Goal: Task Accomplishment & Management: Use online tool/utility

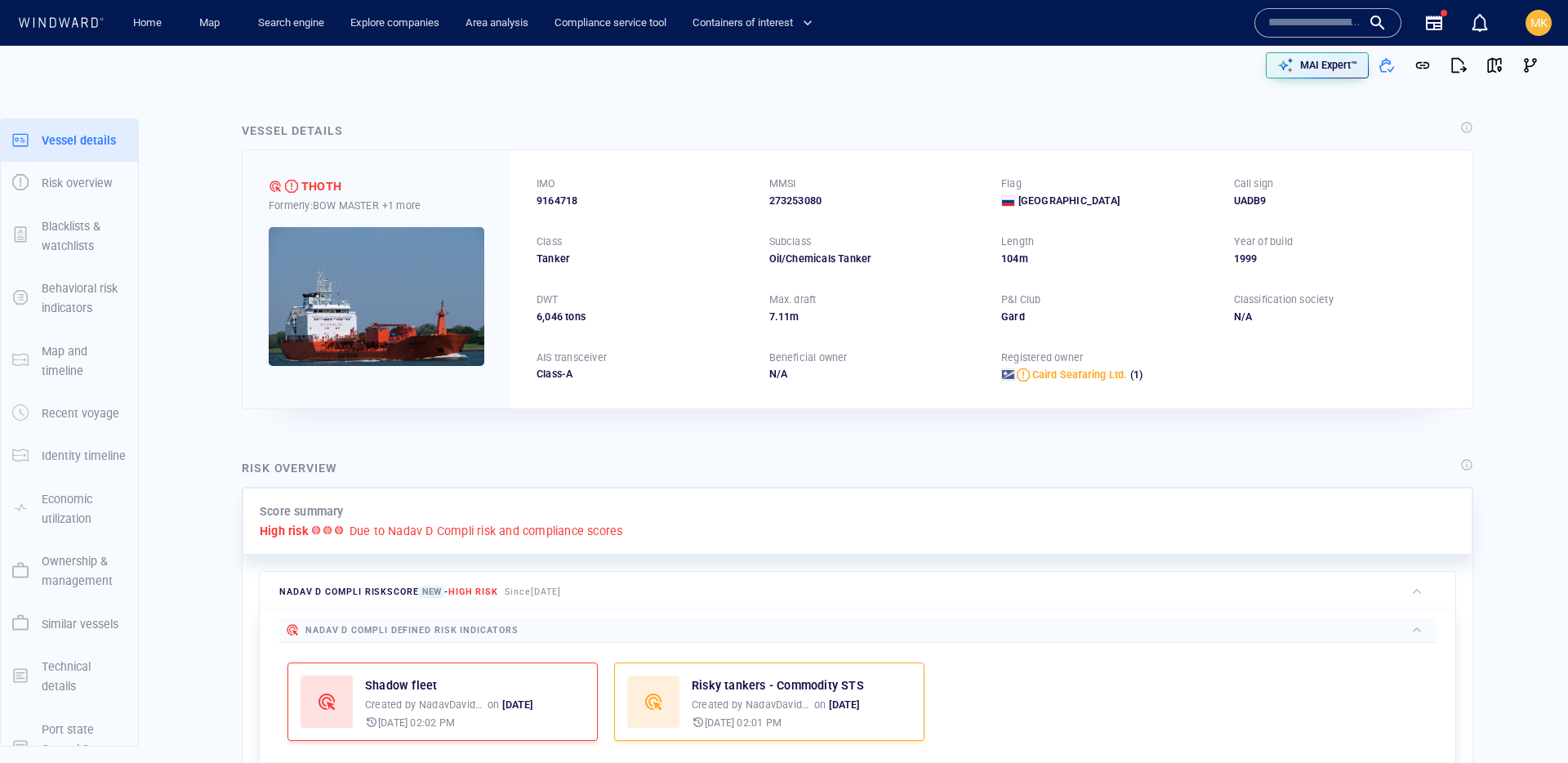
click at [1341, 26] on input "text" at bounding box center [1314, 22] width 93 height 25
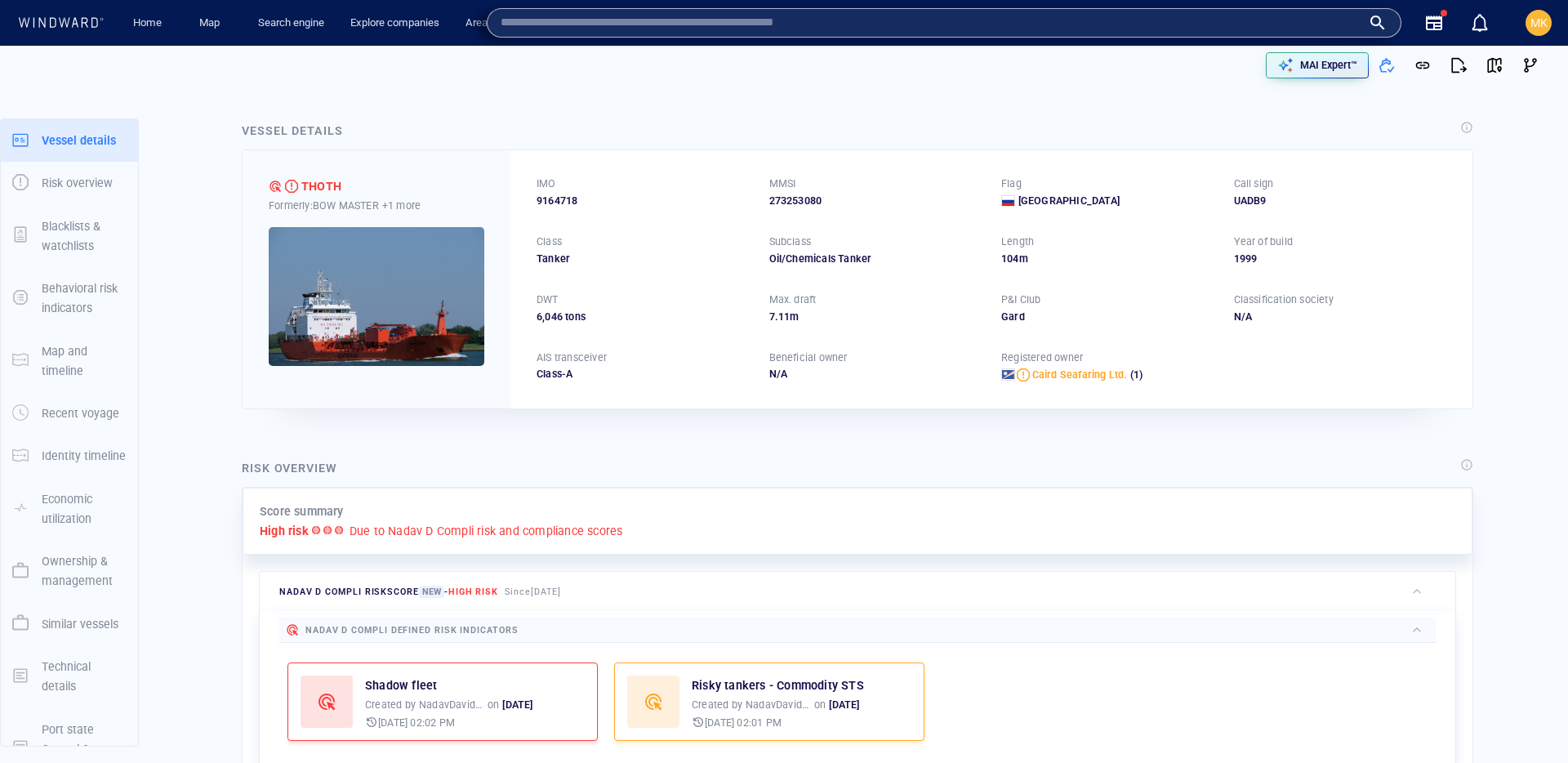
paste input "*******"
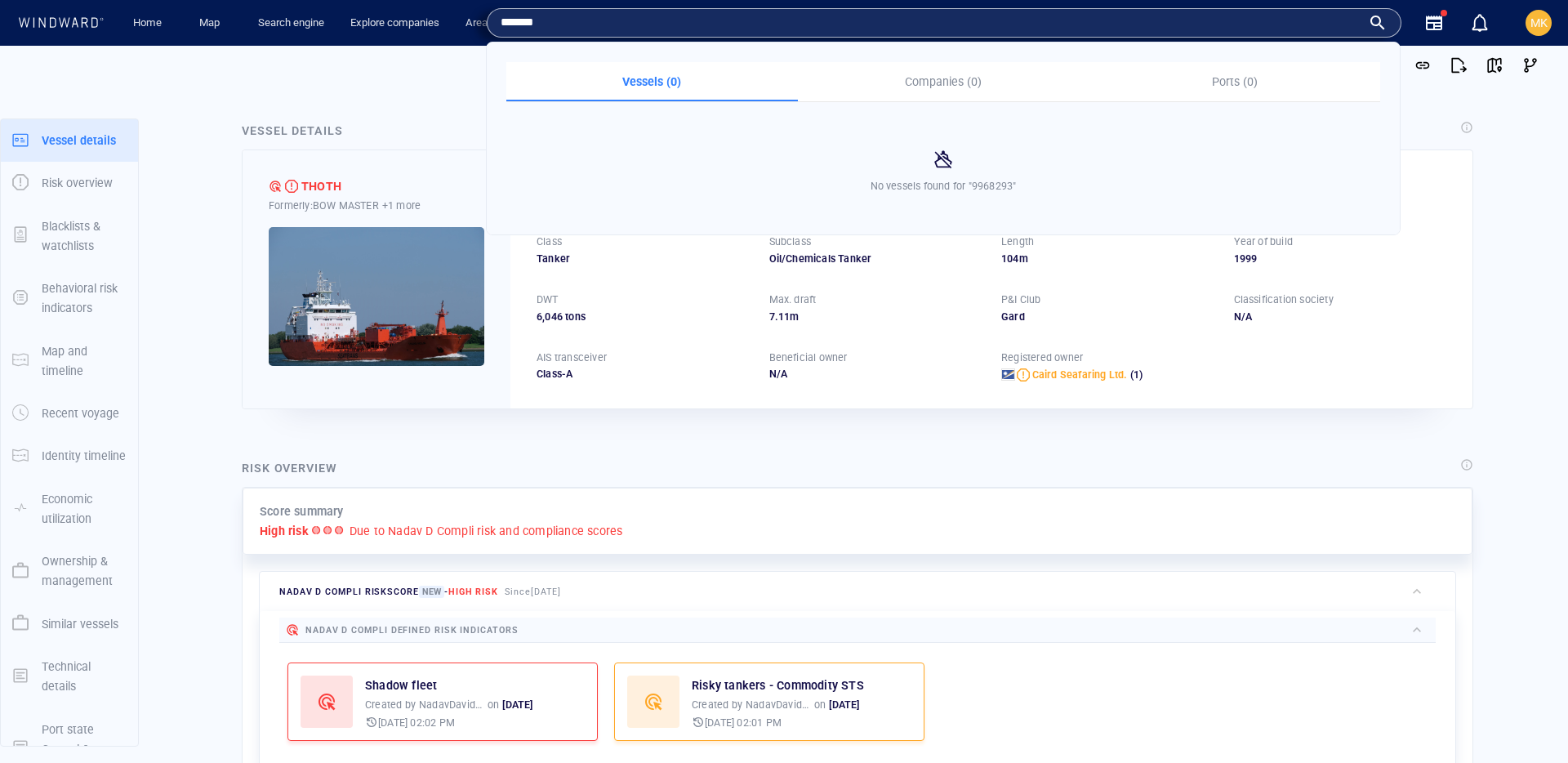
type input "*******"
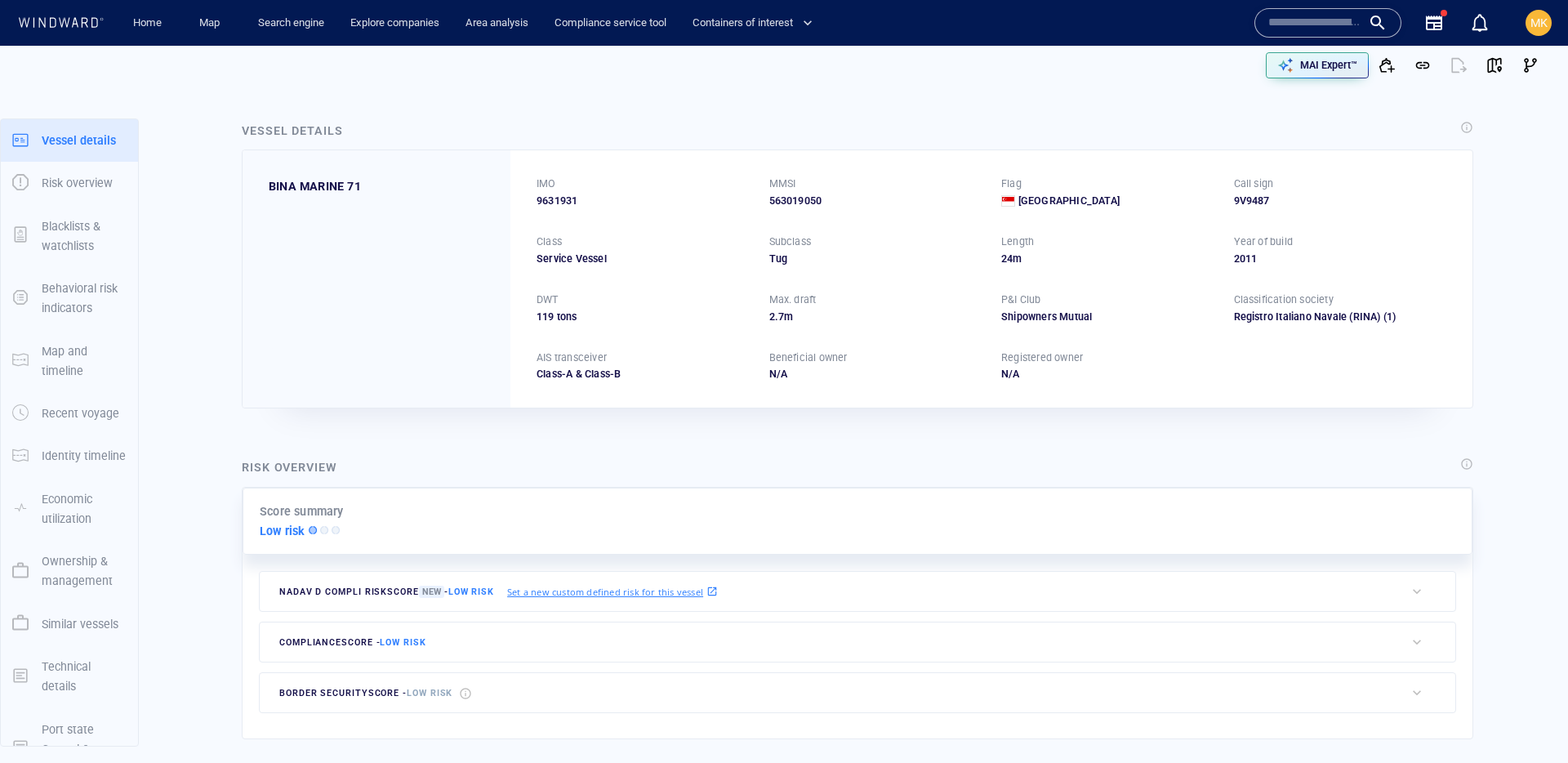
click at [1338, 24] on input "text" at bounding box center [1314, 22] width 93 height 25
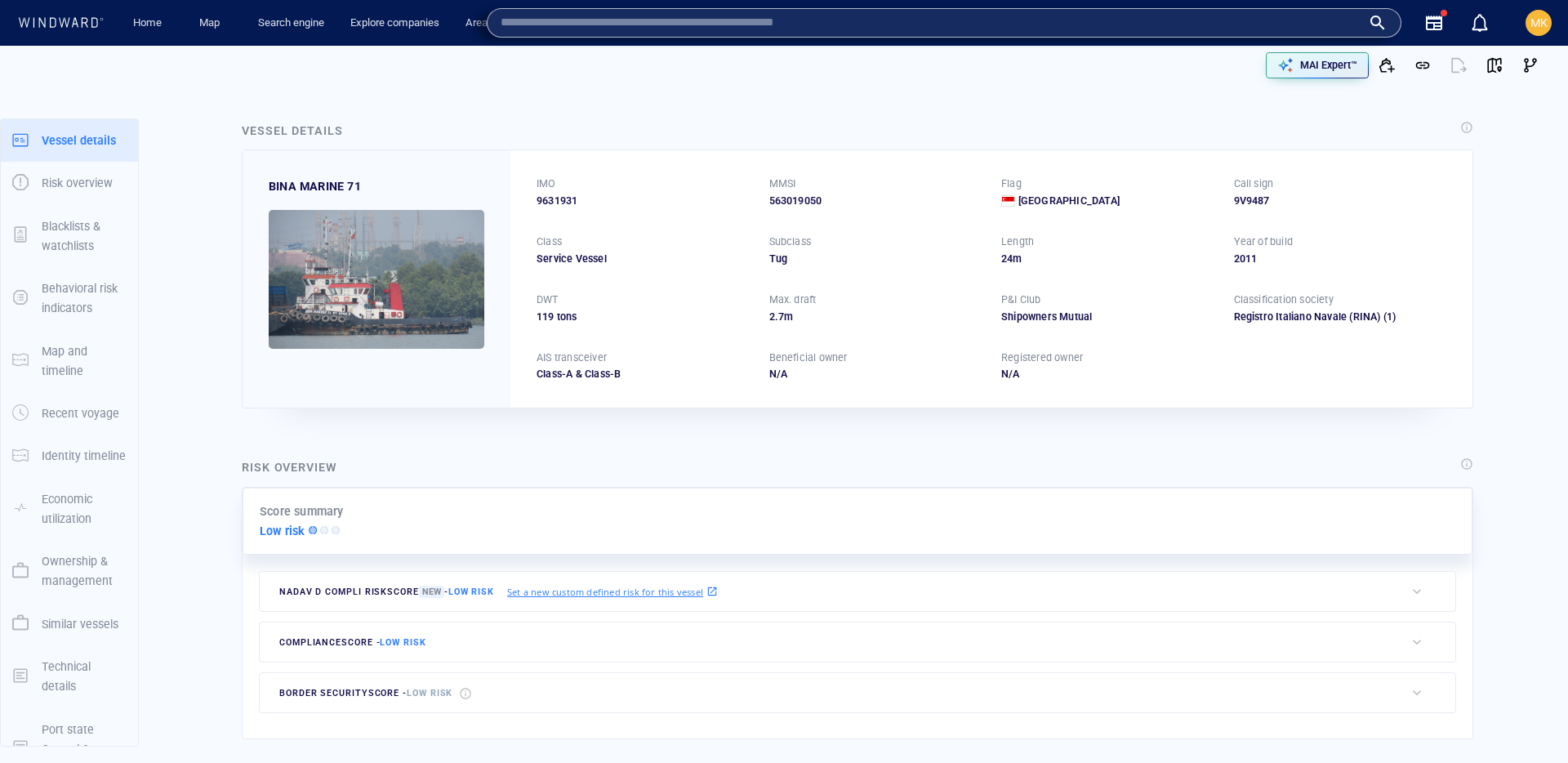
paste input "**********"
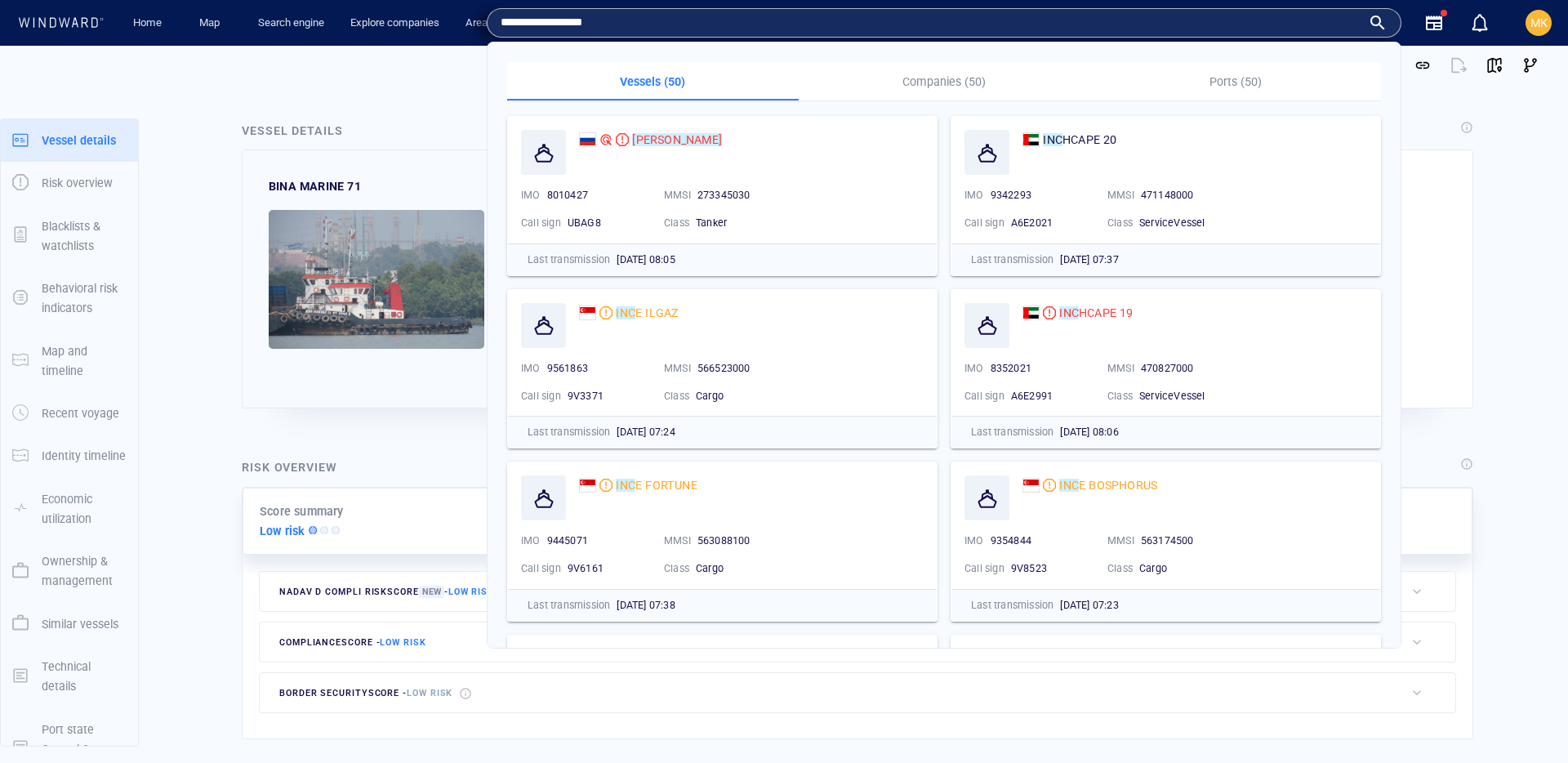
type input "**********"
click at [907, 82] on p "Companies (50)" at bounding box center [944, 81] width 272 height 20
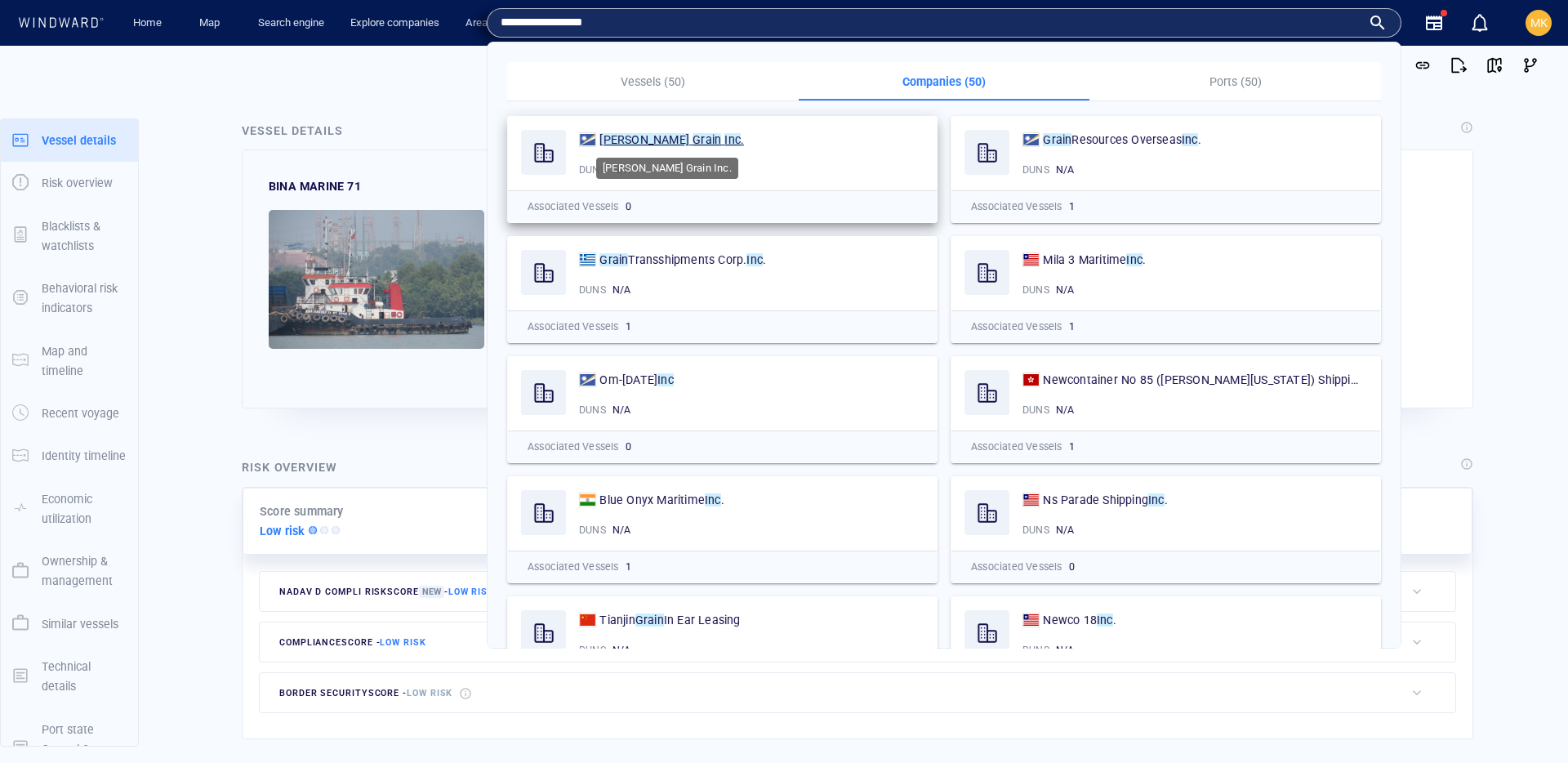
click at [693, 133] on mark "Grain" at bounding box center [707, 139] width 29 height 13
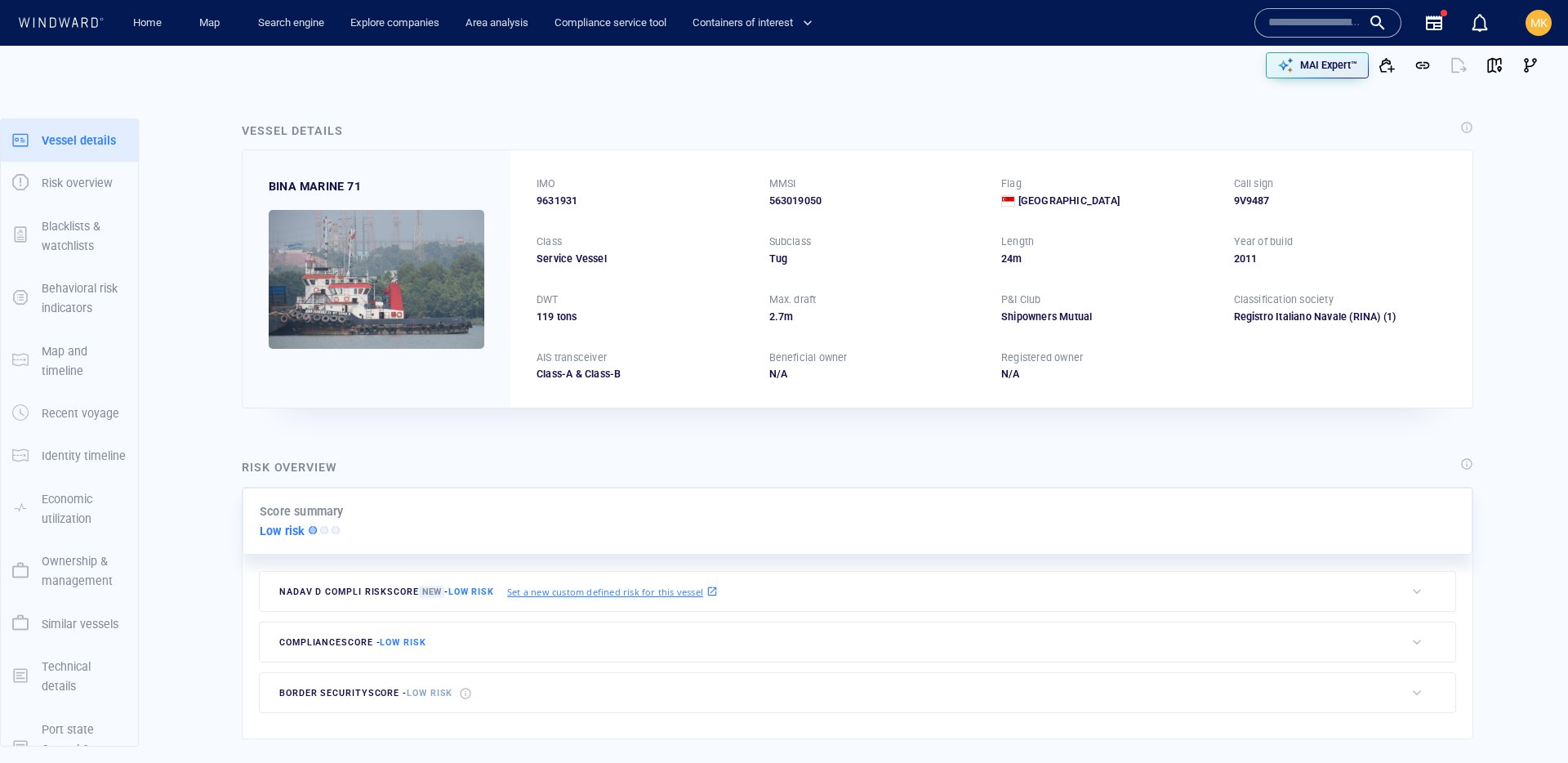
click at [1349, 27] on input "text" at bounding box center [1314, 22] width 93 height 25
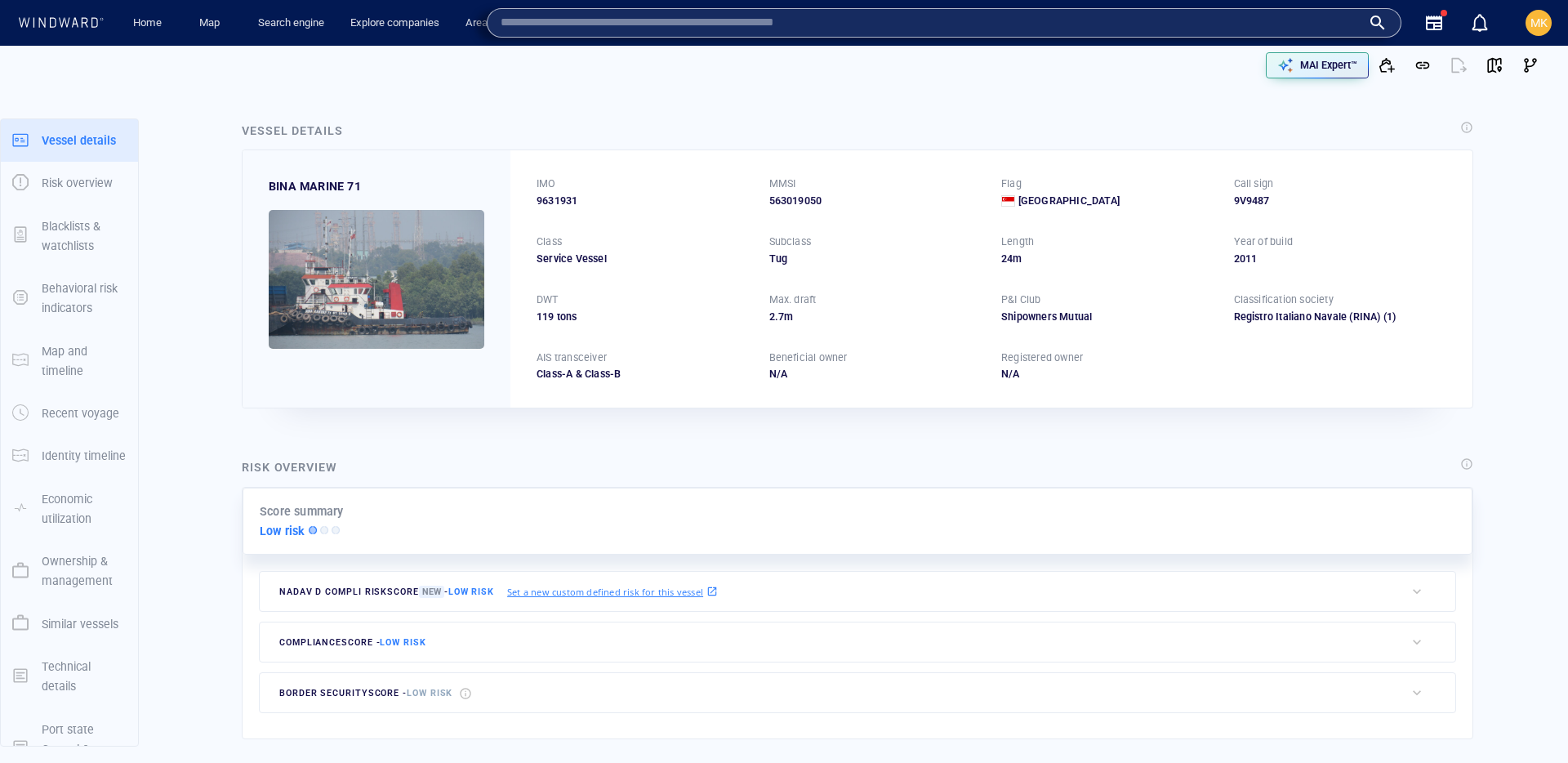
paste input "*******"
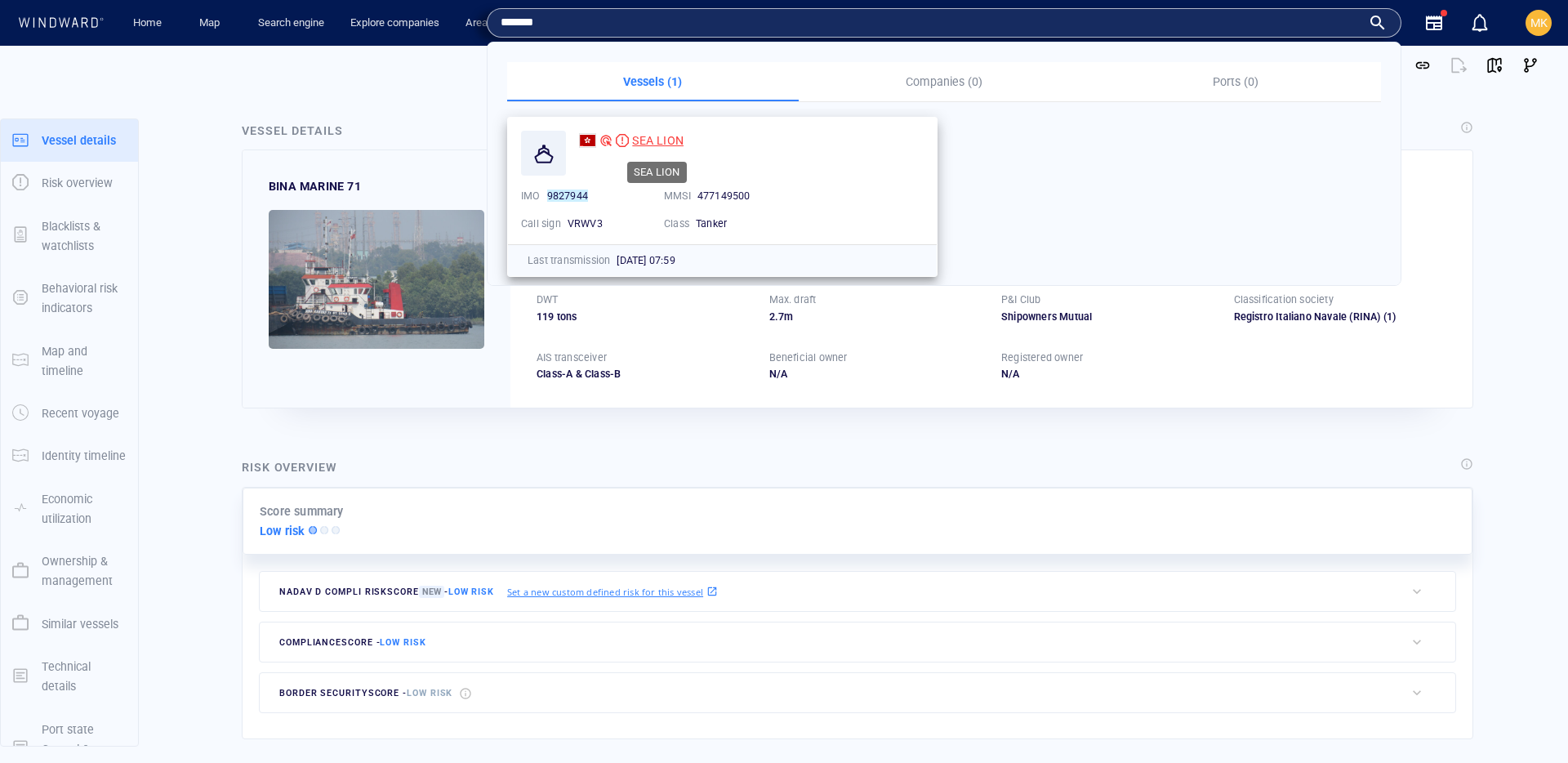
type input "*******"
click at [644, 135] on span "SEA LION" at bounding box center [658, 140] width 51 height 13
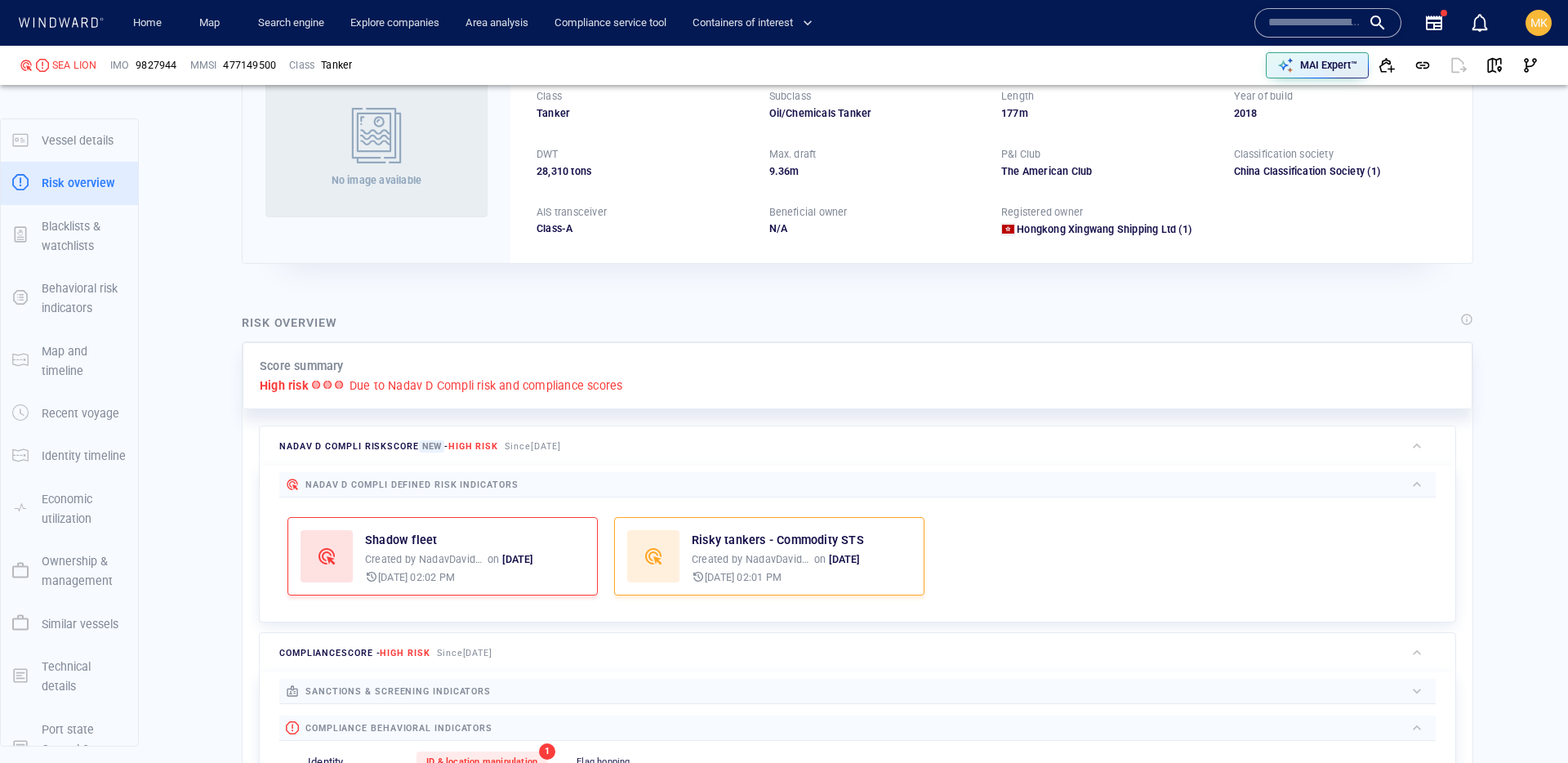
scroll to position [43, 0]
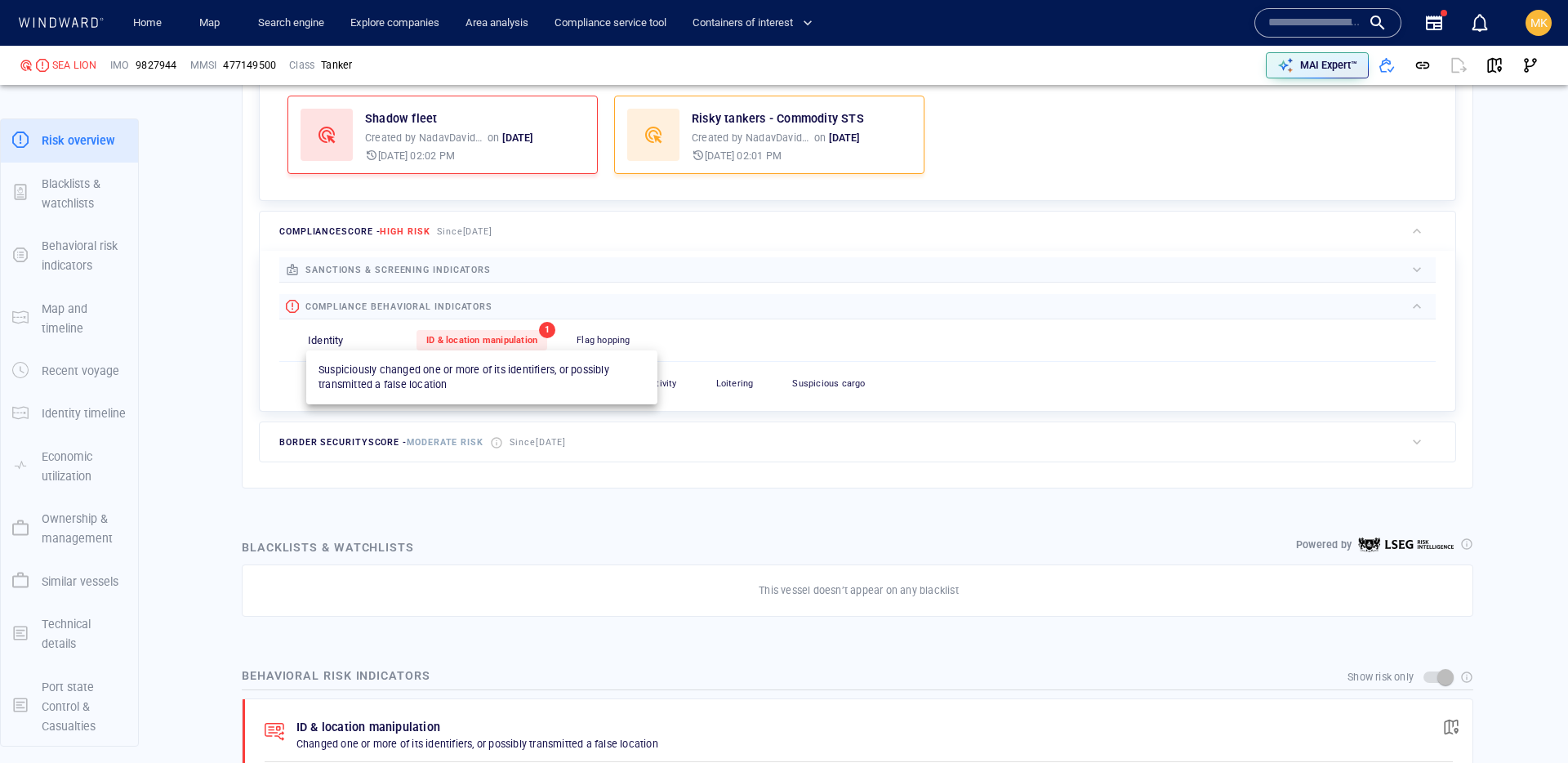
click at [483, 341] on span "ID & location manipulation" at bounding box center [482, 340] width 111 height 10
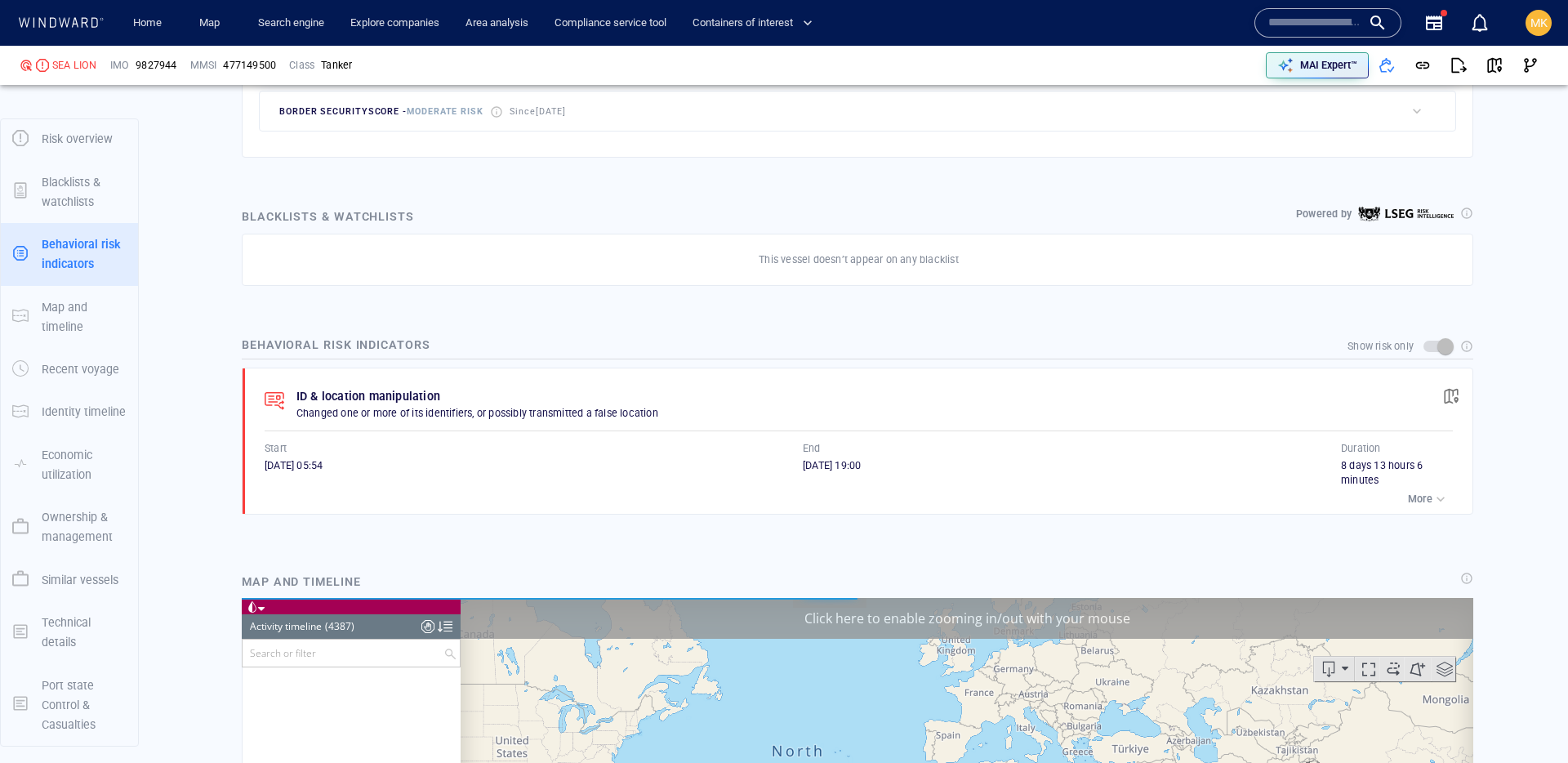
scroll to position [196572, 0]
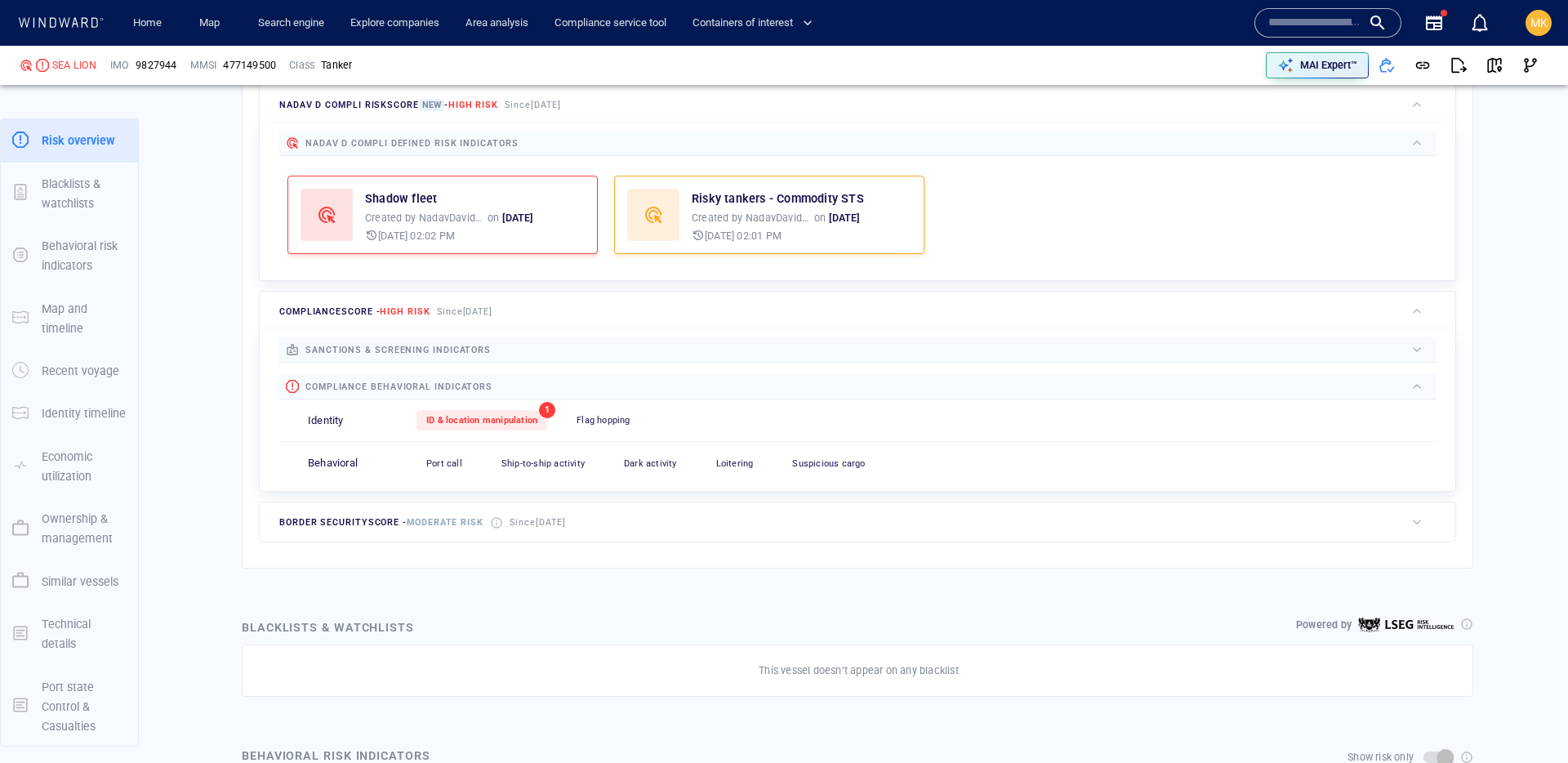
scroll to position [488, 0]
click at [1340, 66] on p "MAI Expert™" at bounding box center [1328, 65] width 57 height 14
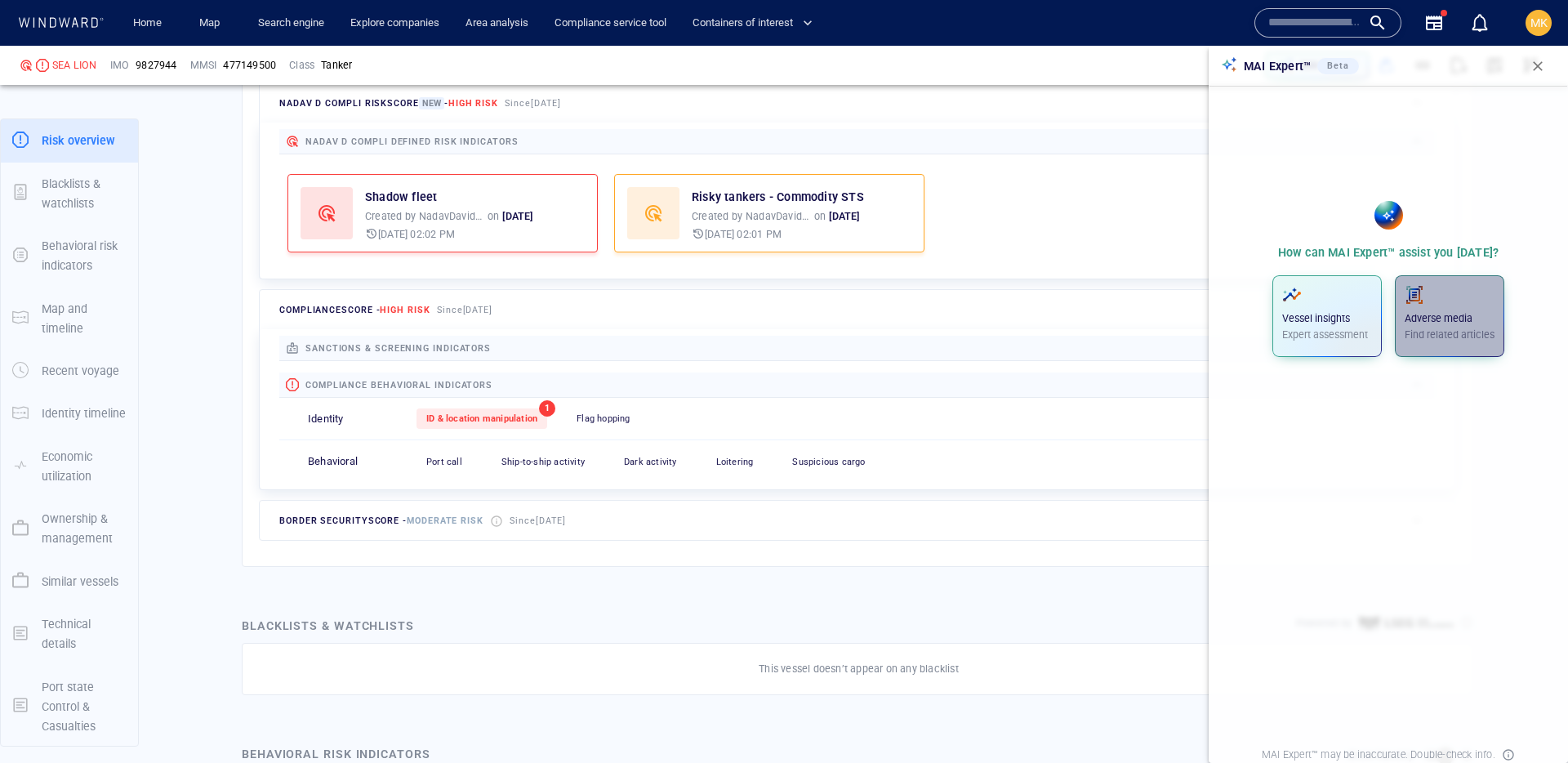
click at [1445, 327] on p "Find related articles" at bounding box center [1450, 334] width 90 height 14
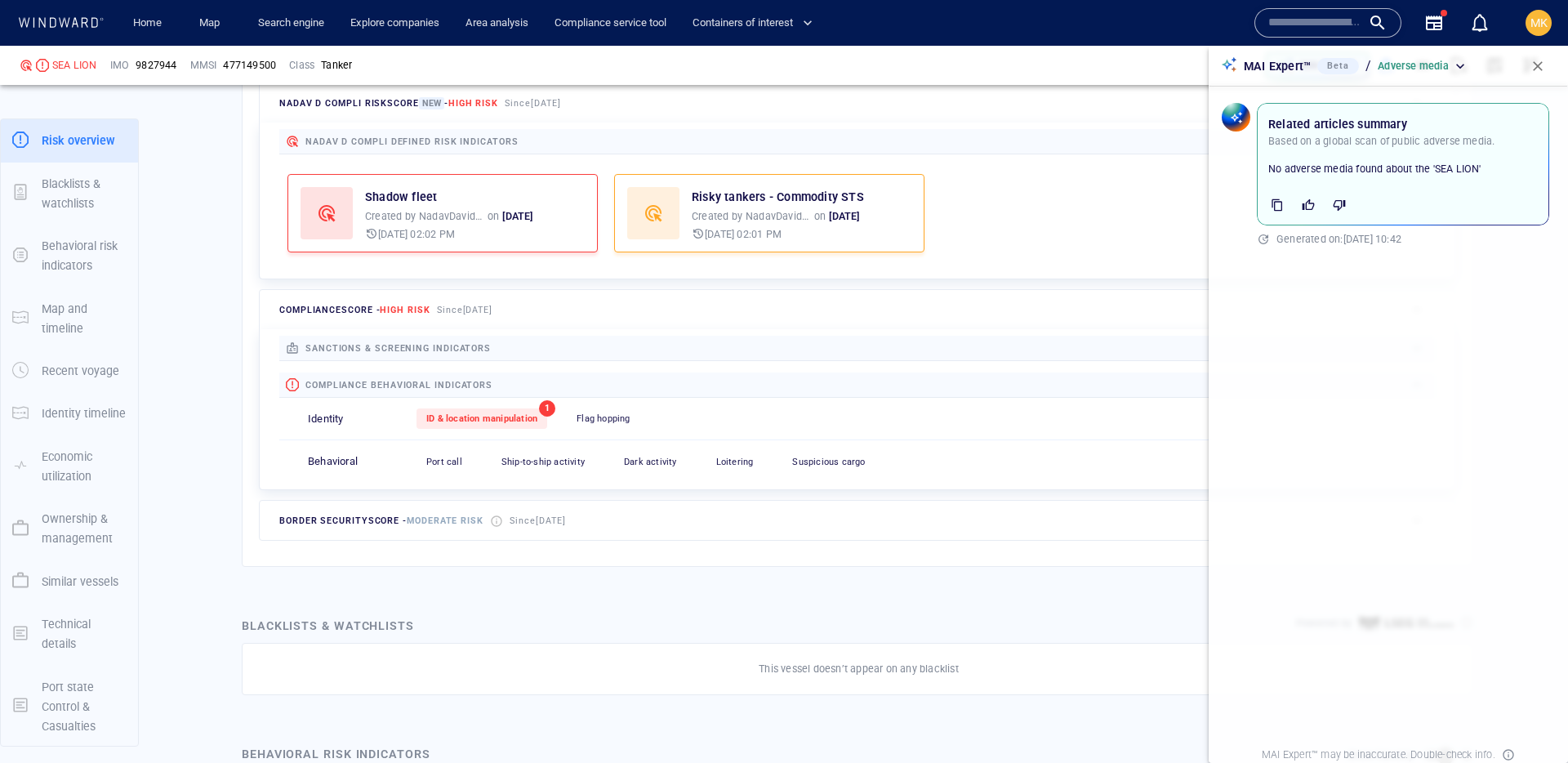
click at [1299, 31] on input "text" at bounding box center [1314, 22] width 93 height 25
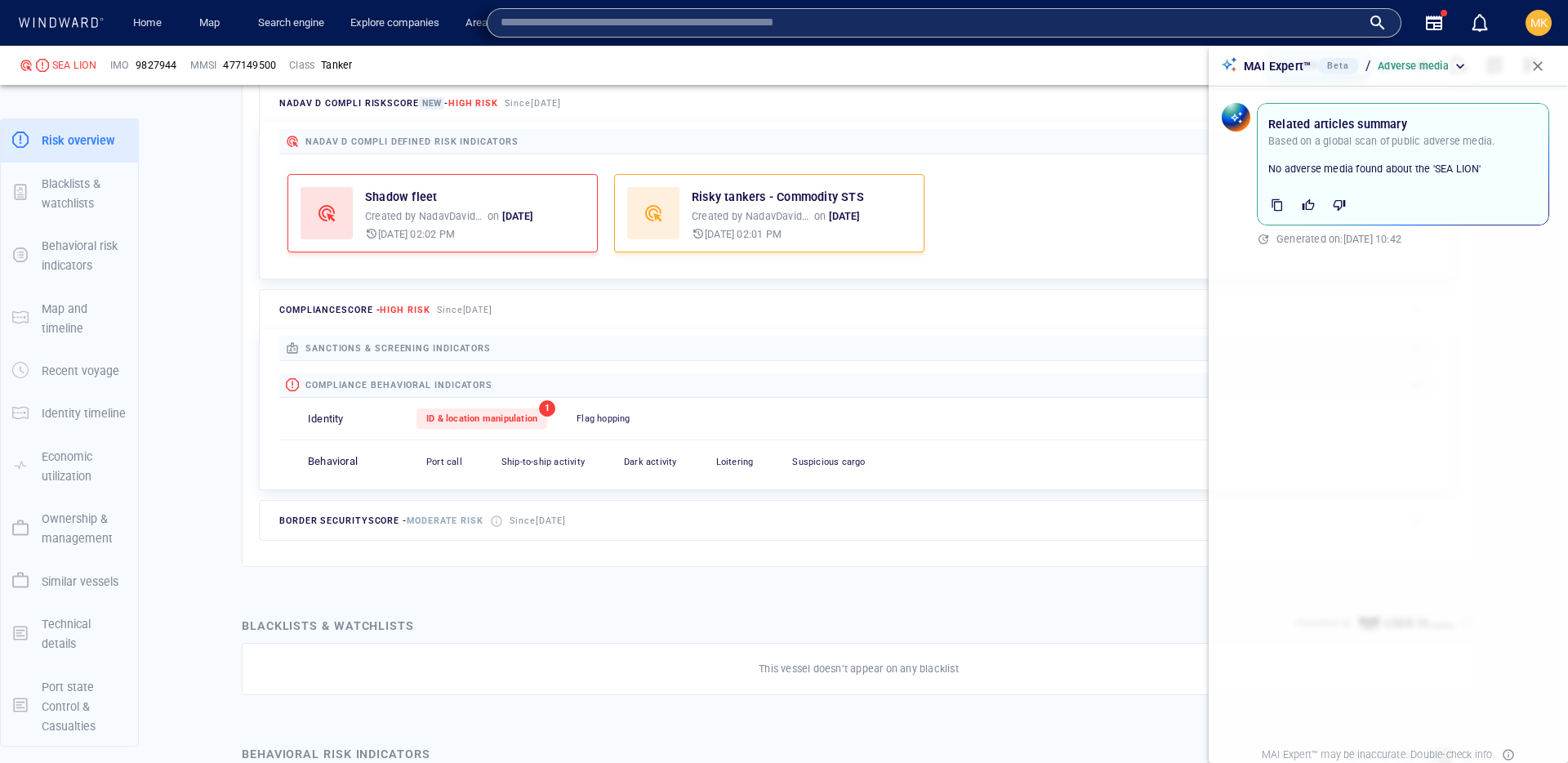
paste input "**********"
type input "**********"
click at [1535, 70] on span "button" at bounding box center [1537, 65] width 16 height 16
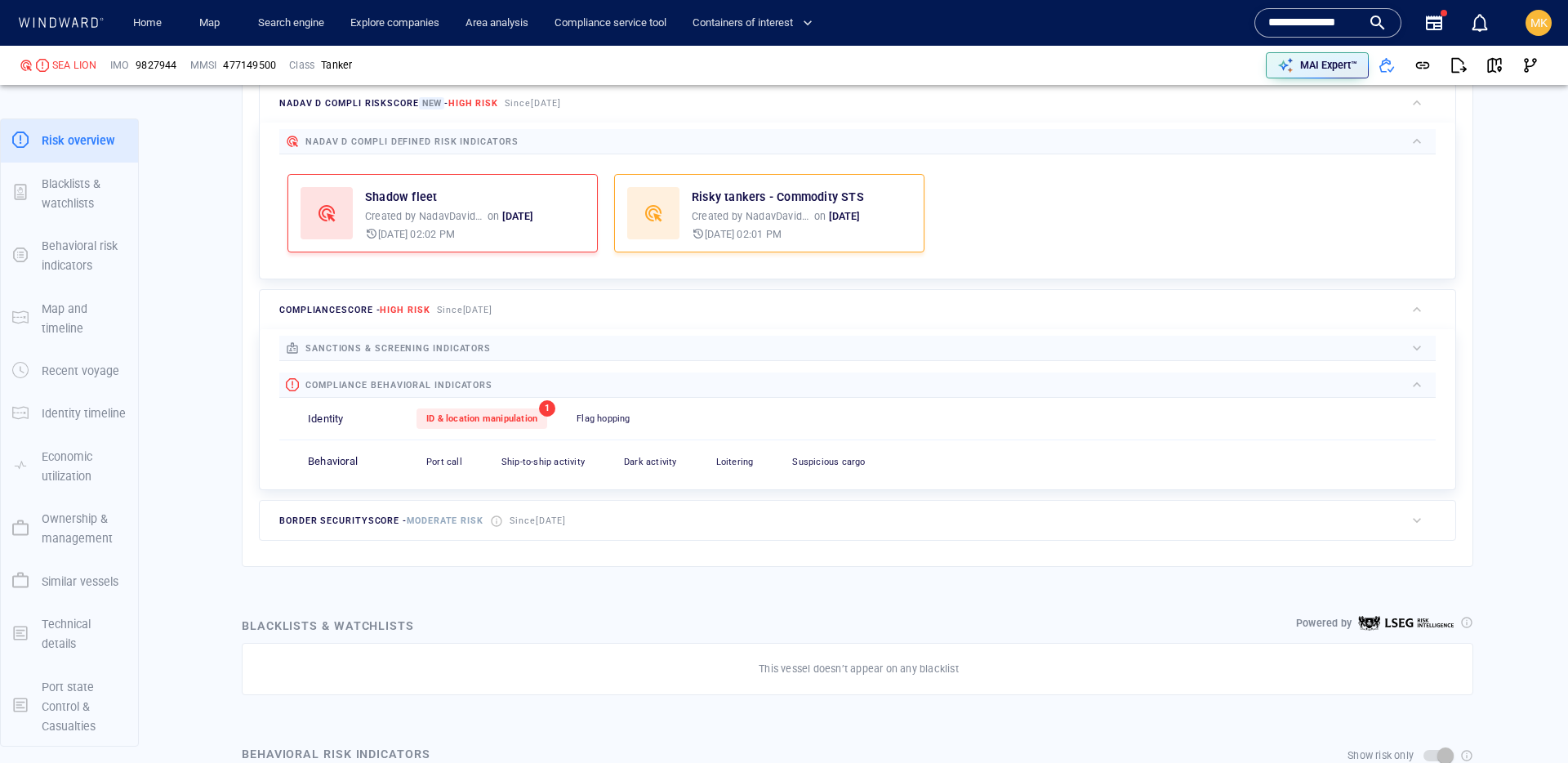
click at [1340, 27] on input "**********" at bounding box center [1314, 22] width 93 height 25
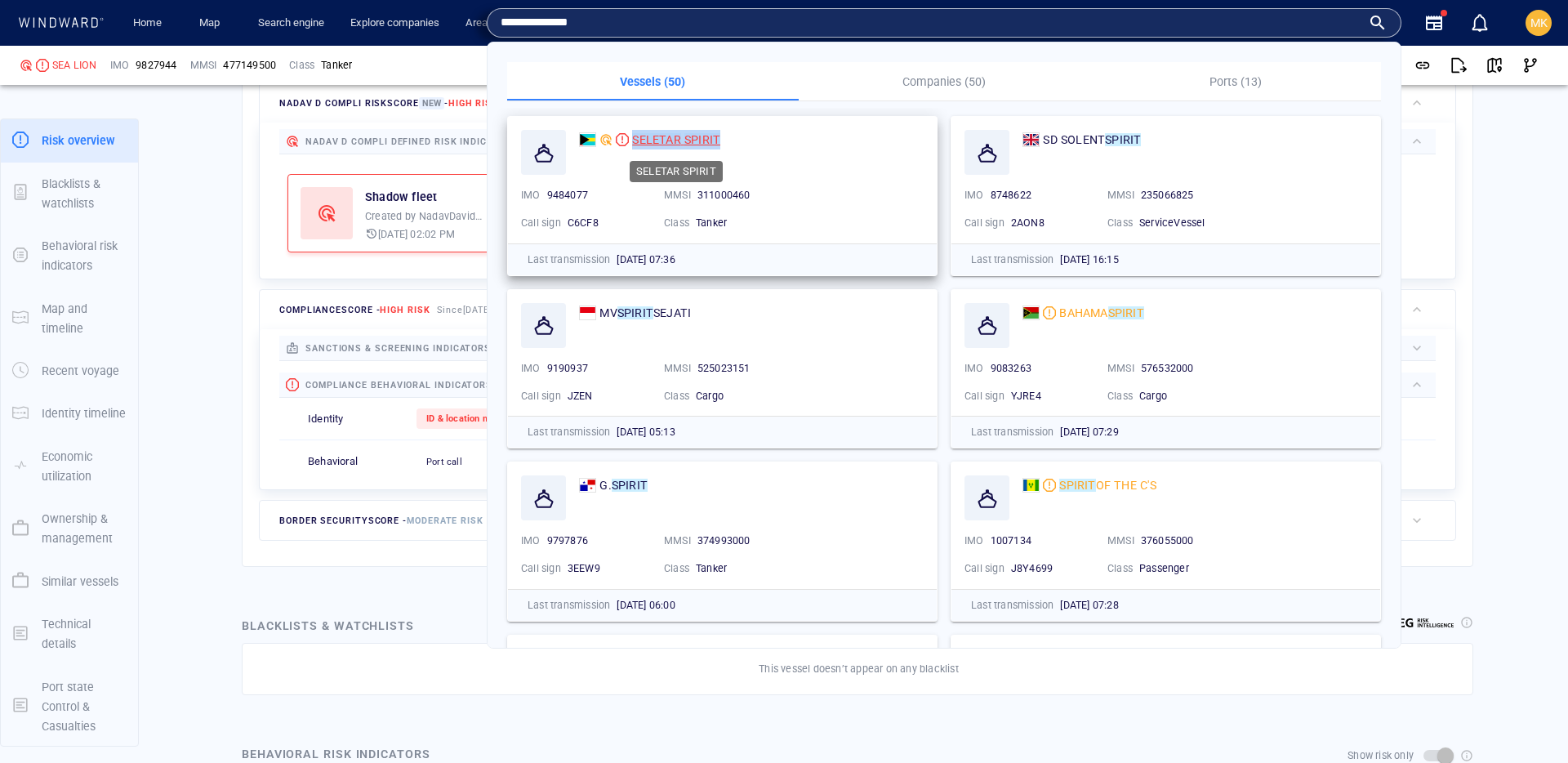
click at [698, 140] on mark "SPIRIT" at bounding box center [702, 139] width 36 height 13
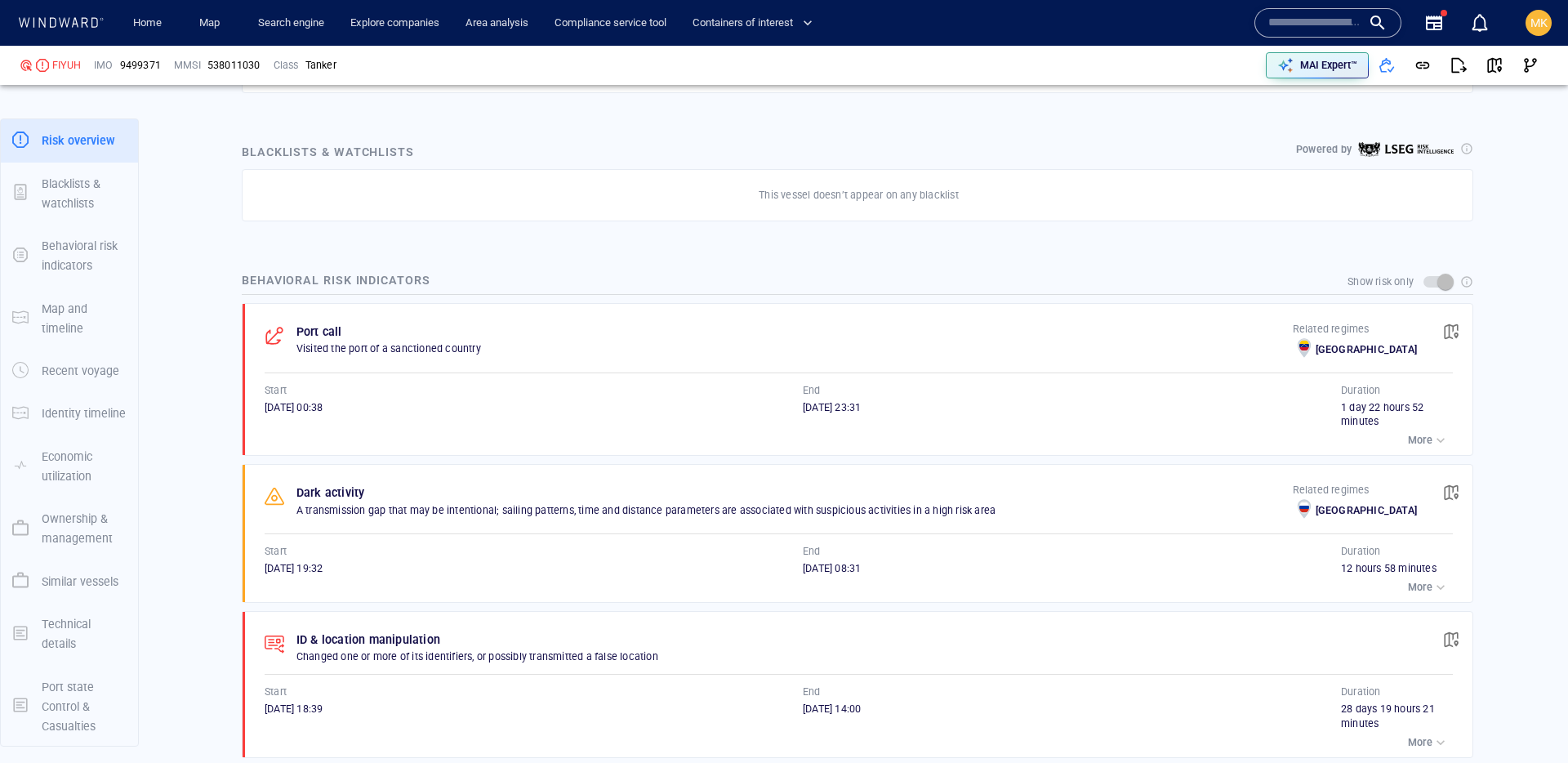
scroll to position [44, 0]
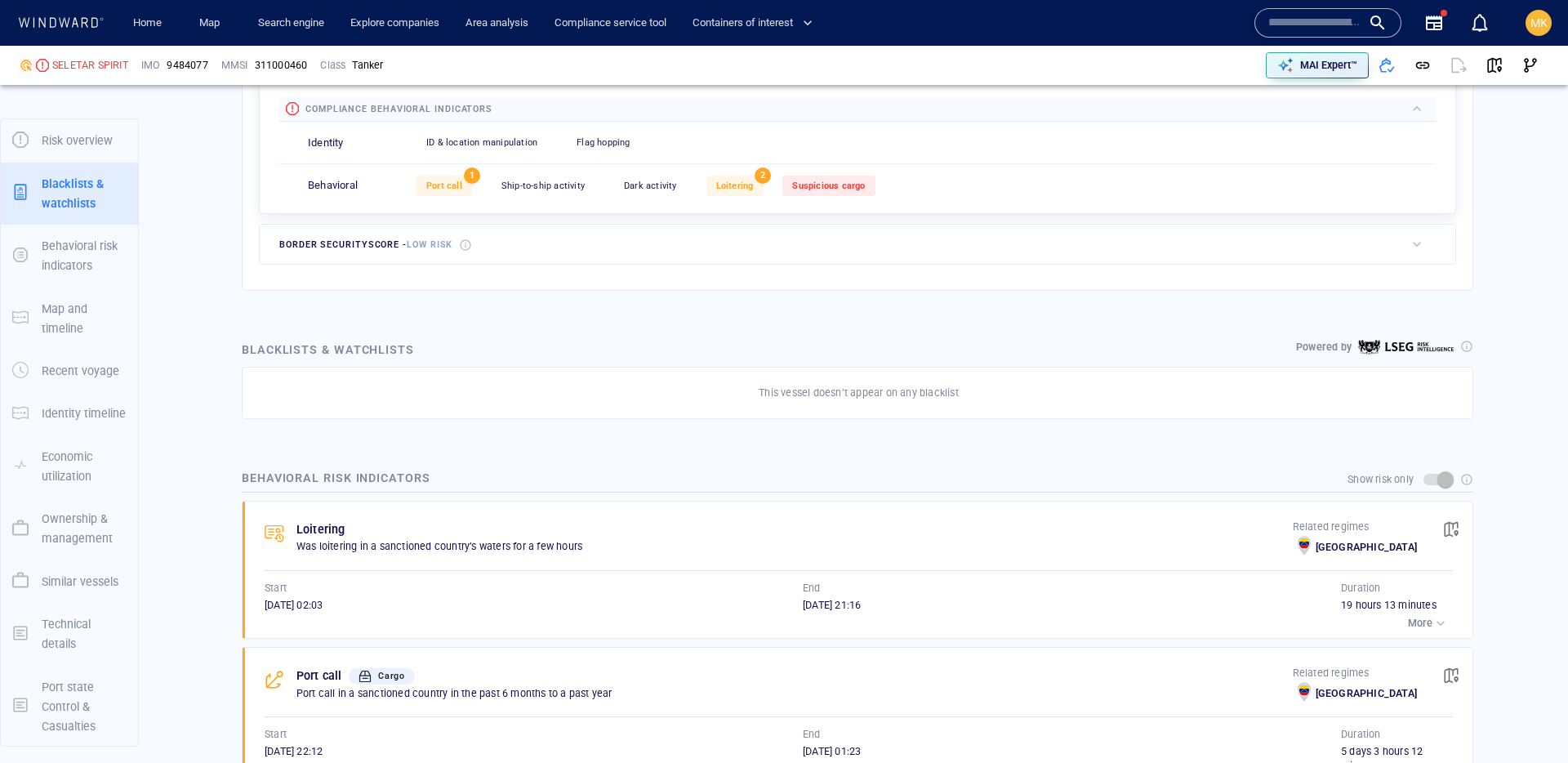
scroll to position [44, 0]
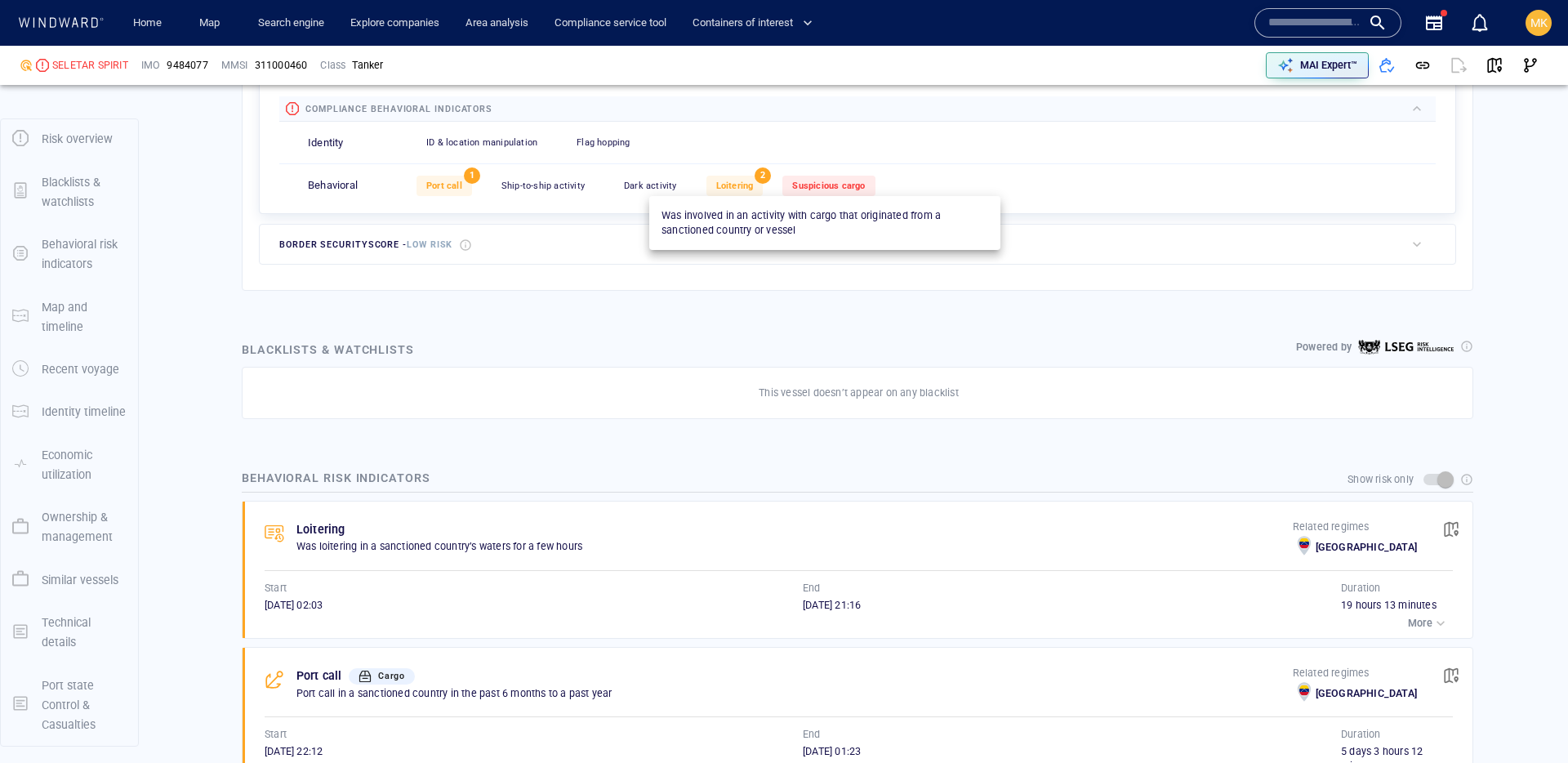
click at [795, 180] on span "Suspicious cargo" at bounding box center [828, 185] width 72 height 10
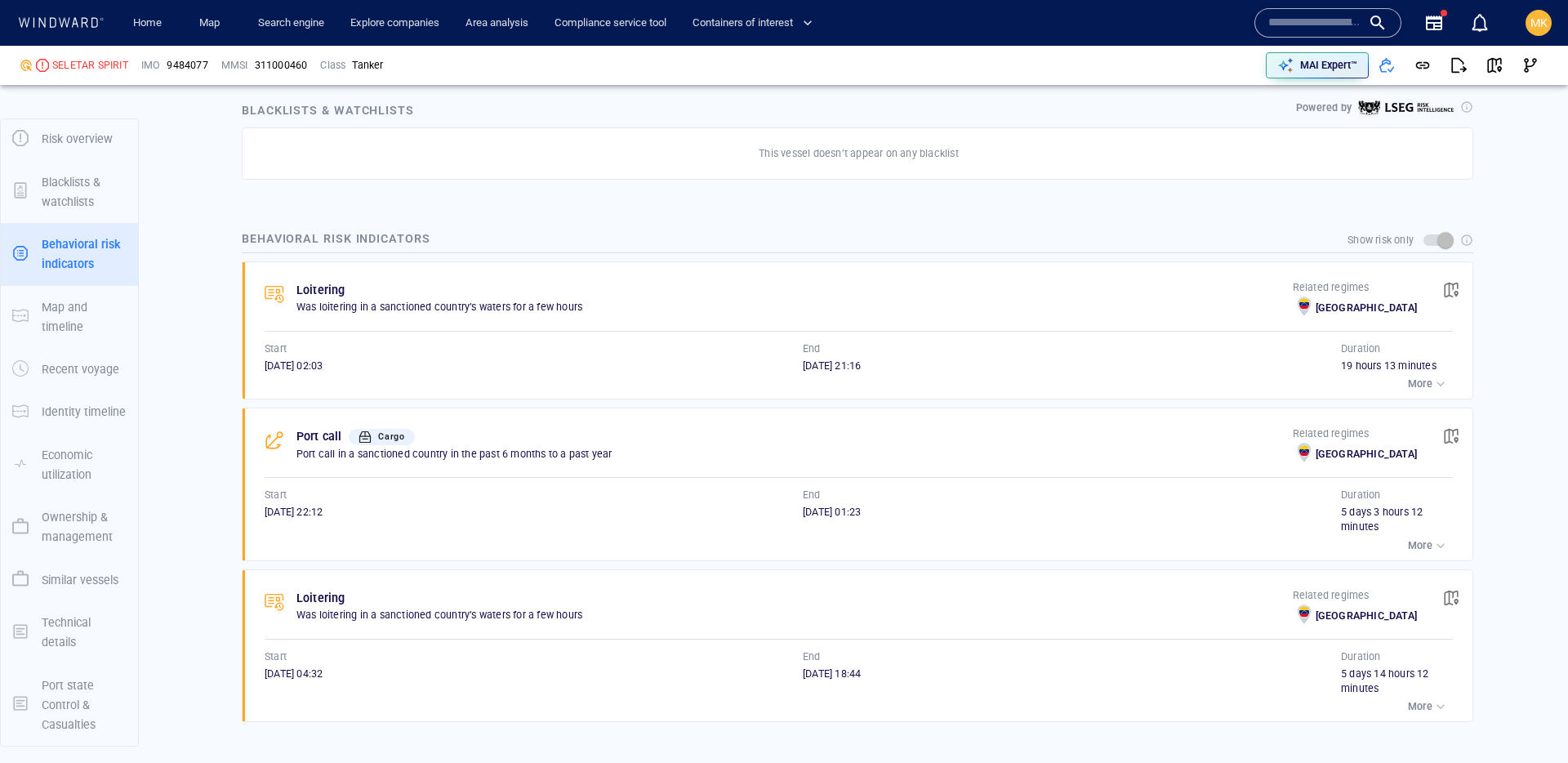
scroll to position [982, 0]
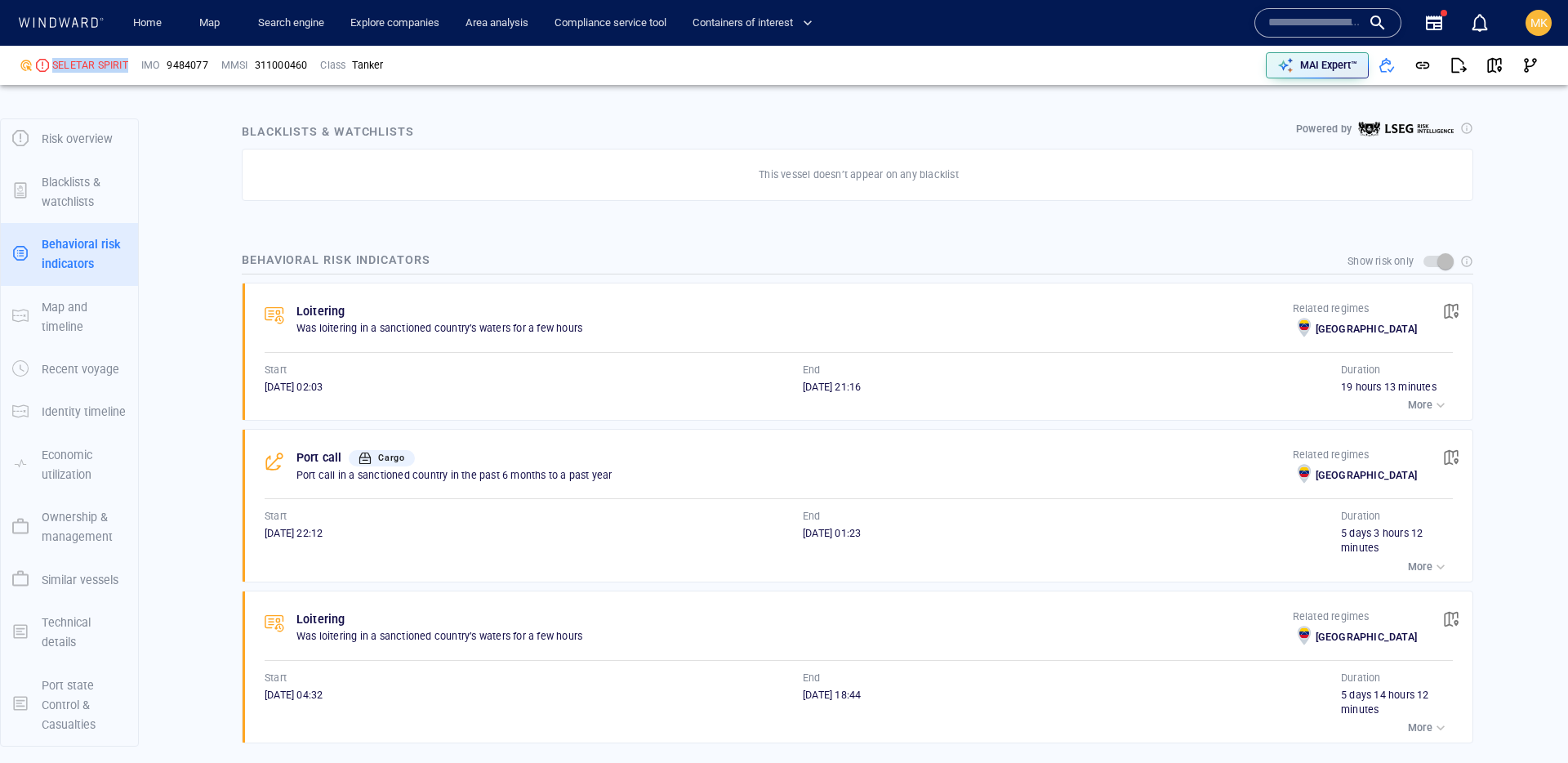
drag, startPoint x: 114, startPoint y: 65, endPoint x: 50, endPoint y: 66, distance: 64.0
click at [50, 66] on div "SELETAR SPIRIT" at bounding box center [73, 65] width 122 height 28
copy div "SELETAR SPIRIT"
click at [111, 75] on div "SELETAR SPIRIT" at bounding box center [73, 65] width 122 height 28
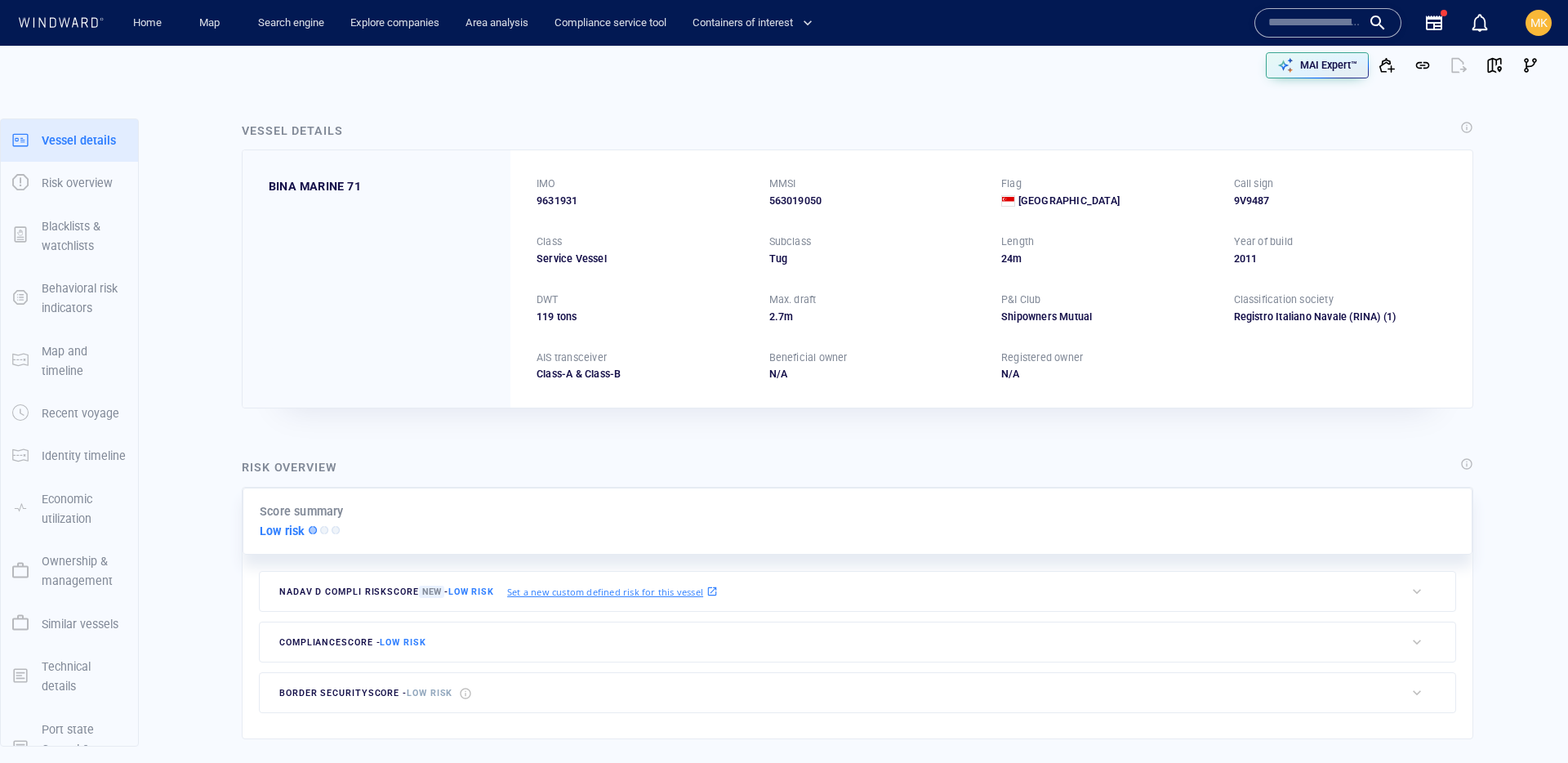
click at [1289, 14] on input "text" at bounding box center [1314, 22] width 93 height 25
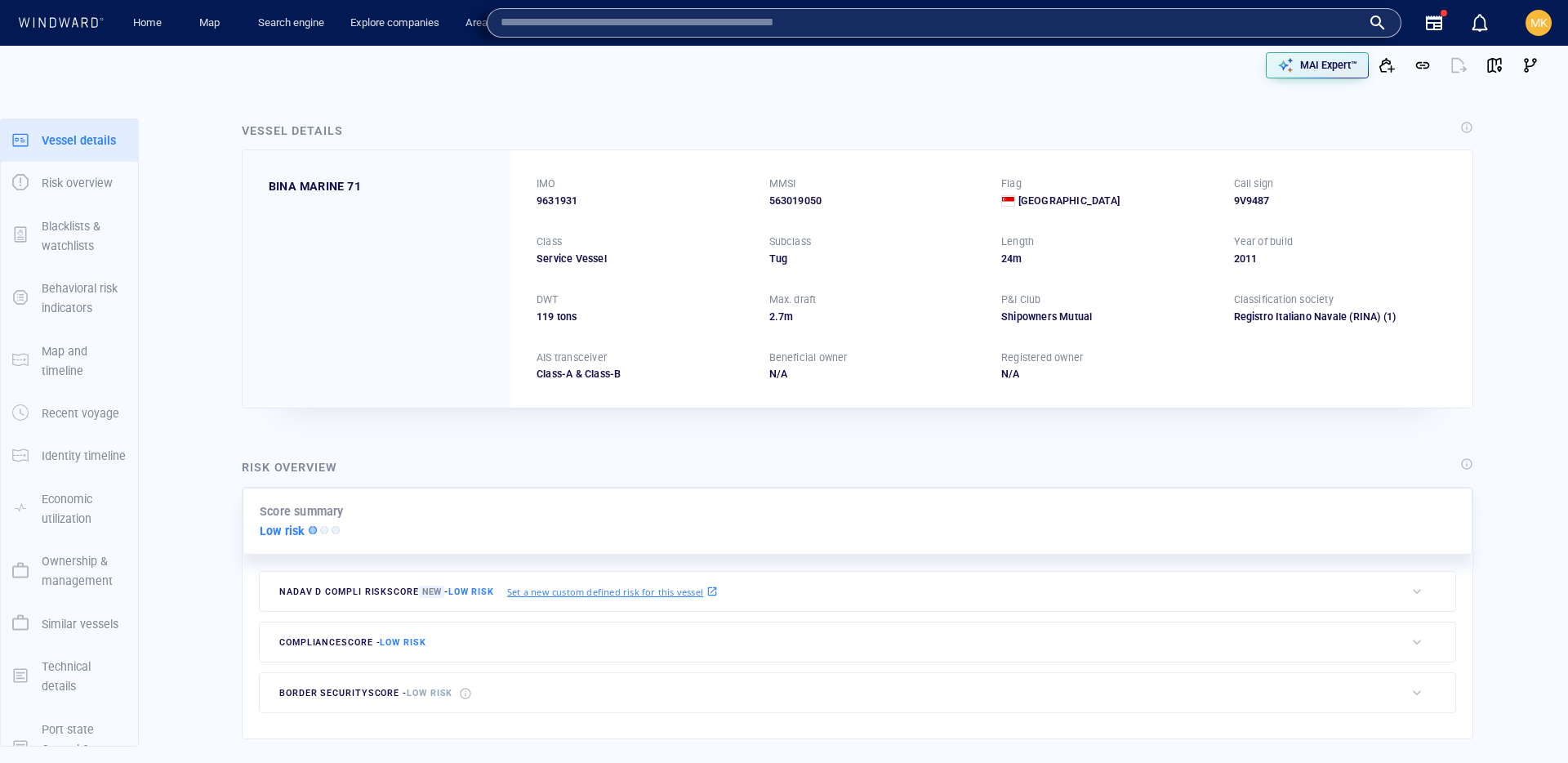
paste input "*******"
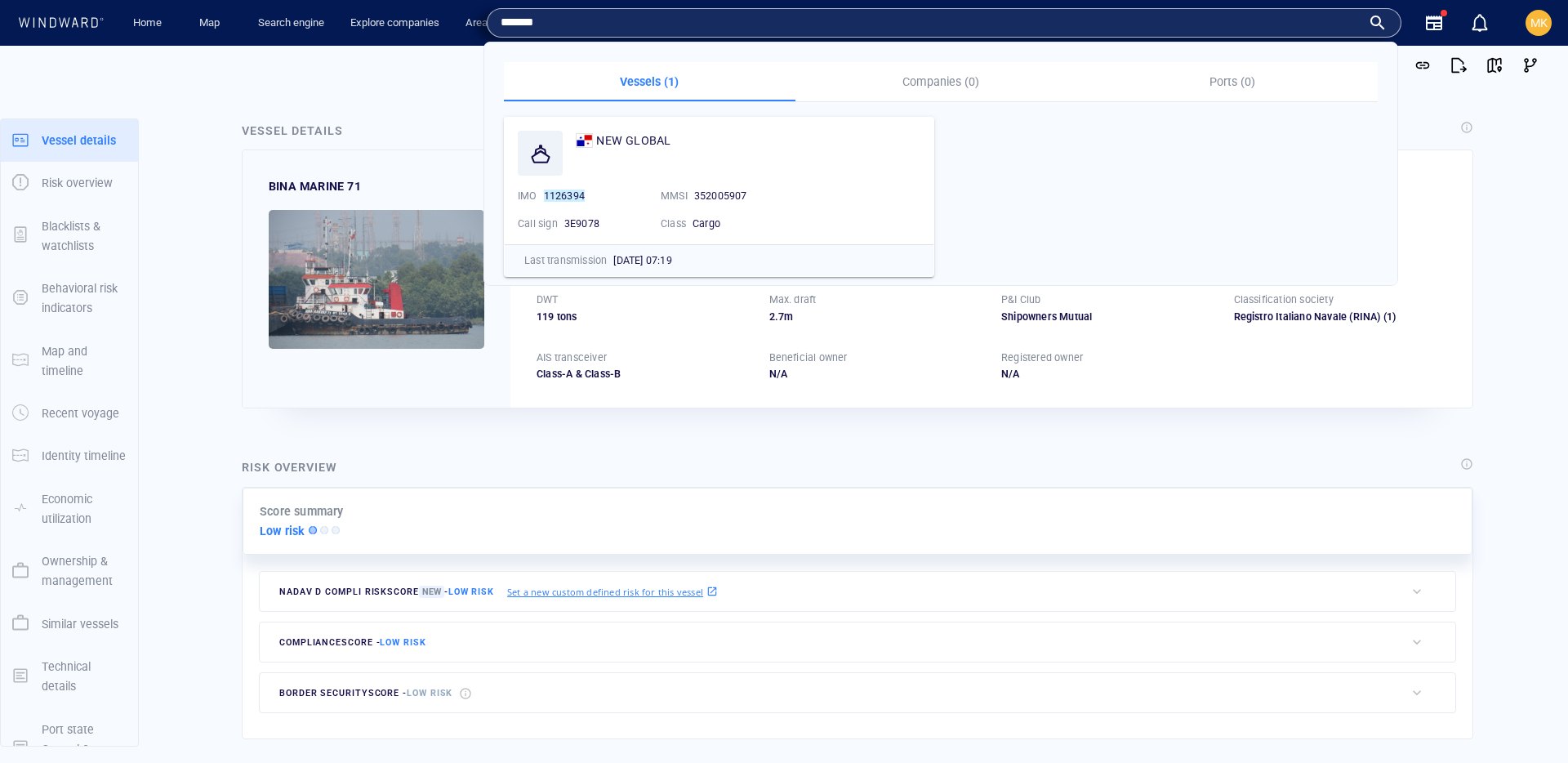
type input "*******"
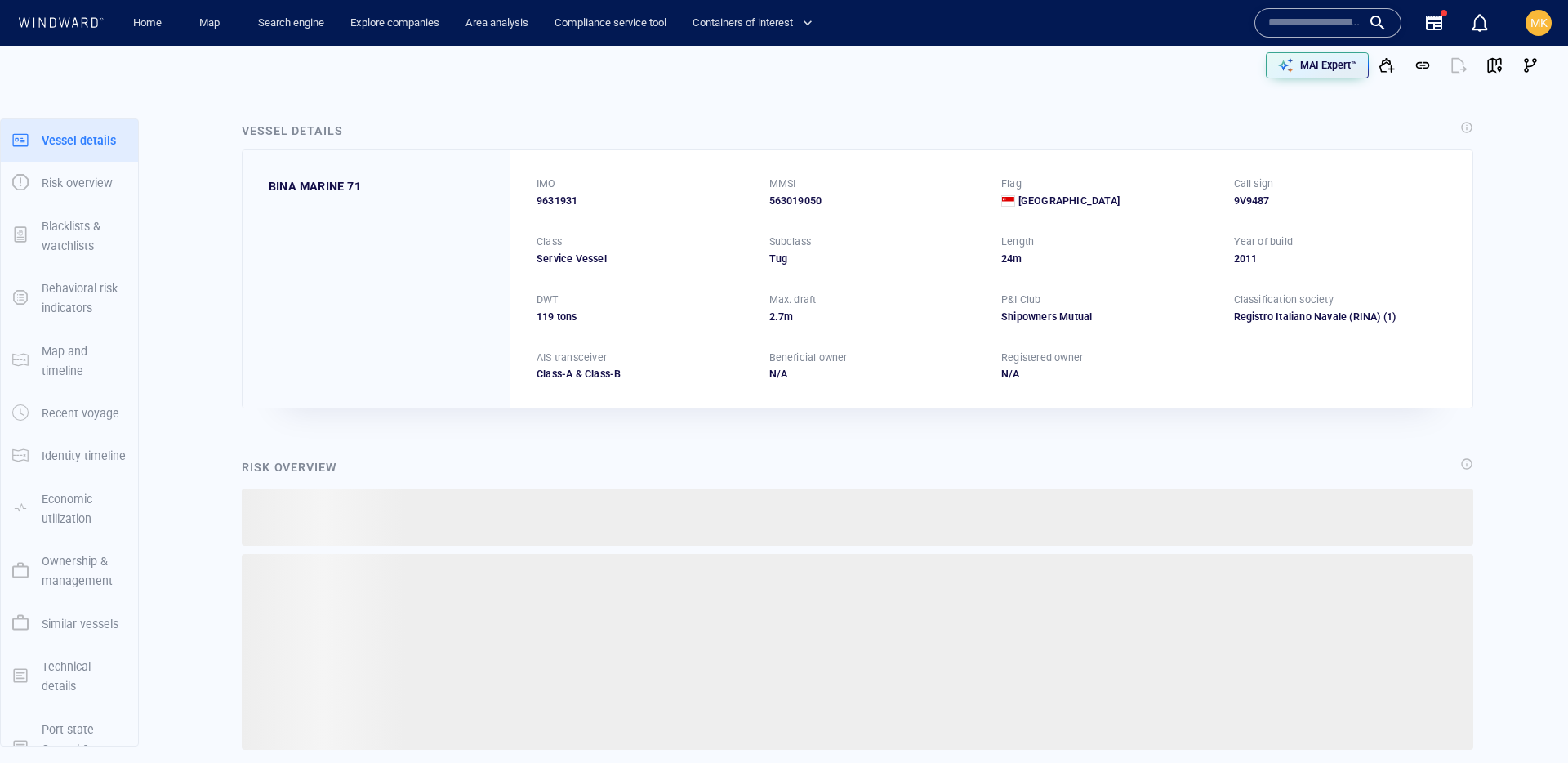
click at [1324, 33] on input "text" at bounding box center [1314, 22] width 93 height 25
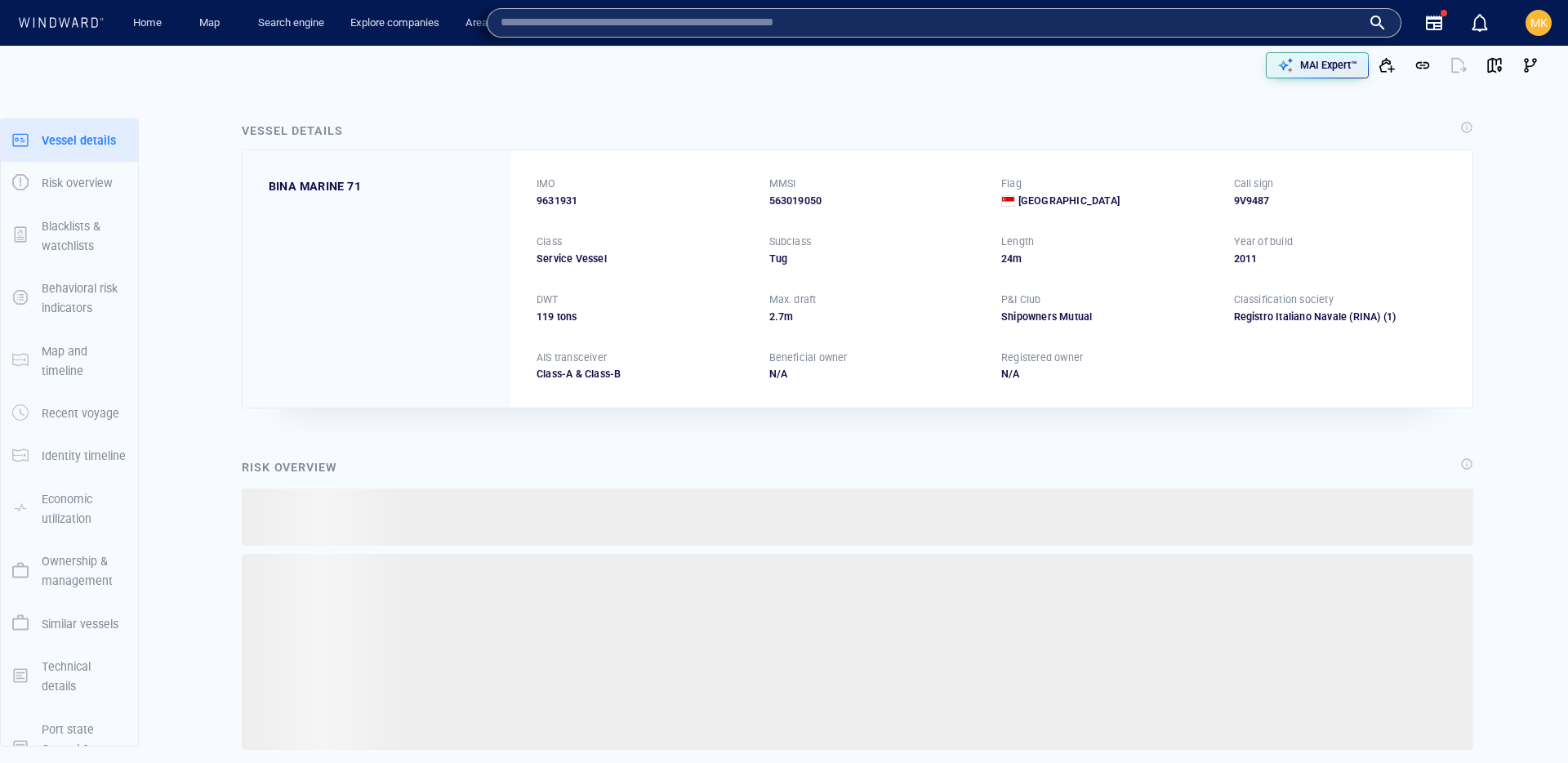
paste input "*******"
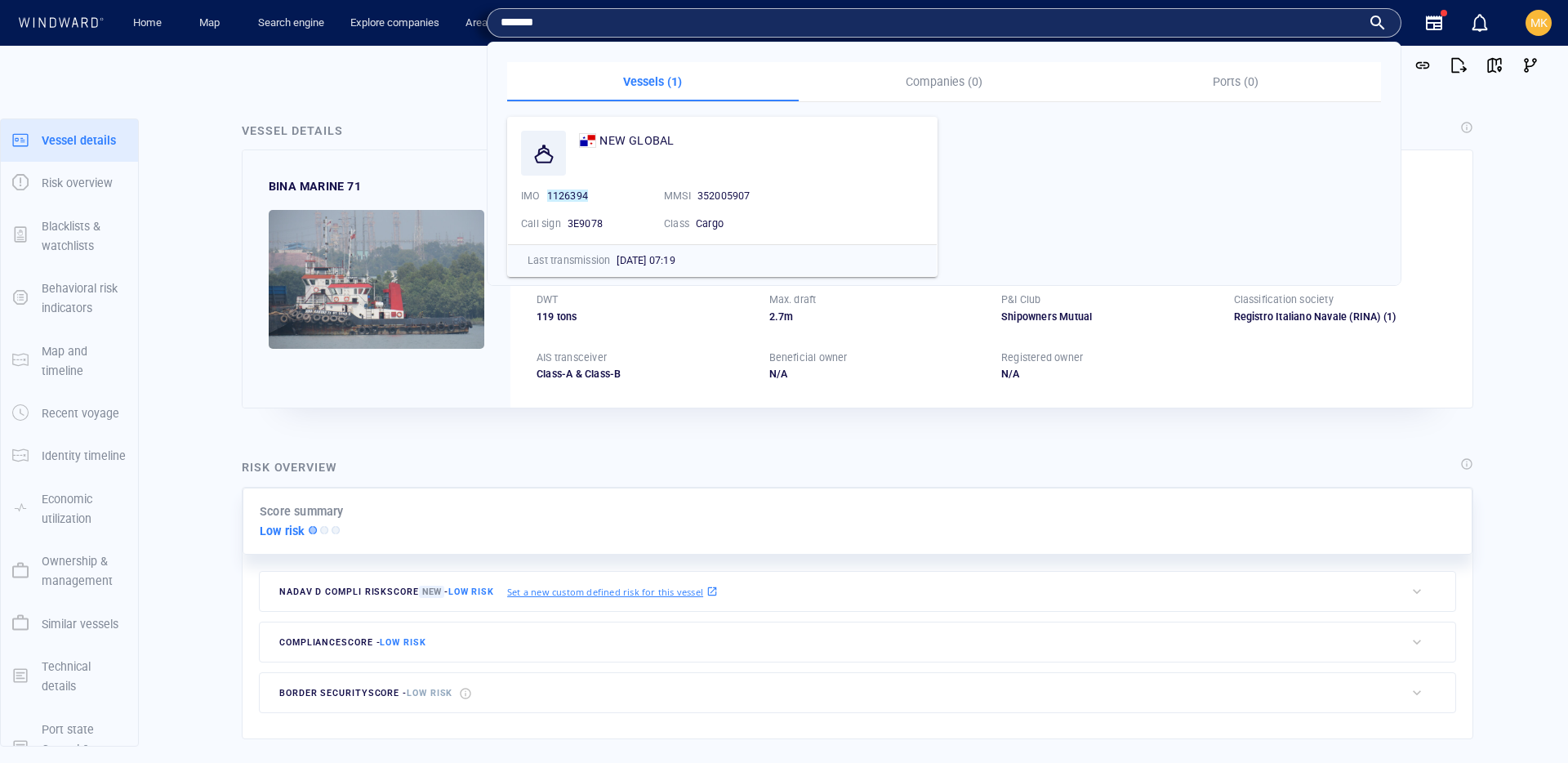
click at [1241, 24] on input "*******" at bounding box center [931, 22] width 861 height 25
paste input "********"
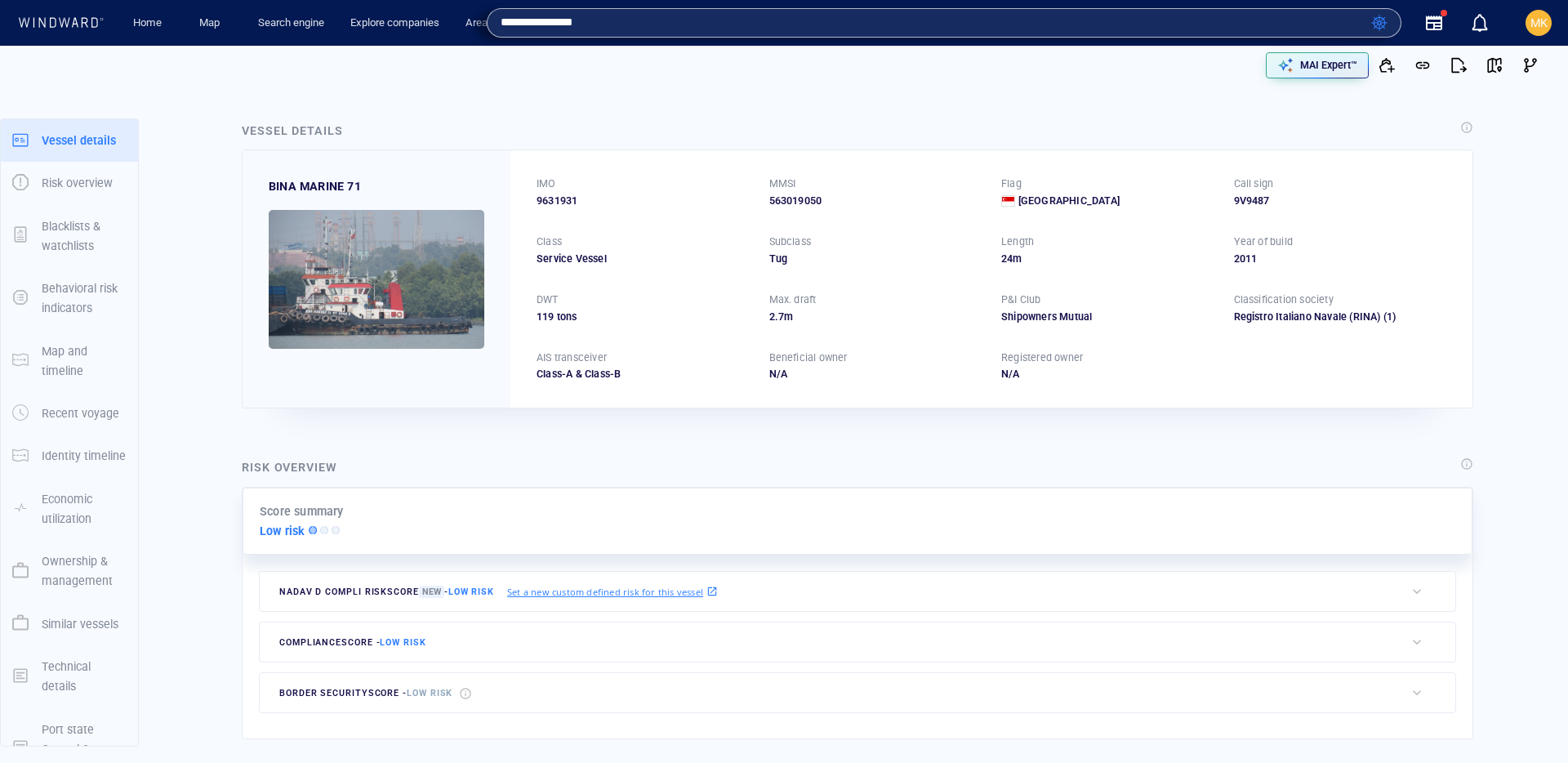
paste input "text"
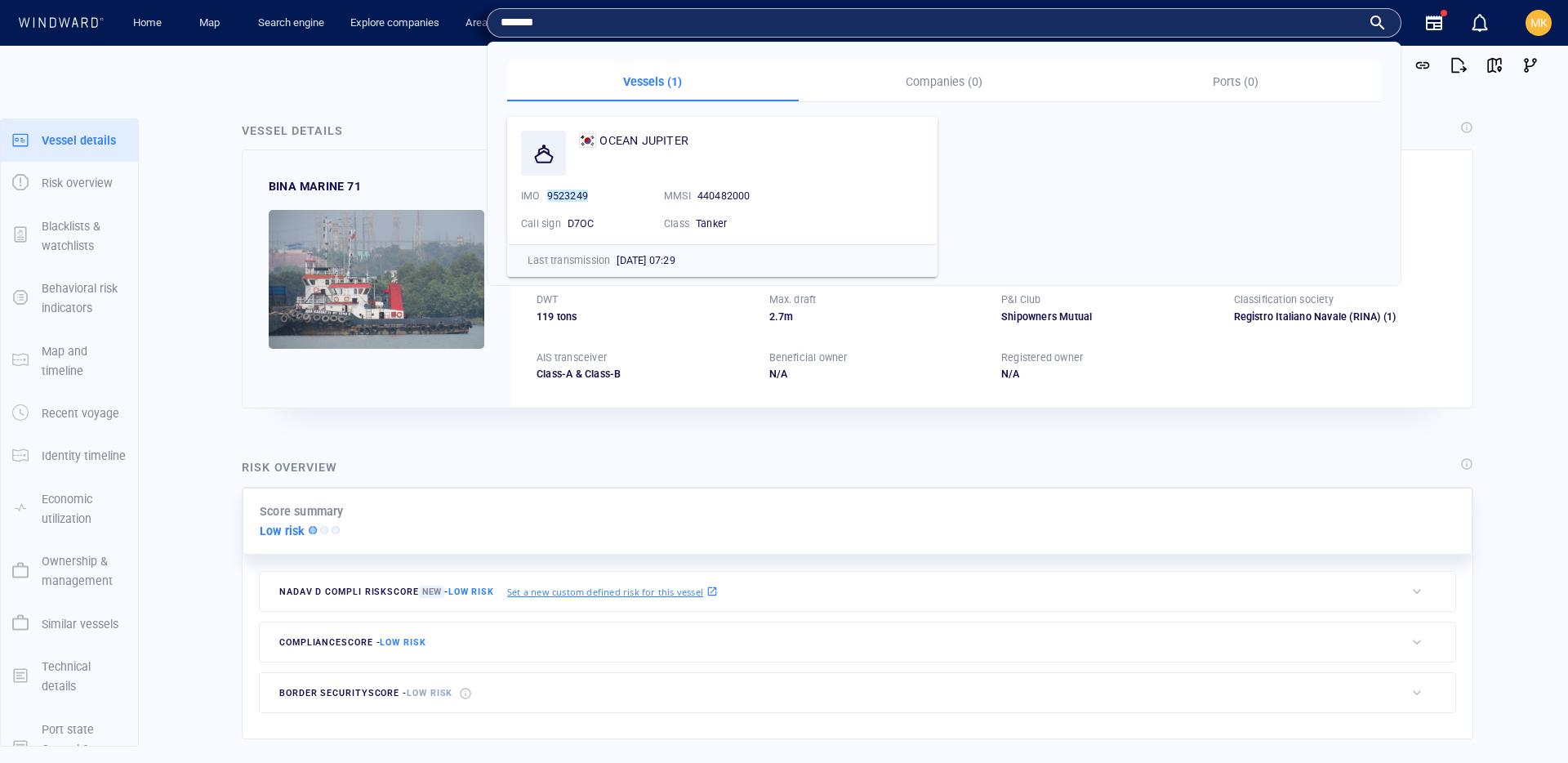
type input "*******"
click at [647, 140] on span "OCEAN JUPITER" at bounding box center [644, 140] width 89 height 13
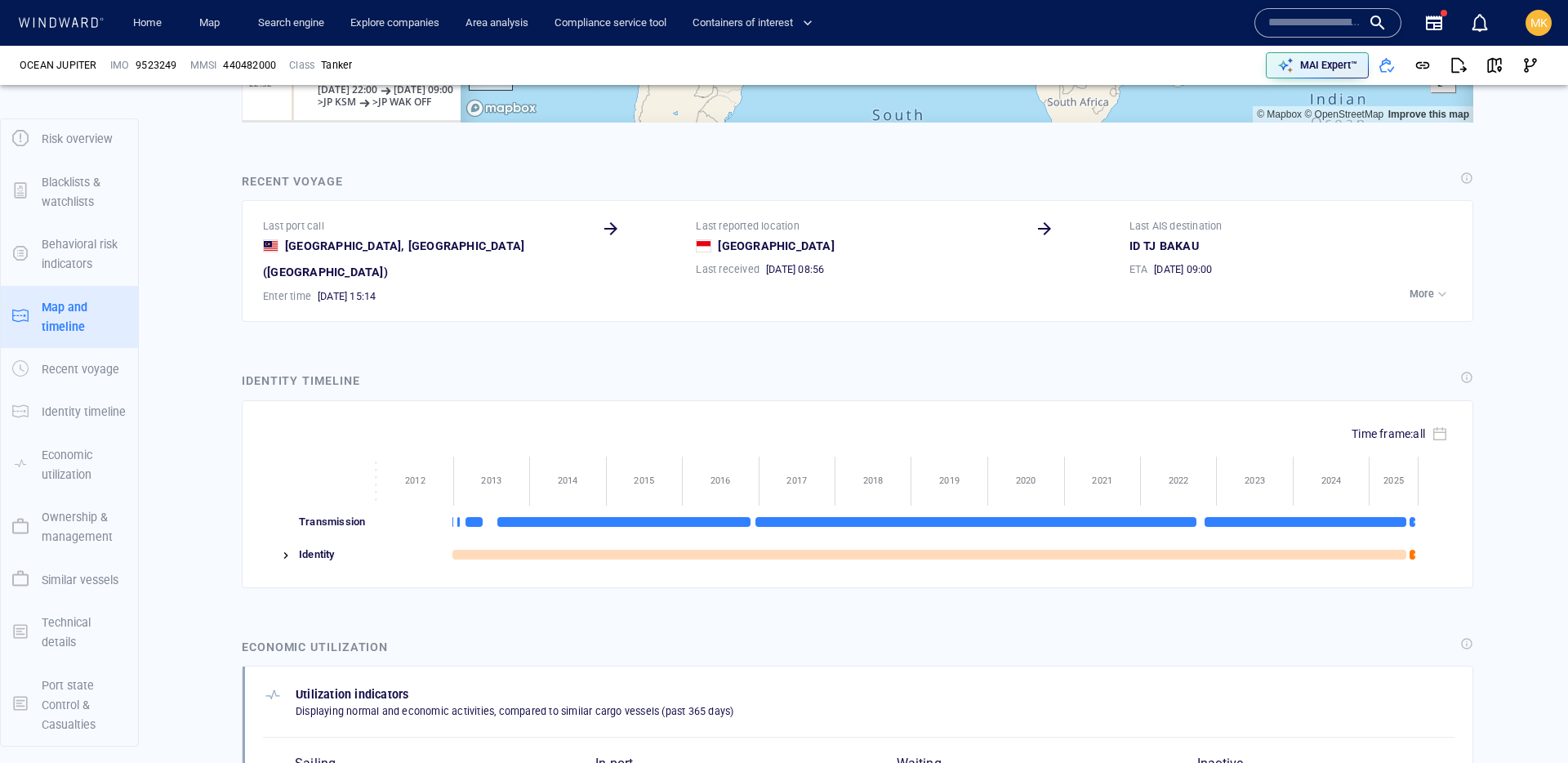
scroll to position [1530, 0]
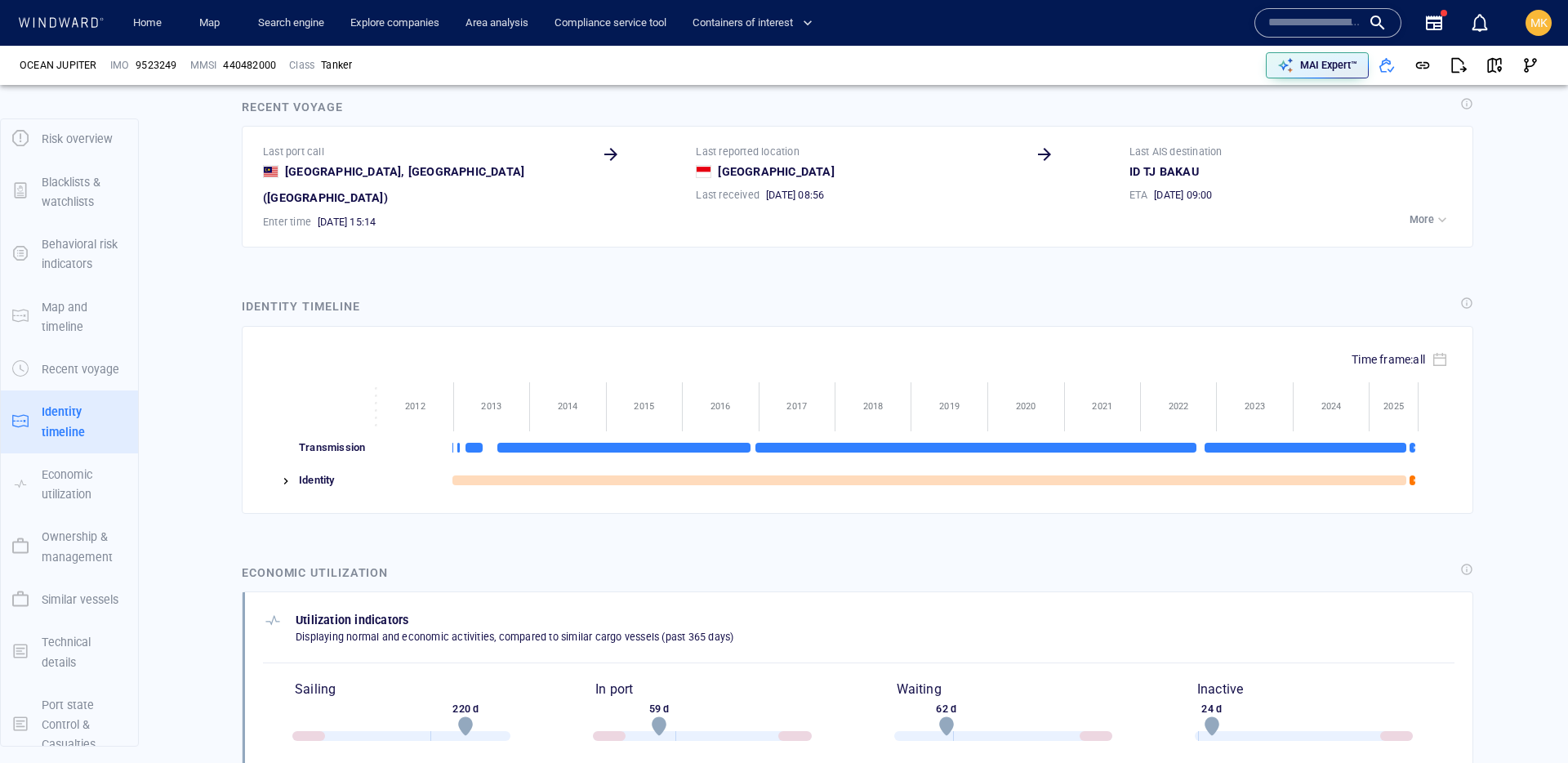
click at [291, 475] on img at bounding box center [285, 481] width 13 height 13
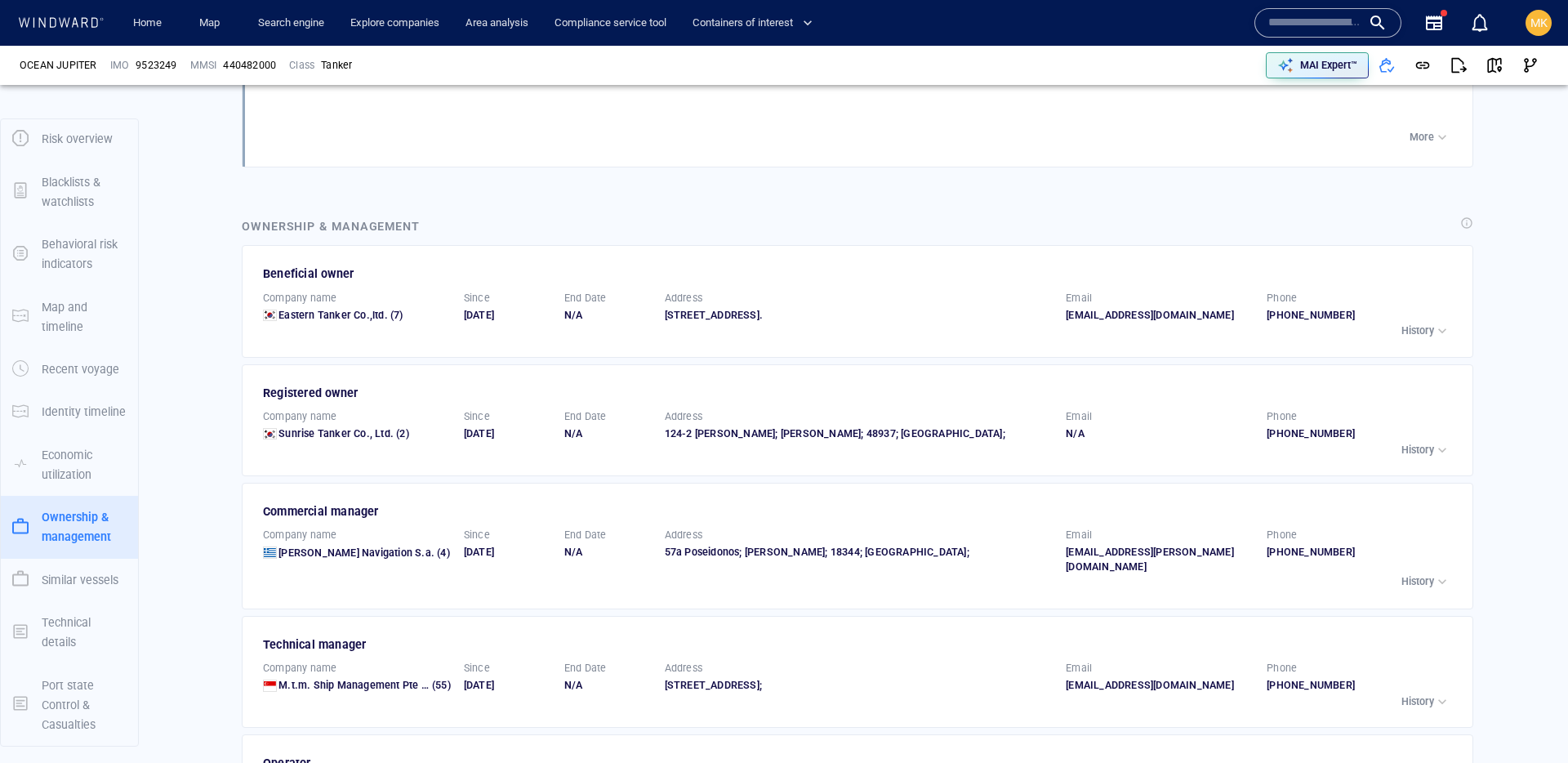
scroll to position [2401, 0]
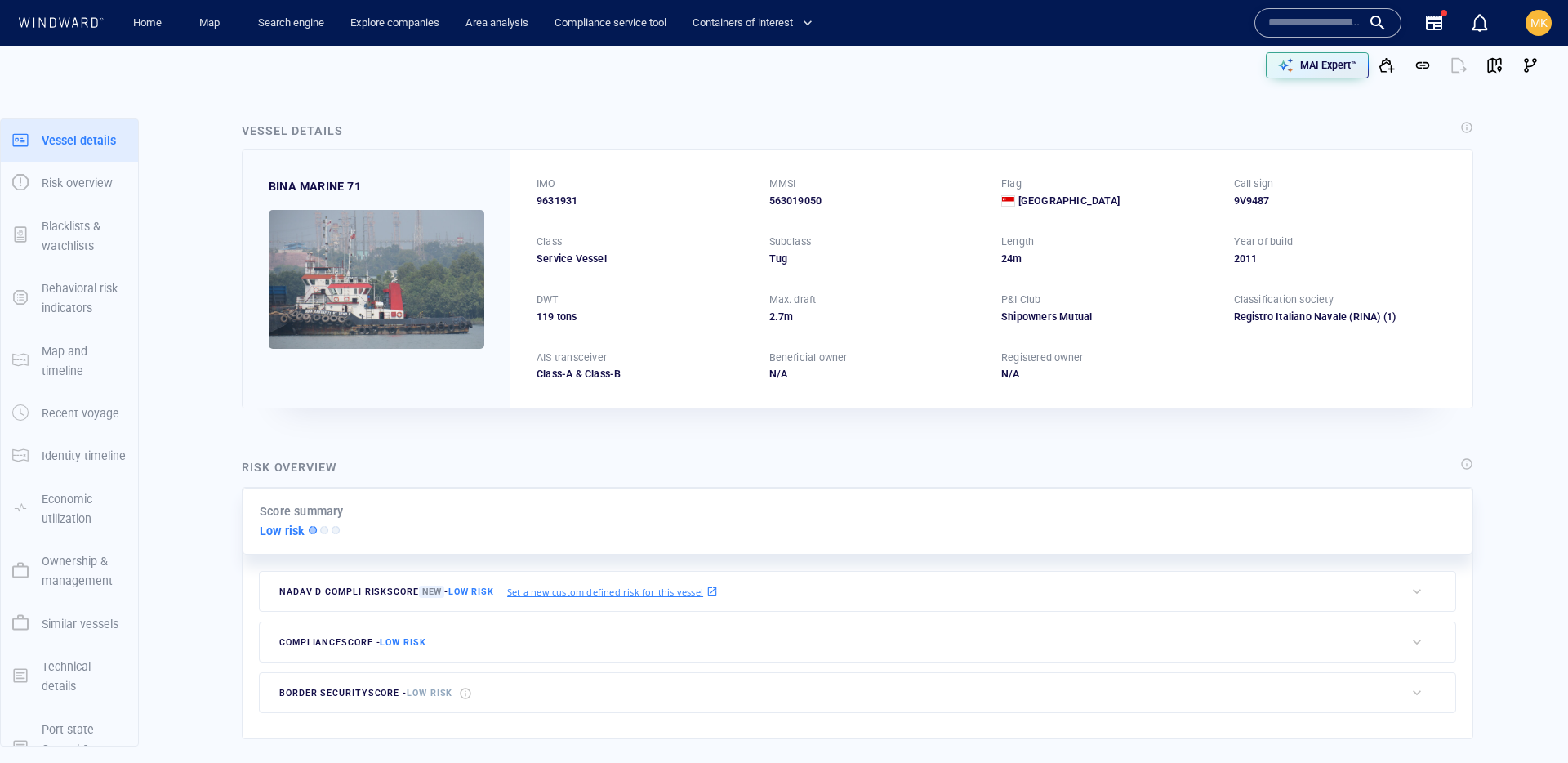
click at [1257, 28] on div at bounding box center [1327, 23] width 147 height 30
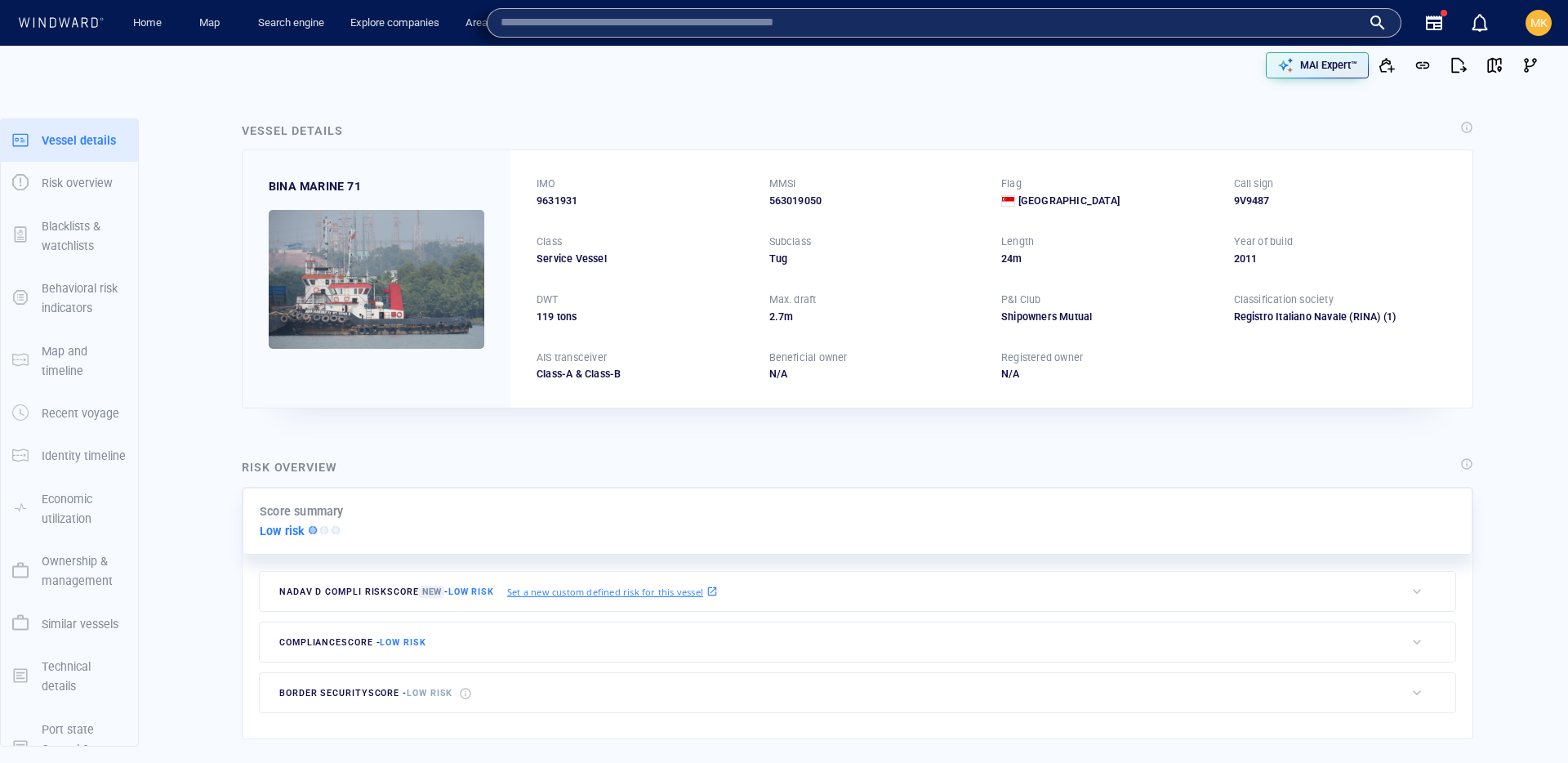
click at [1260, 27] on input "text" at bounding box center [931, 22] width 861 height 25
paste input "*******"
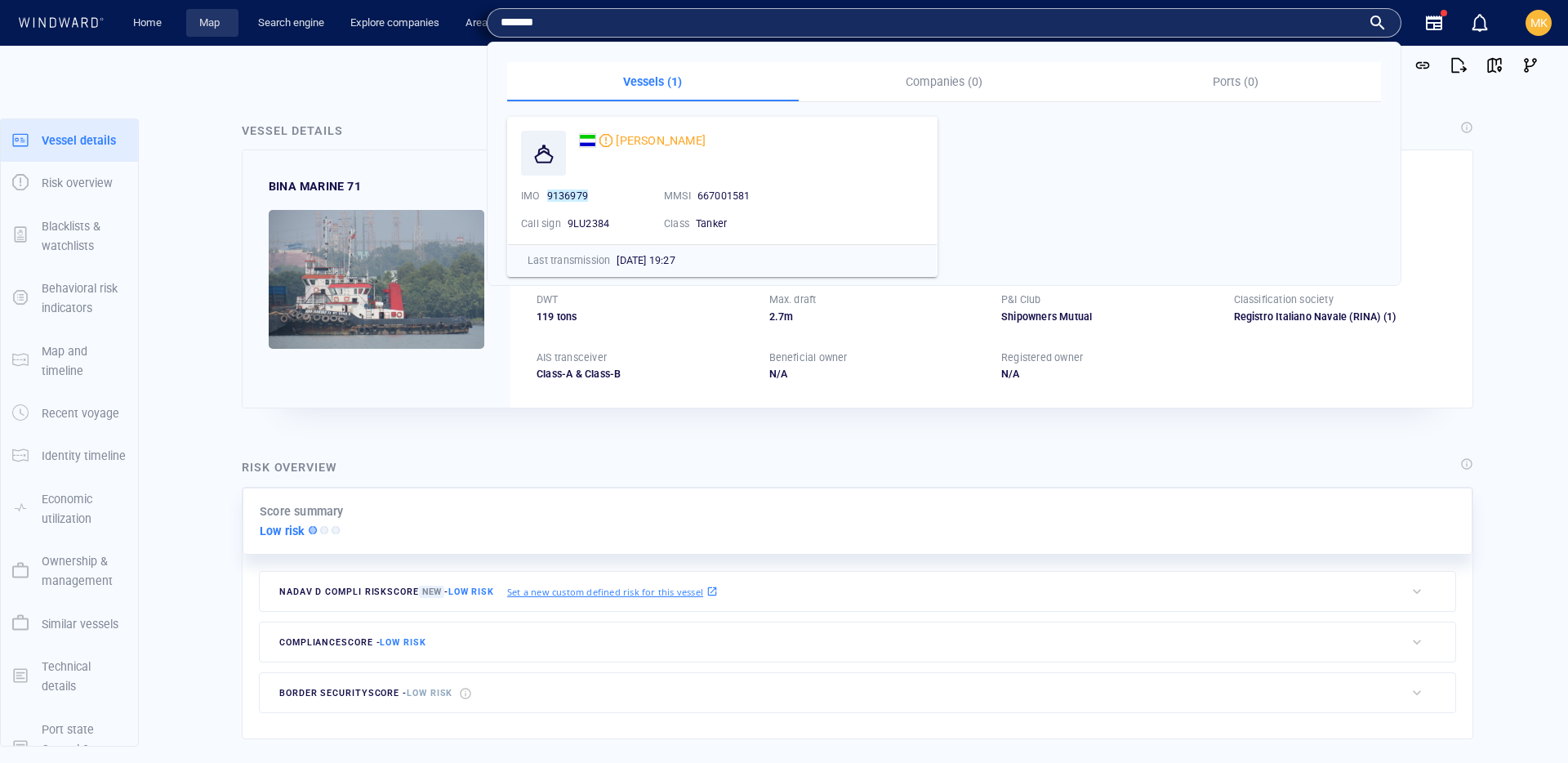
type input "*******"
click at [203, 26] on link "Map" at bounding box center [213, 24] width 39 height 29
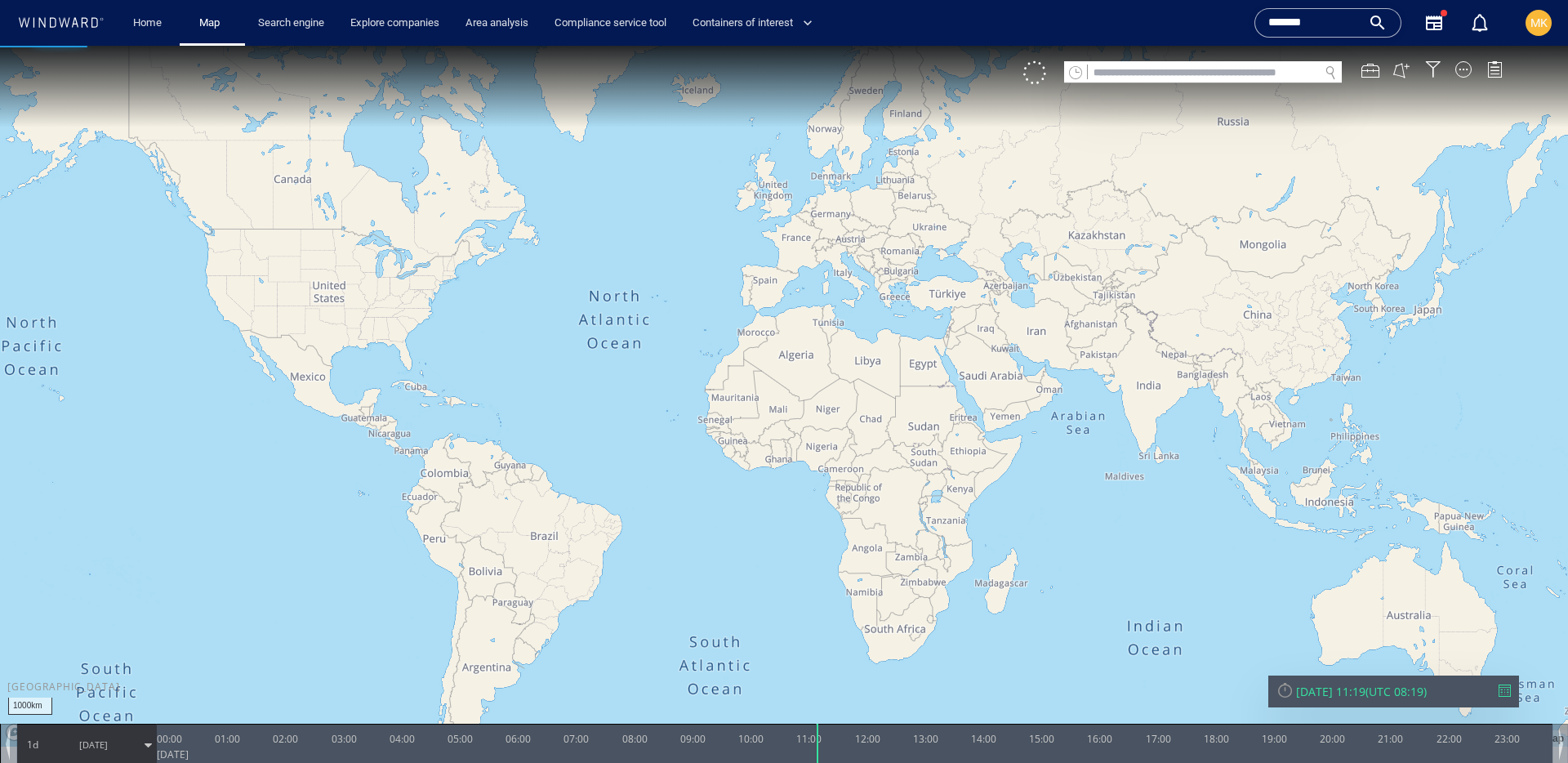
click at [1191, 72] on input "text" at bounding box center [1204, 73] width 231 height 22
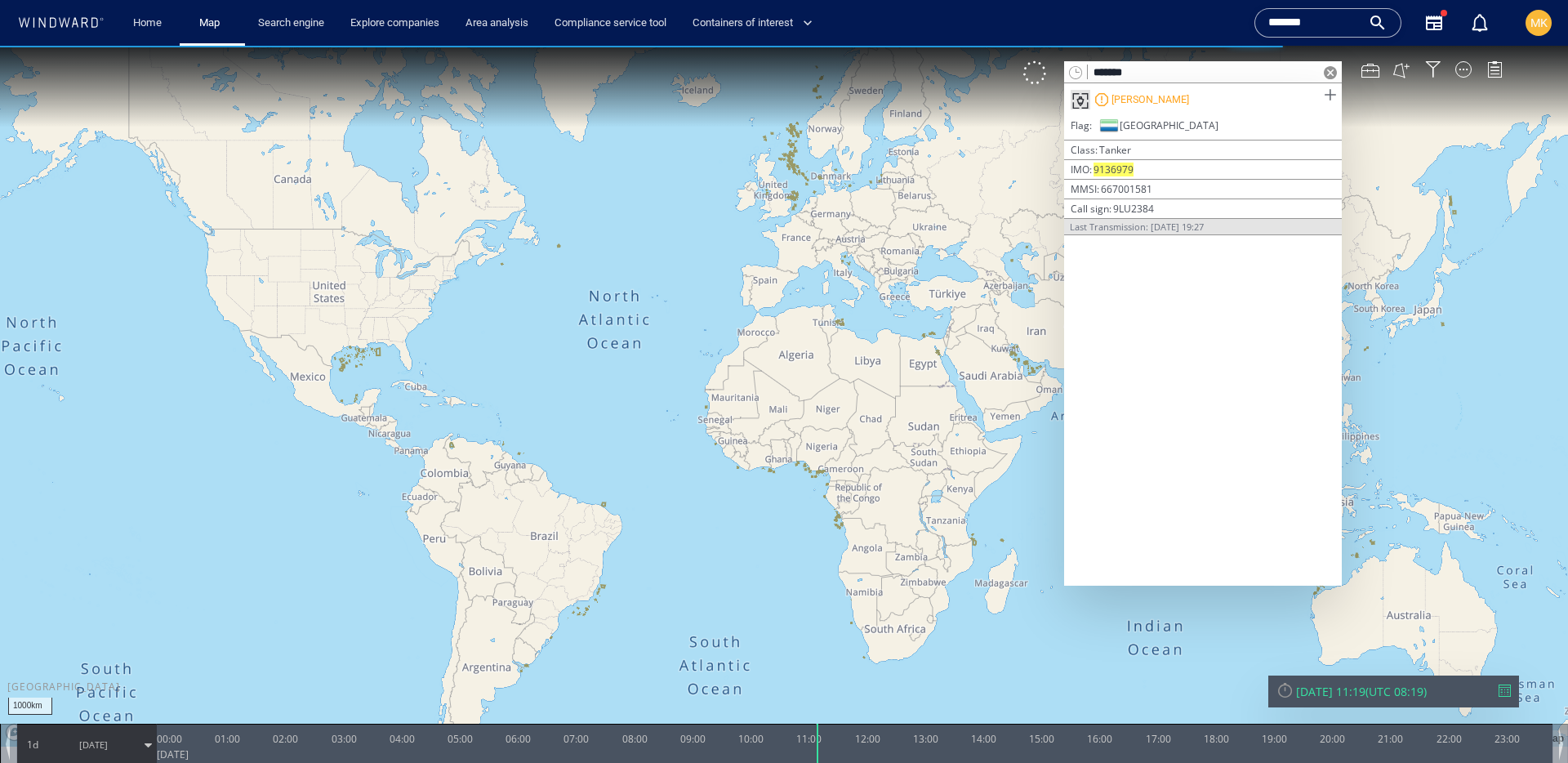
type input "*******"
click at [1334, 98] on span at bounding box center [1330, 95] width 20 height 20
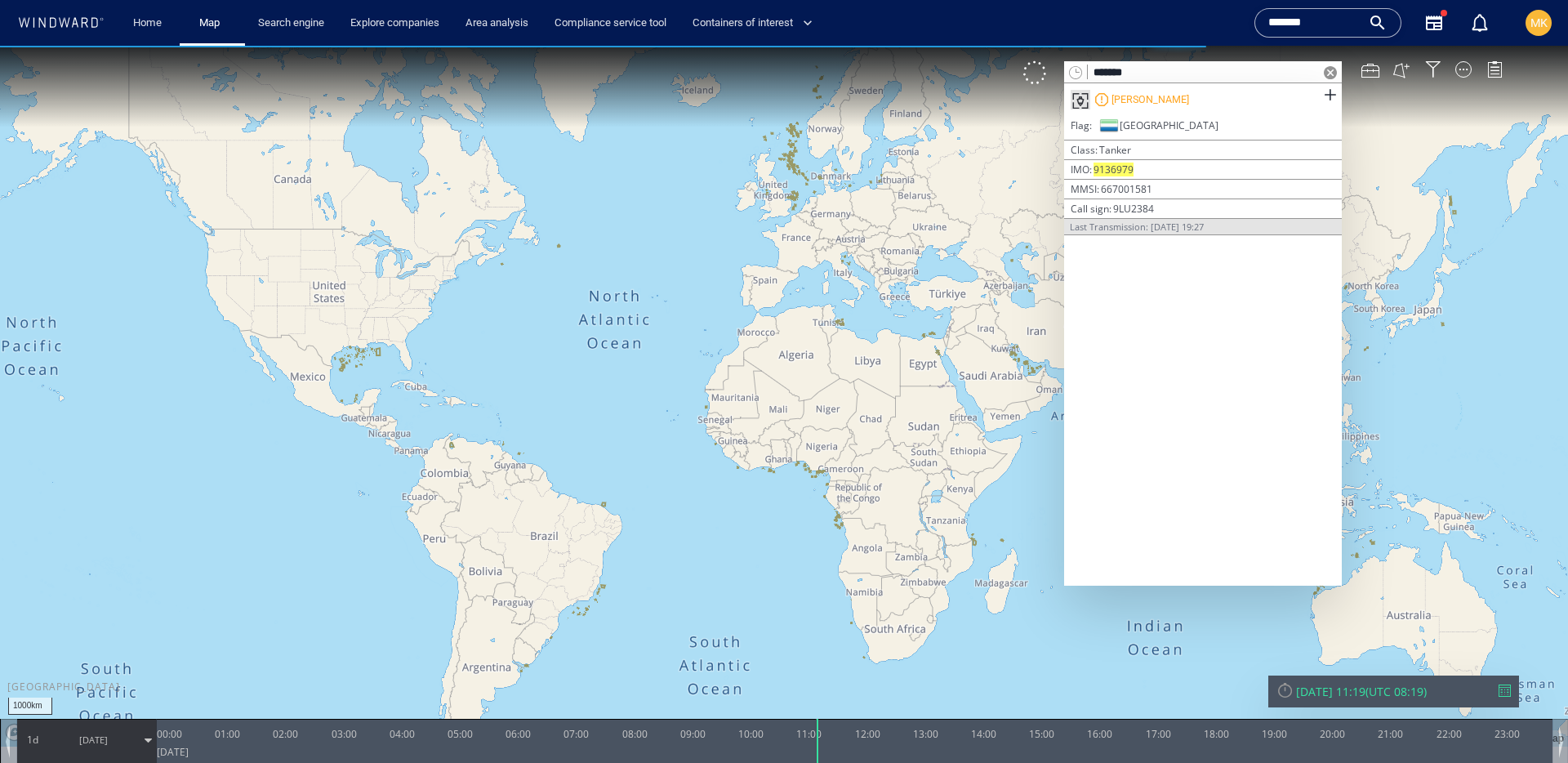
click at [1331, 69] on span at bounding box center [1330, 72] width 13 height 13
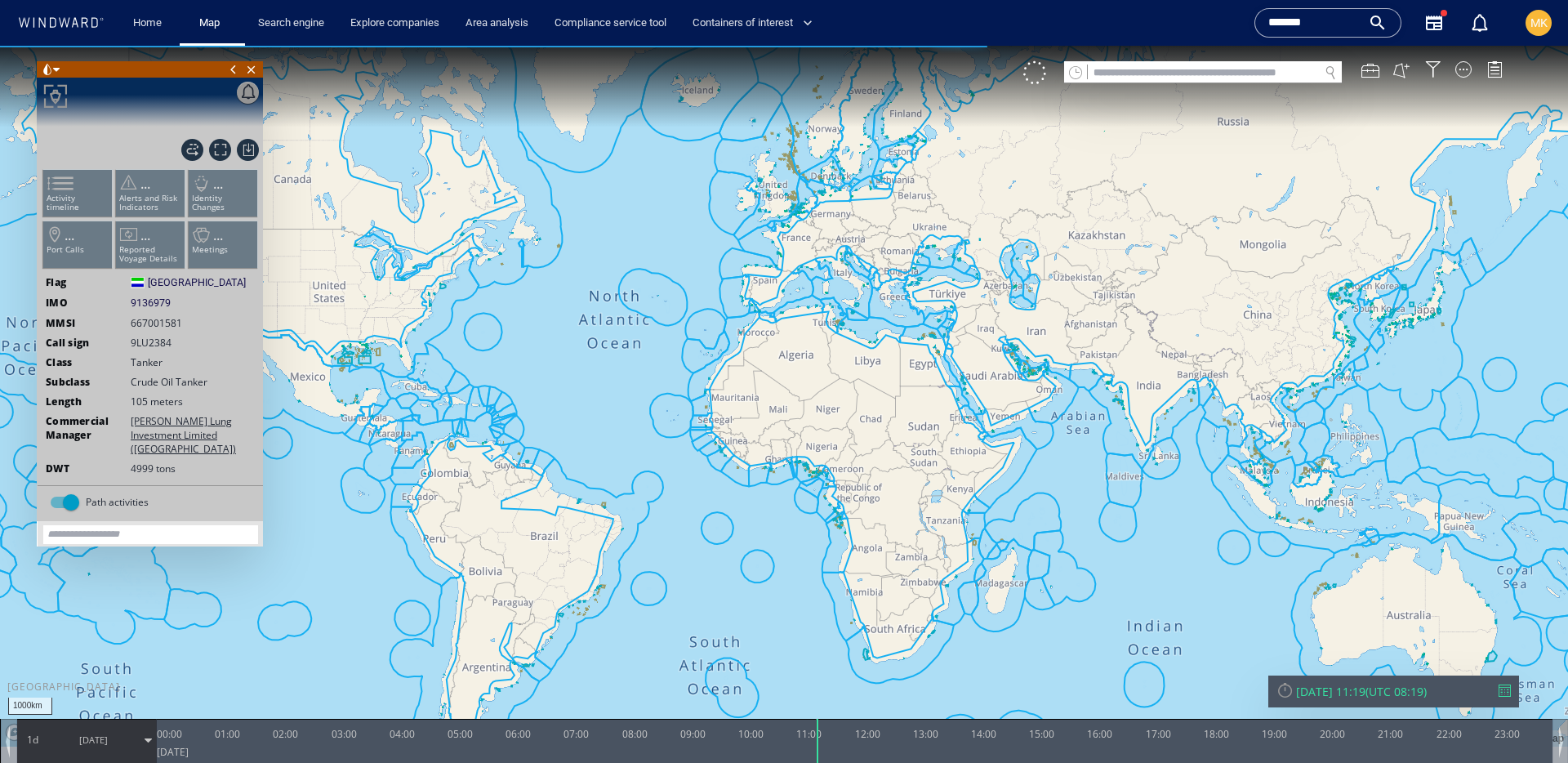
drag, startPoint x: 1507, startPoint y: 688, endPoint x: 1468, endPoint y: 582, distance: 112.9
click at [1507, 689] on iframe at bounding box center [1526, 720] width 57 height 61
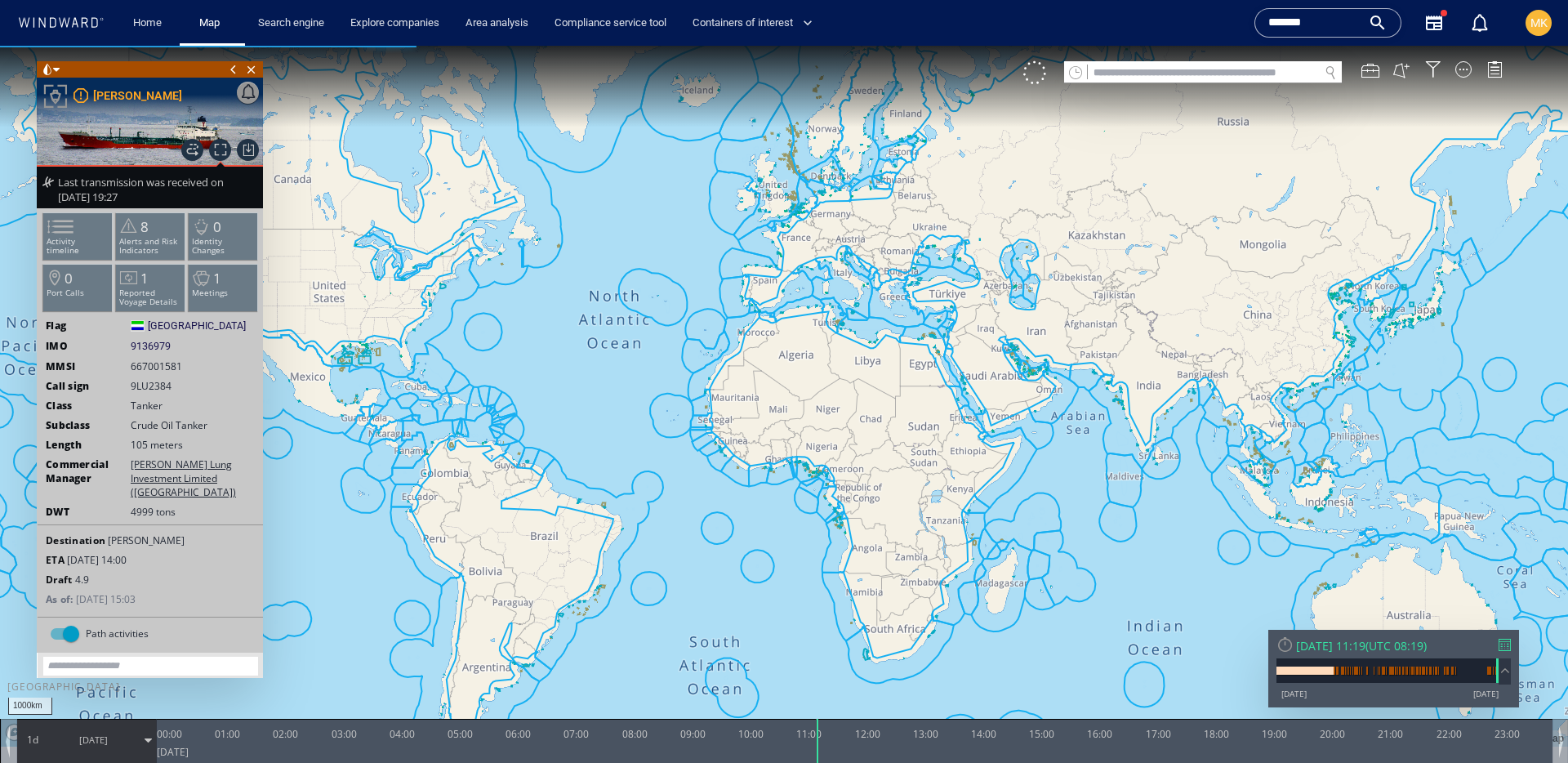
click at [1506, 645] on div at bounding box center [1504, 645] width 12 height 12
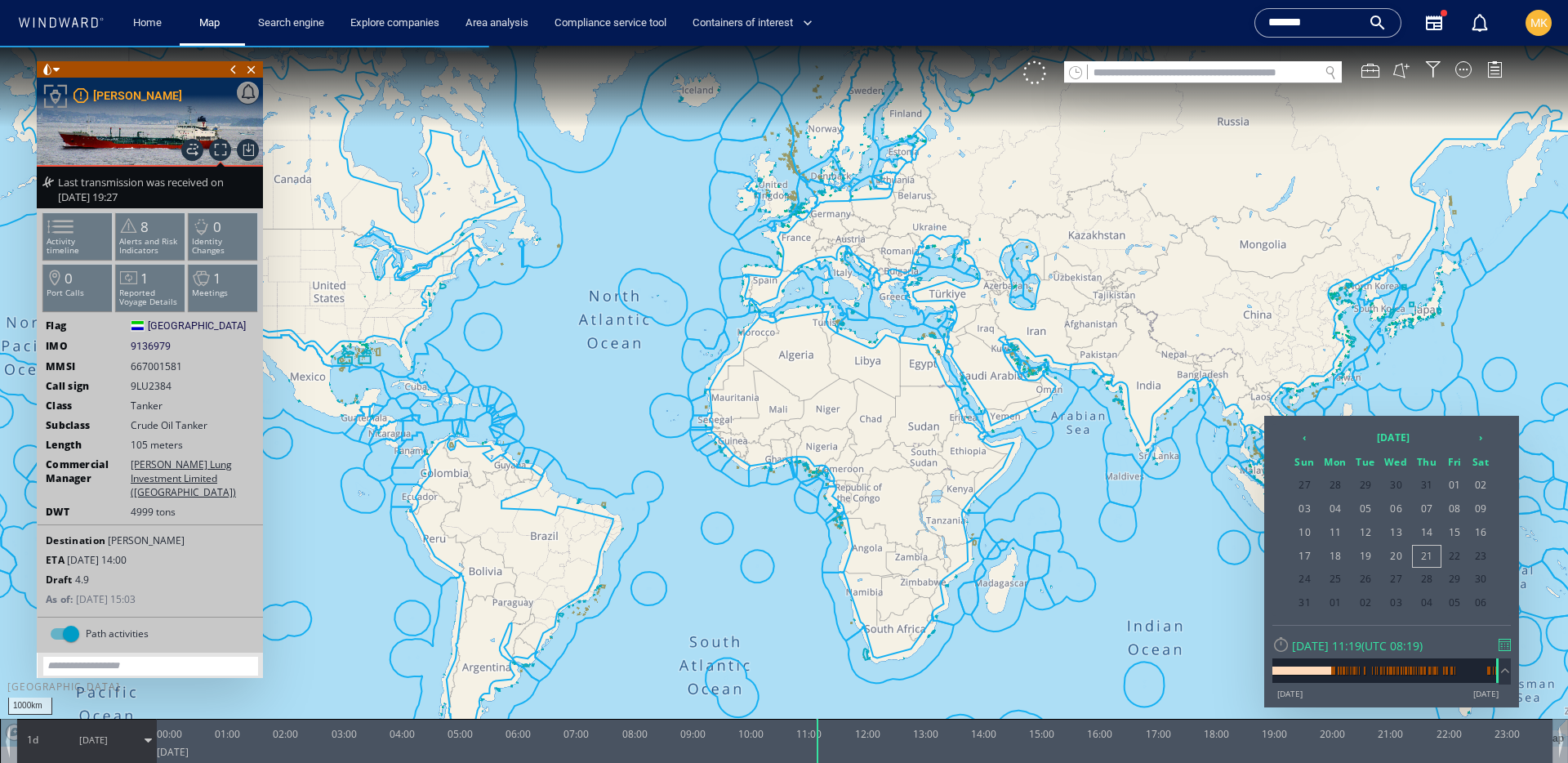
click at [198, 369] on div "MMSI 667001581" at bounding box center [150, 366] width 225 height 14
click at [200, 373] on ww-ship-dashboard-identity "Flag Sierra Leone Sierra Leone IMO 9136979 9136979 MMSI 667001581 Call sign 9LU…" at bounding box center [150, 467] width 225 height 298
drag, startPoint x: 1072, startPoint y: 510, endPoint x: 1057, endPoint y: 498, distance: 19.2
click at [1072, 510] on div at bounding box center [784, 404] width 1568 height 717
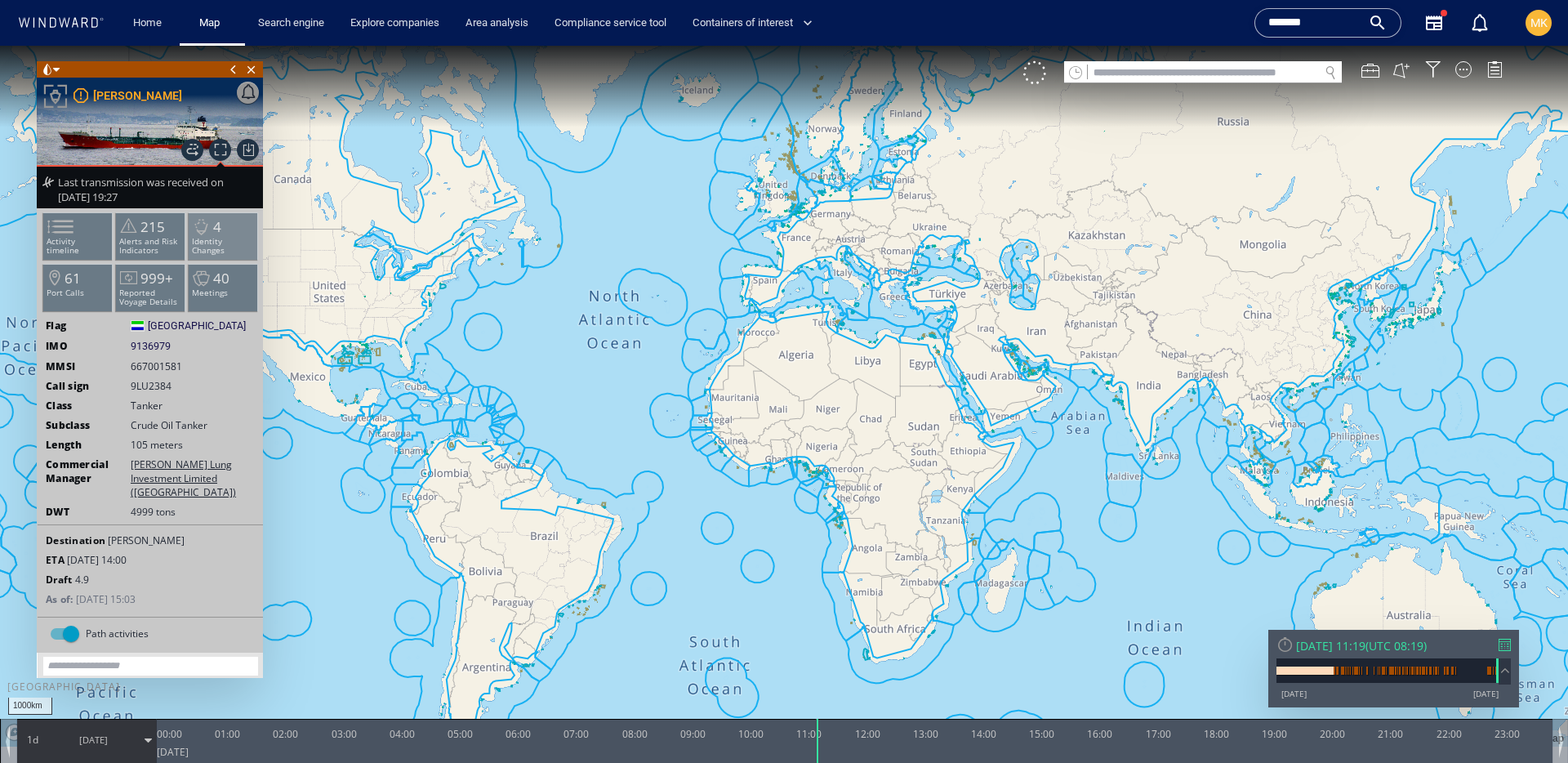
click at [219, 236] on p "Identity Changes" at bounding box center [224, 245] width 70 height 18
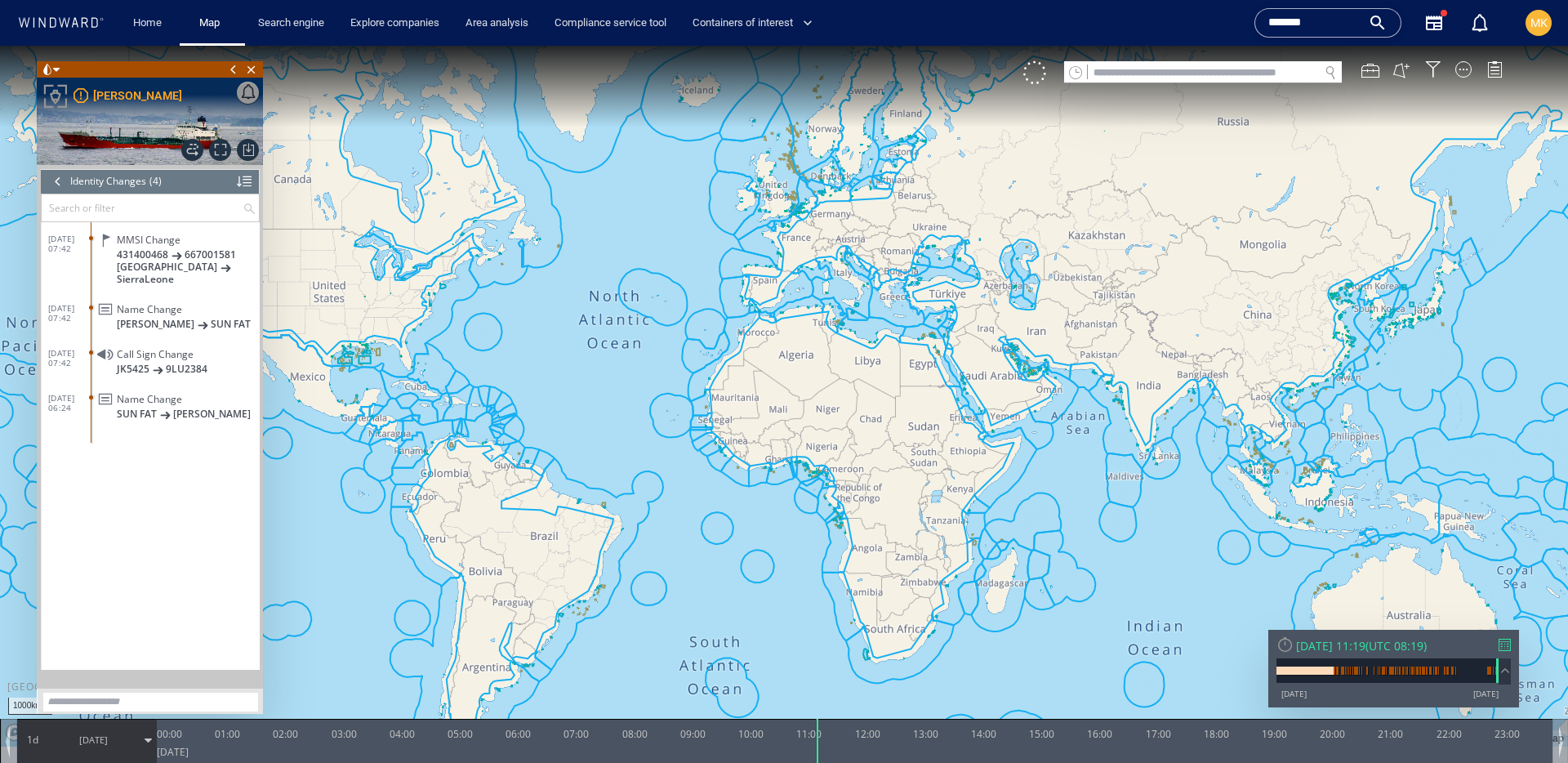
click at [64, 203] on input "text" at bounding box center [142, 208] width 201 height 27
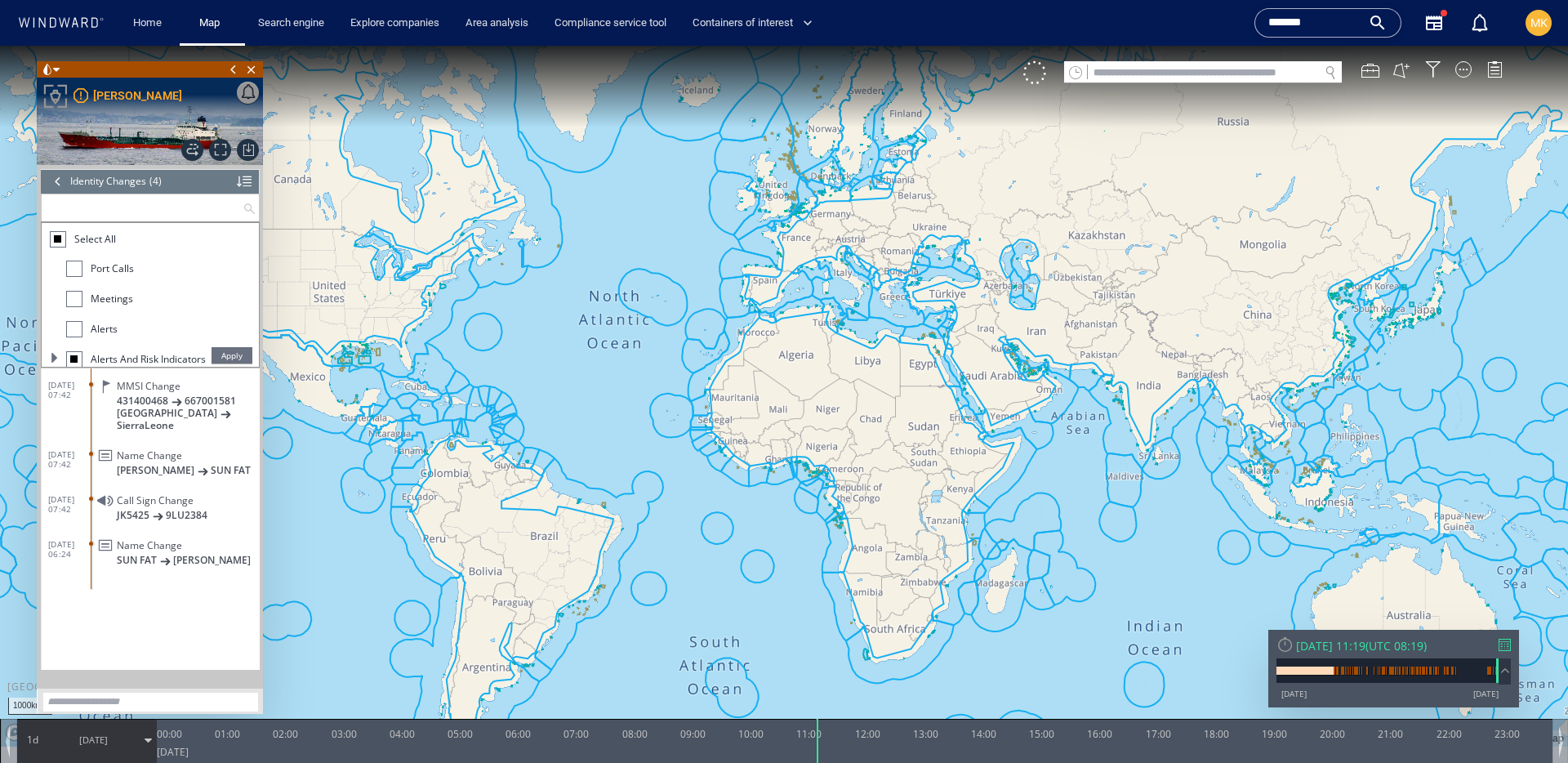
click at [54, 193] on ww-vessel-story-filter "Apply Select All Port Calls Meetings Alerts Alerts and Risk Indicators Area Vis…" at bounding box center [150, 280] width 219 height 174
click at [55, 185] on div at bounding box center [58, 181] width 18 height 25
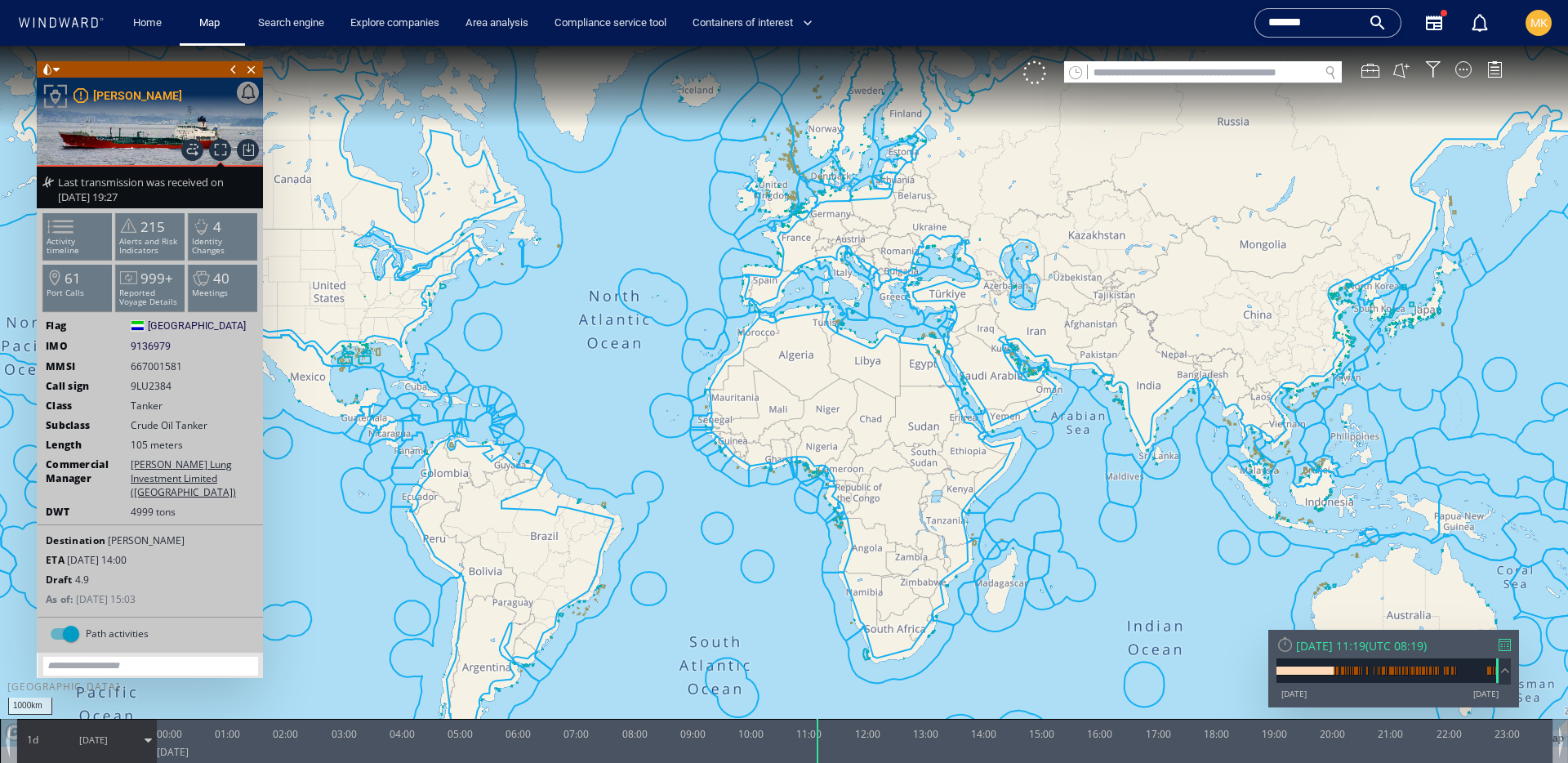
click at [1507, 641] on div at bounding box center [1504, 645] width 12 height 12
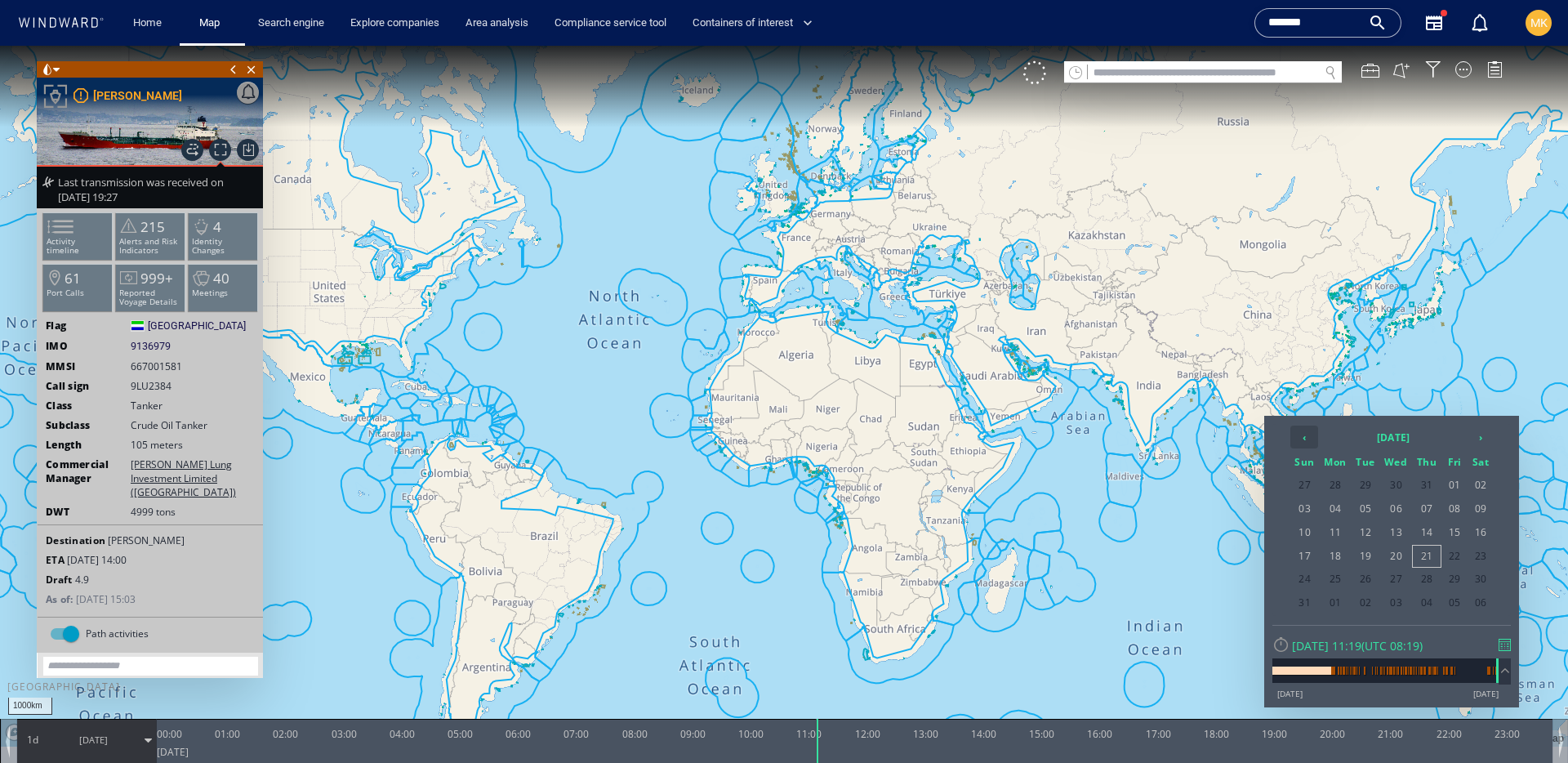
click at [1303, 430] on th "‹" at bounding box center [1304, 436] width 28 height 23
click at [1457, 555] on span "25" at bounding box center [1454, 555] width 25 height 21
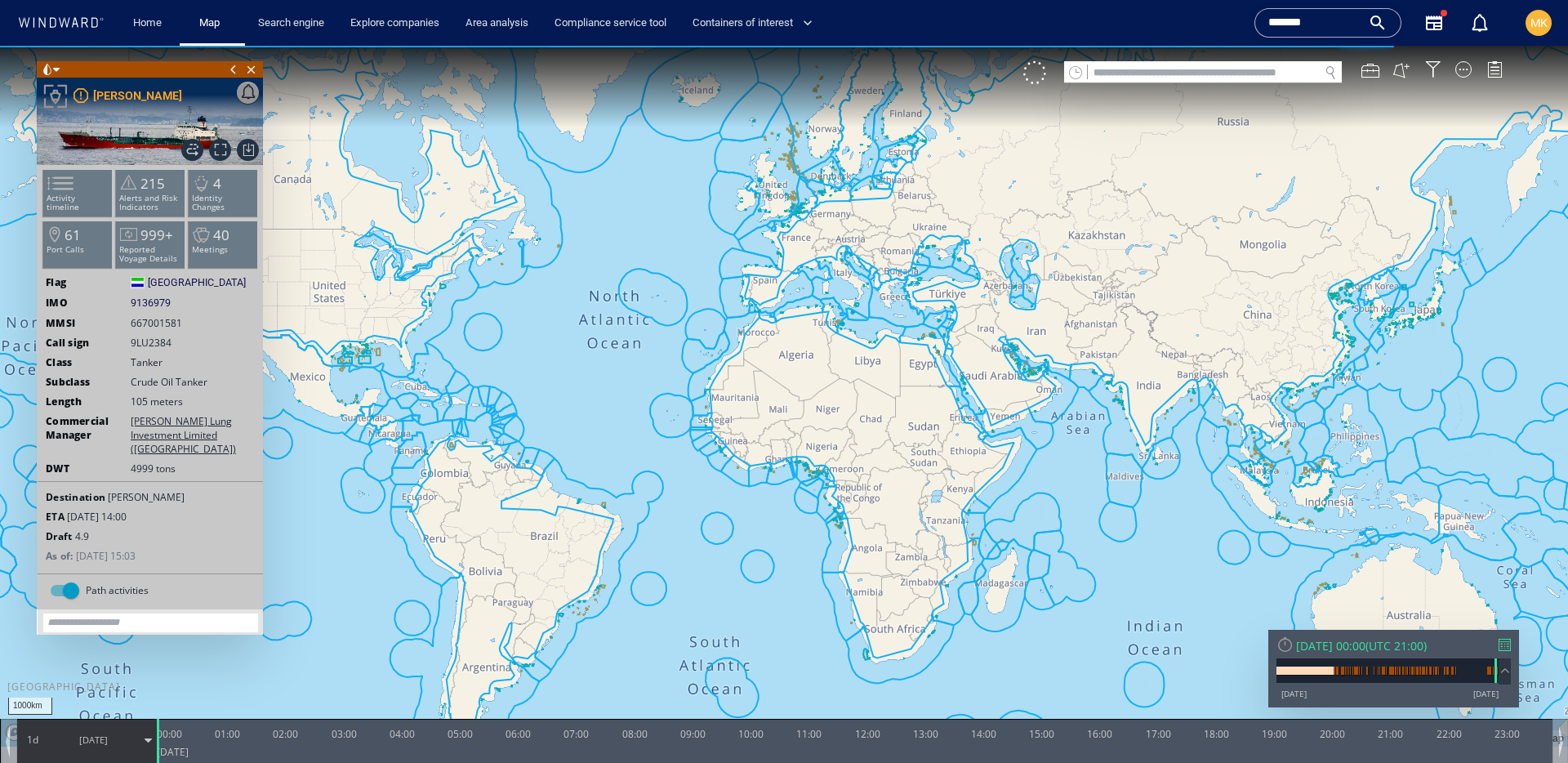
click at [73, 742] on span "25/07/25" at bounding box center [93, 740] width 83 height 41
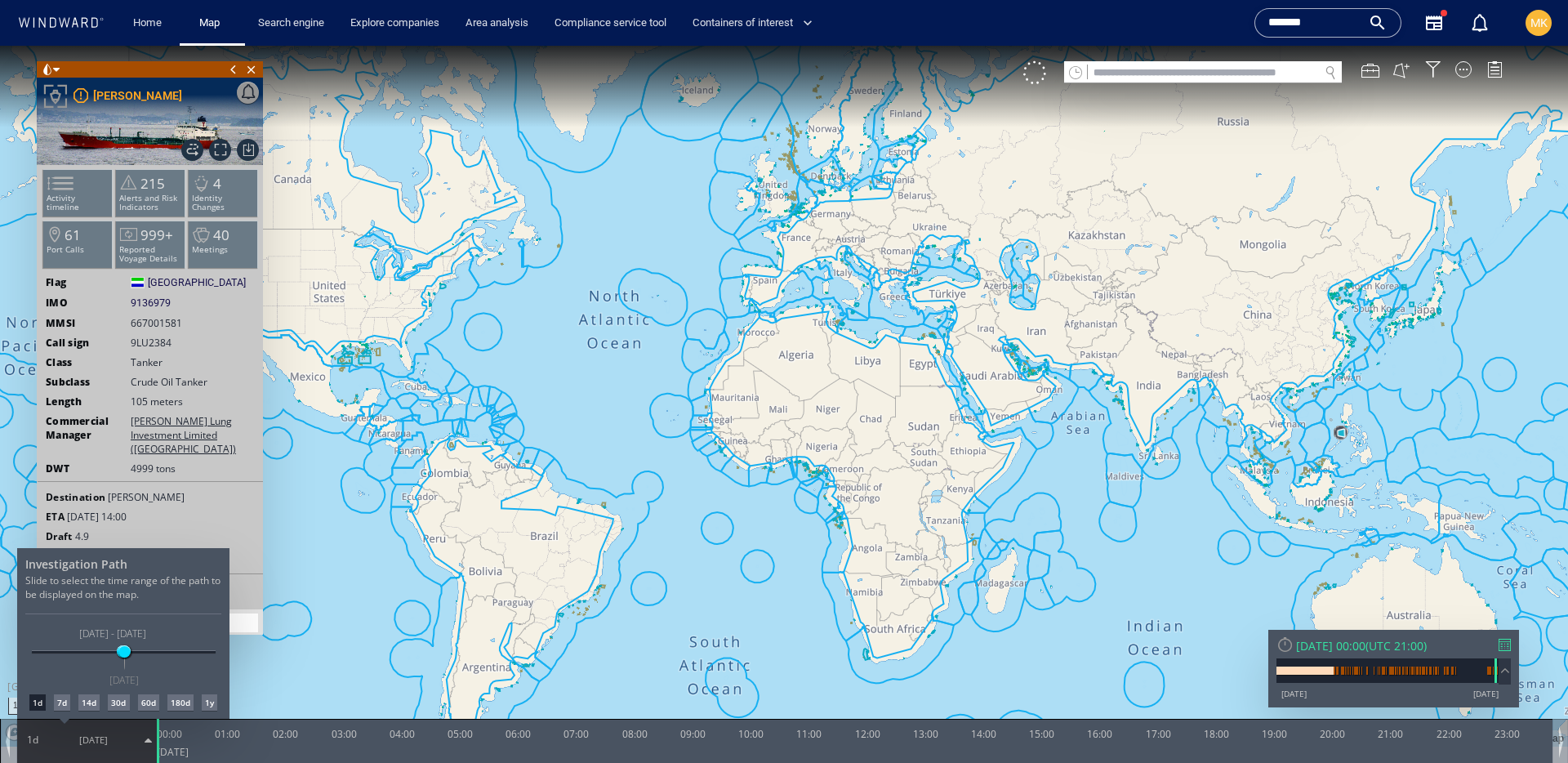
click at [148, 701] on div "60d" at bounding box center [148, 702] width 21 height 16
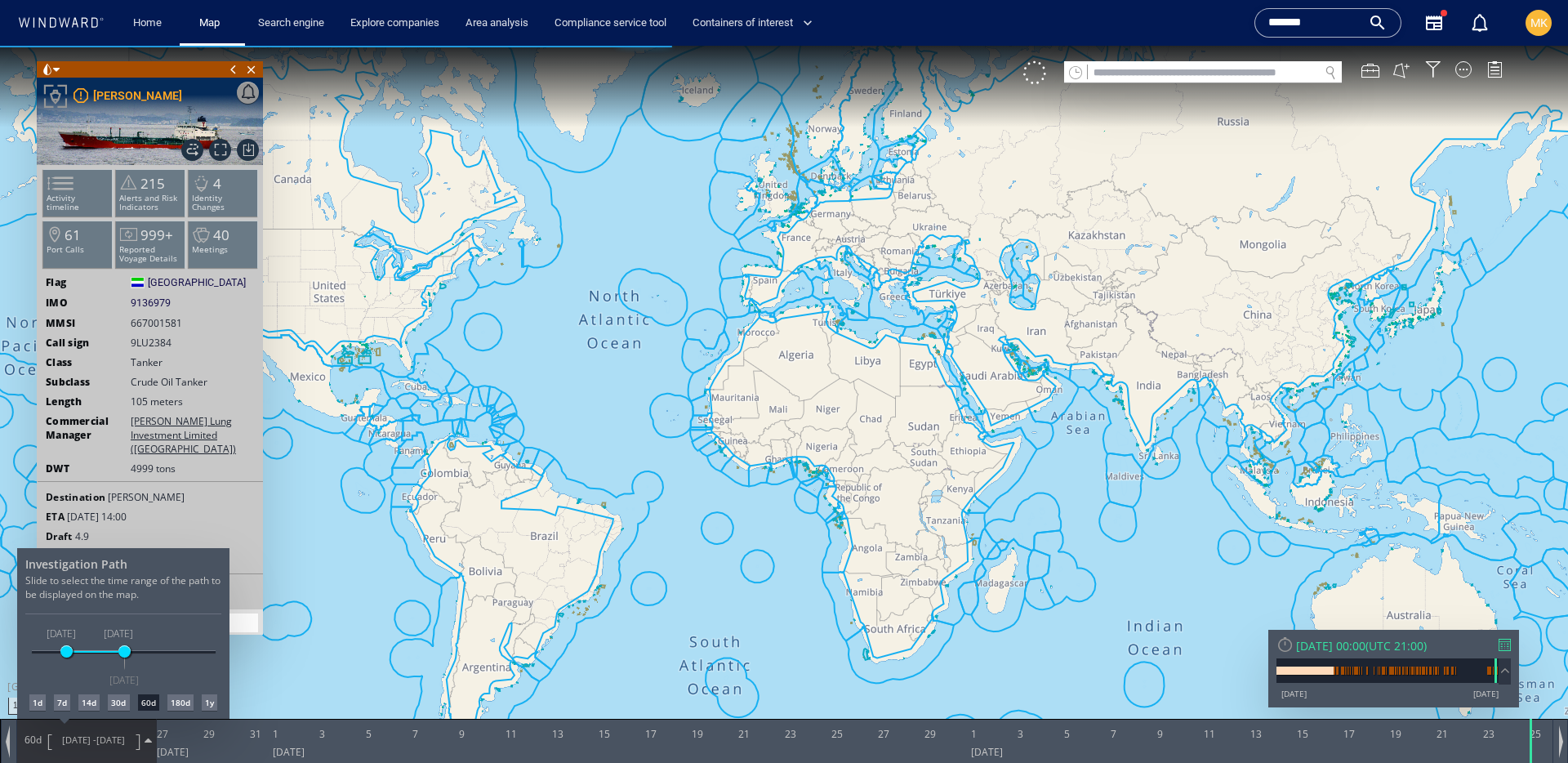
click at [1358, 464] on div at bounding box center [784, 404] width 1568 height 717
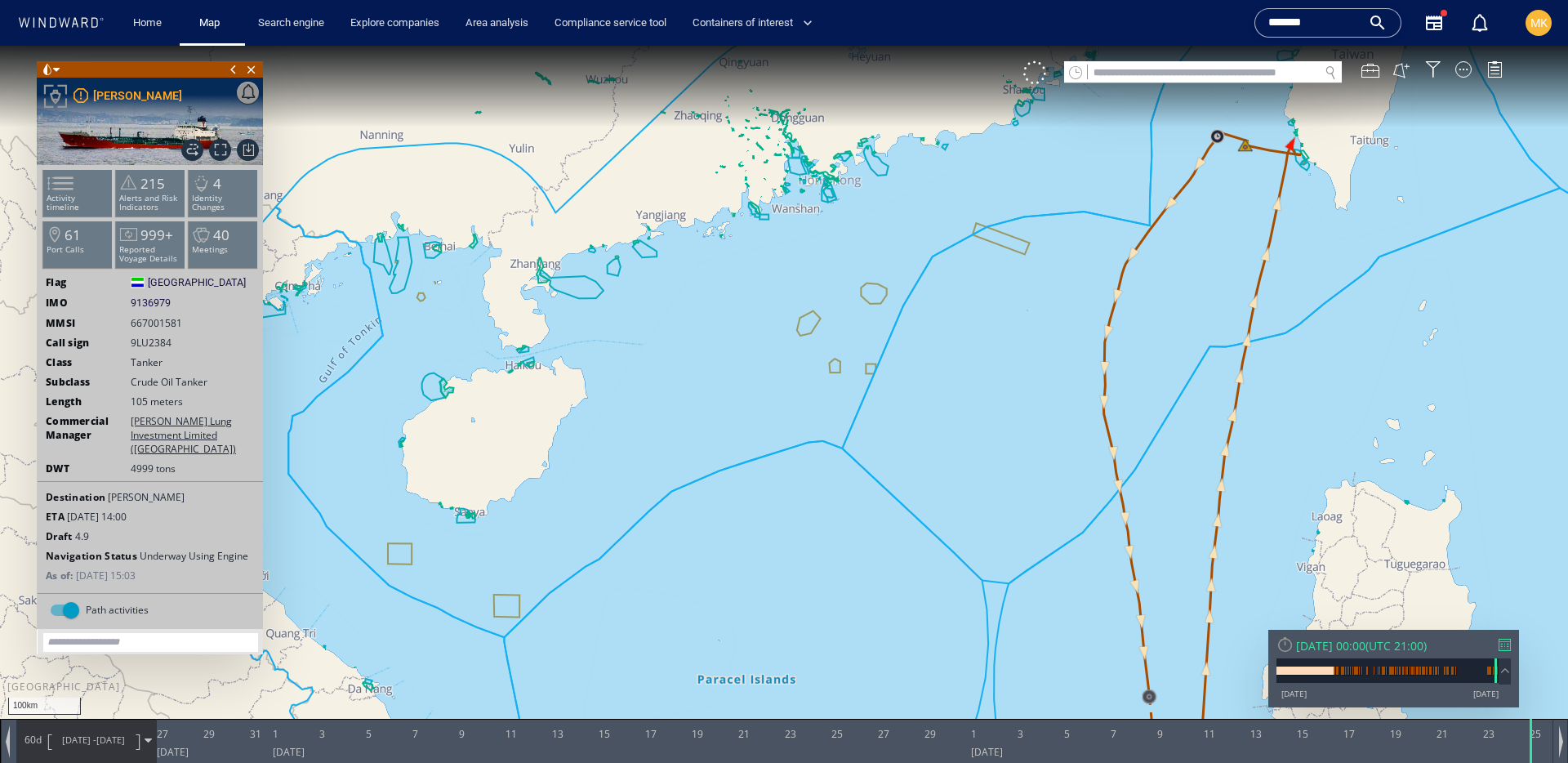
drag, startPoint x: 1301, startPoint y: 513, endPoint x: 1094, endPoint y: 205, distance: 371.1
click at [1094, 205] on canvas "Map" at bounding box center [784, 396] width 1568 height 701
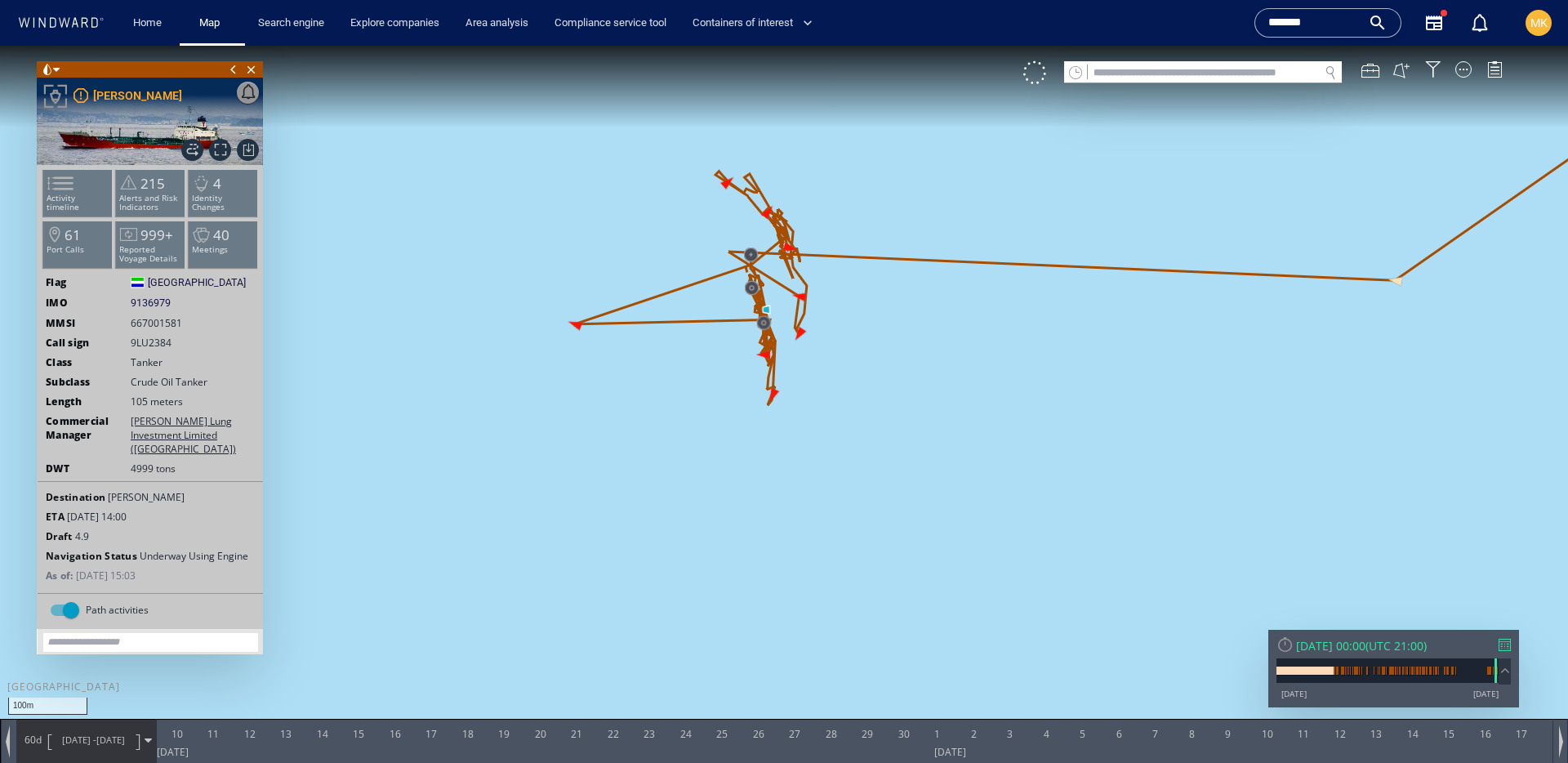
drag, startPoint x: 873, startPoint y: 382, endPoint x: 938, endPoint y: 448, distance: 92.6
click at [938, 448] on canvas "Map" at bounding box center [784, 396] width 1568 height 701
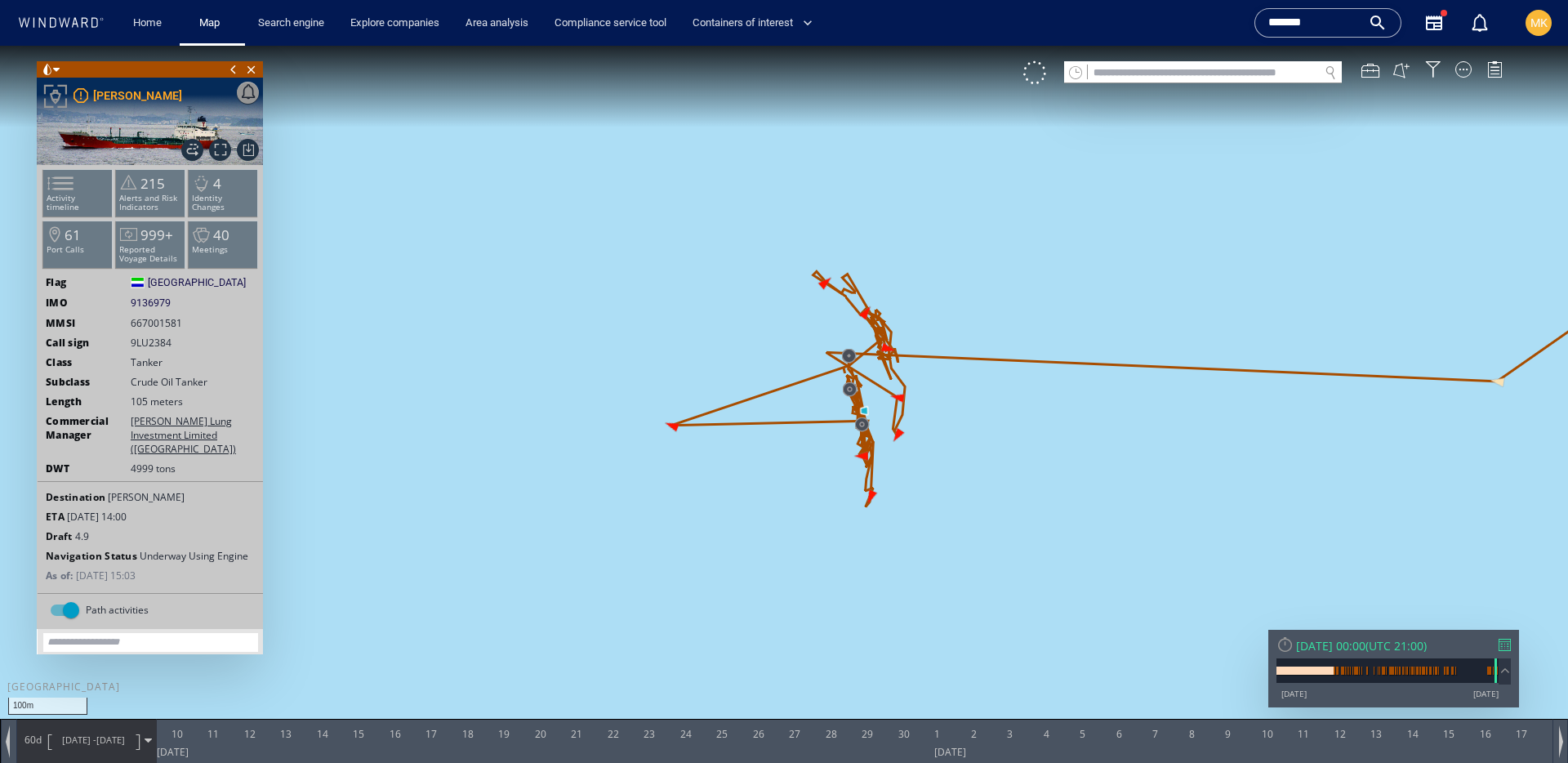
click at [104, 743] on span "25/07/25" at bounding box center [111, 739] width 29 height 12
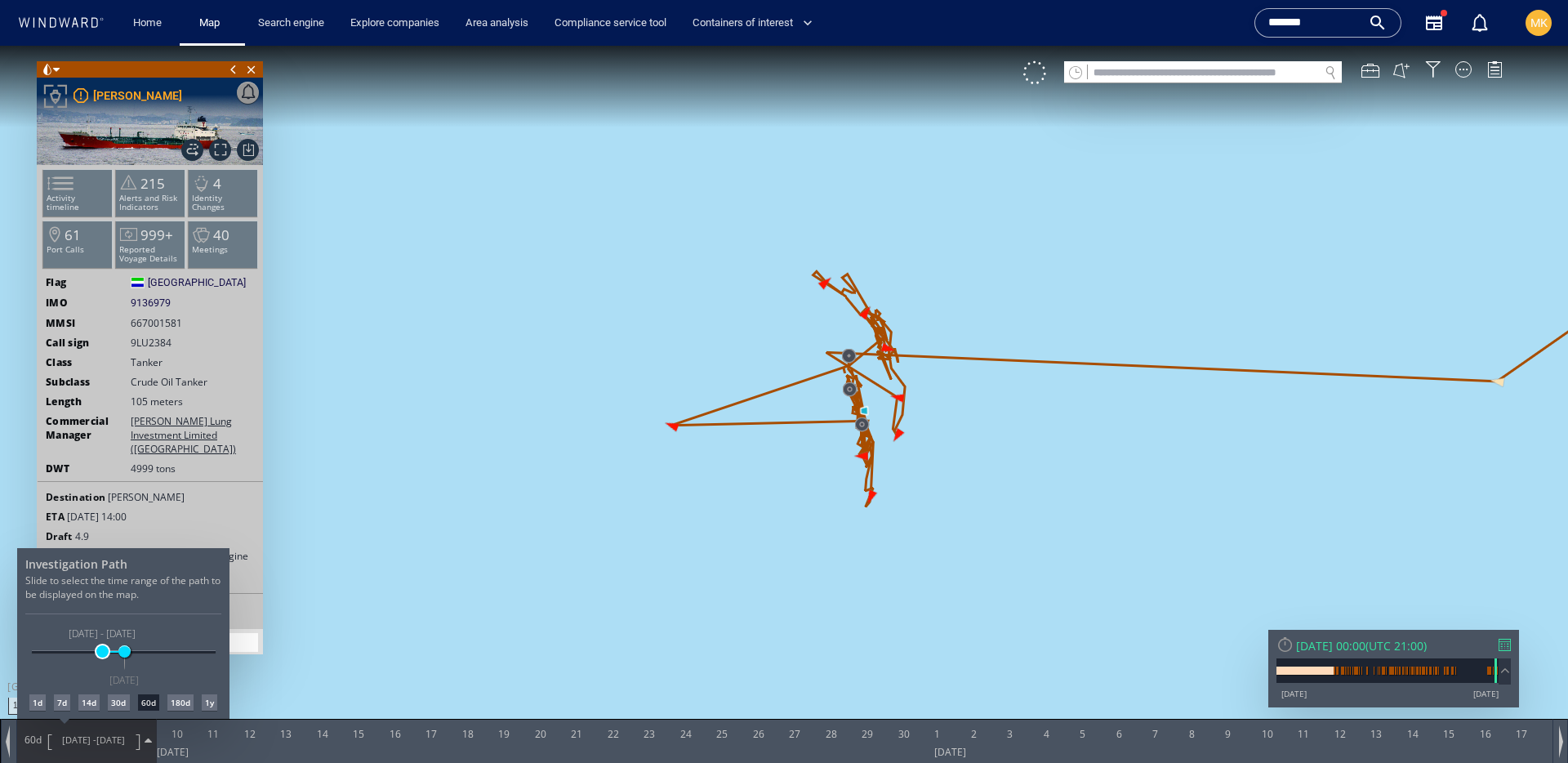
drag, startPoint x: 70, startPoint y: 652, endPoint x: 103, endPoint y: 654, distance: 33.1
click at [103, 654] on span at bounding box center [102, 651] width 12 height 12
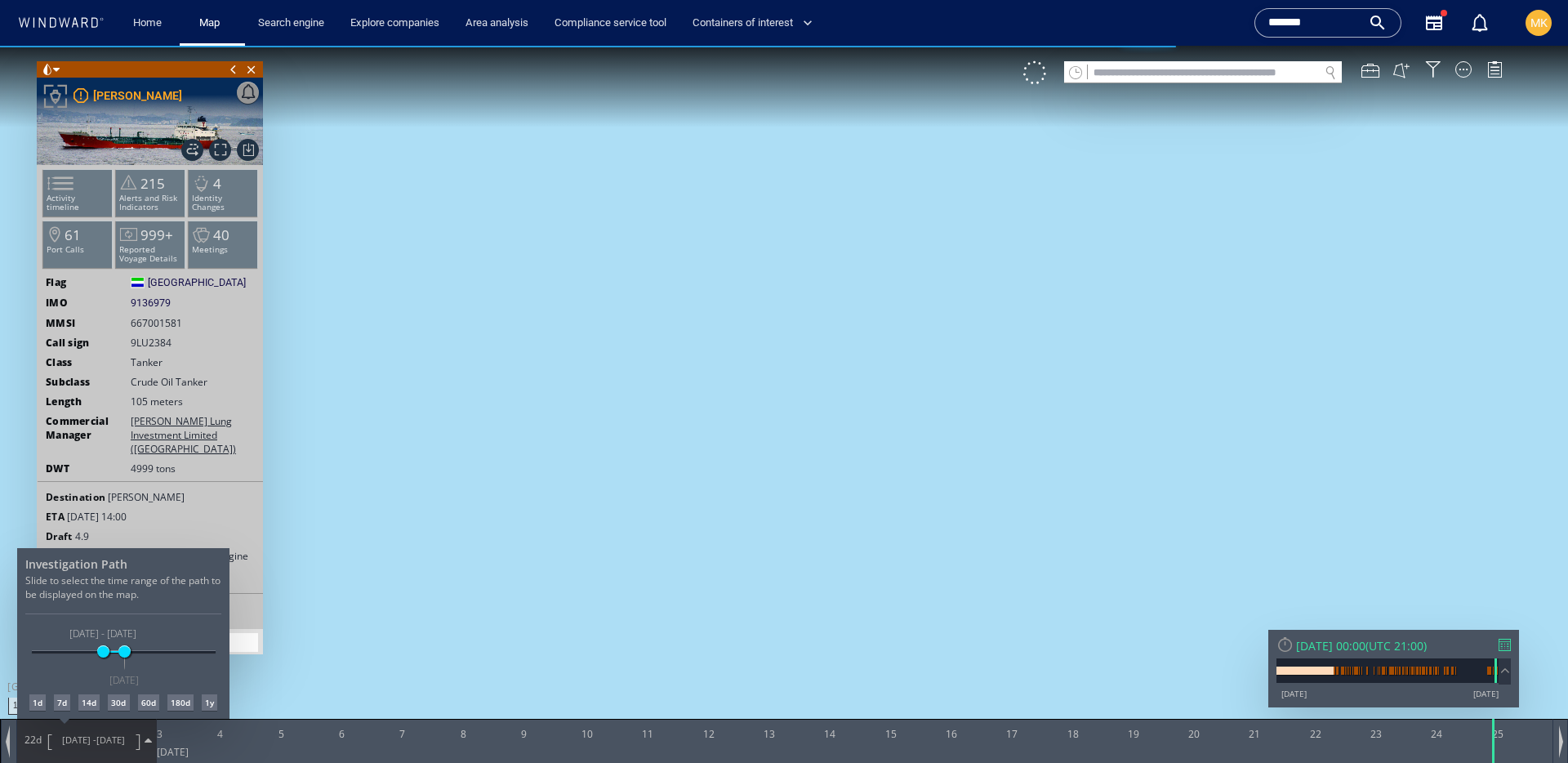
click at [883, 526] on div at bounding box center [784, 404] width 1568 height 717
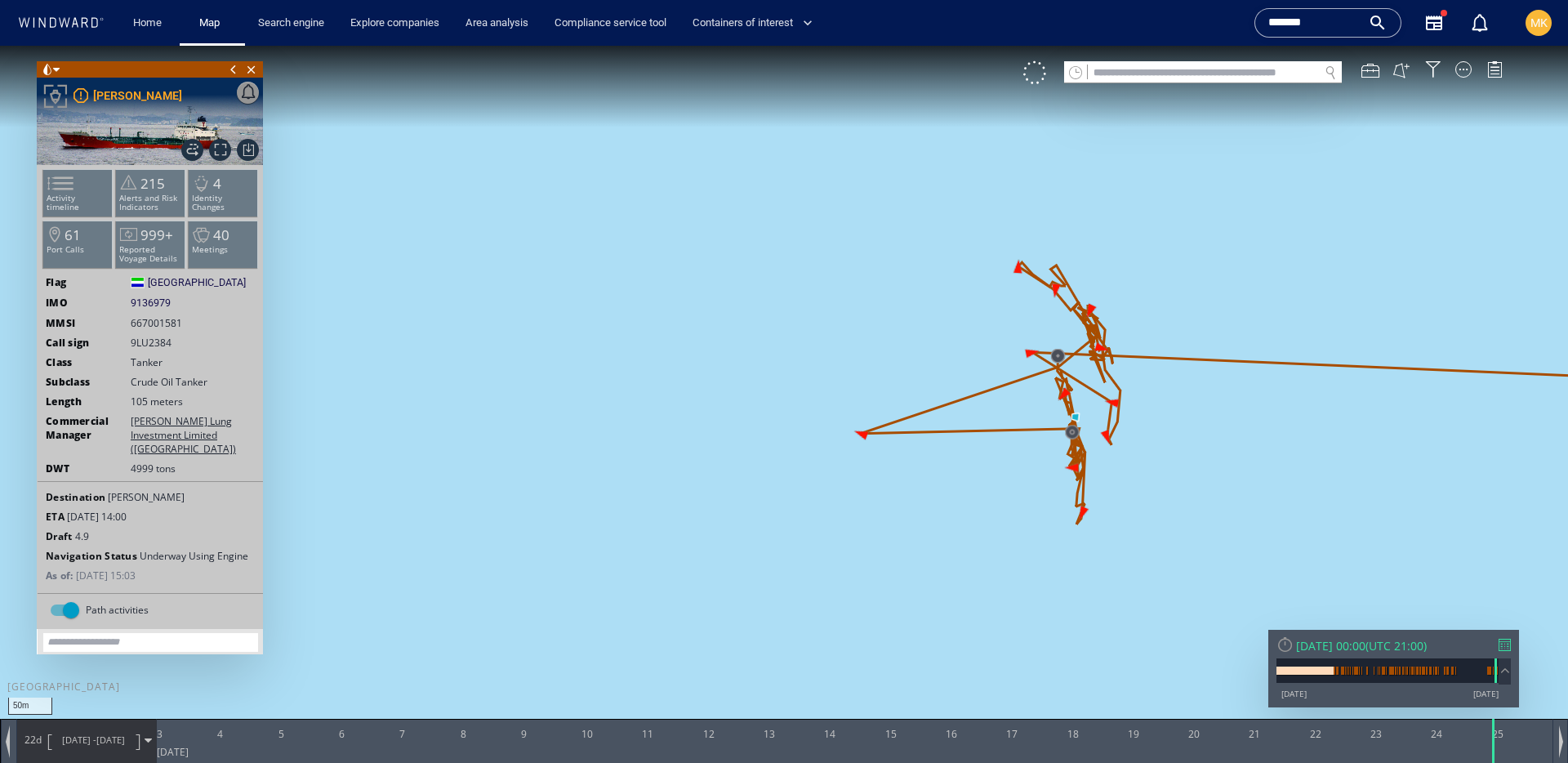
drag, startPoint x: 980, startPoint y: 377, endPoint x: 944, endPoint y: 402, distance: 43.8
click at [944, 402] on canvas "Map" at bounding box center [784, 396] width 1568 height 701
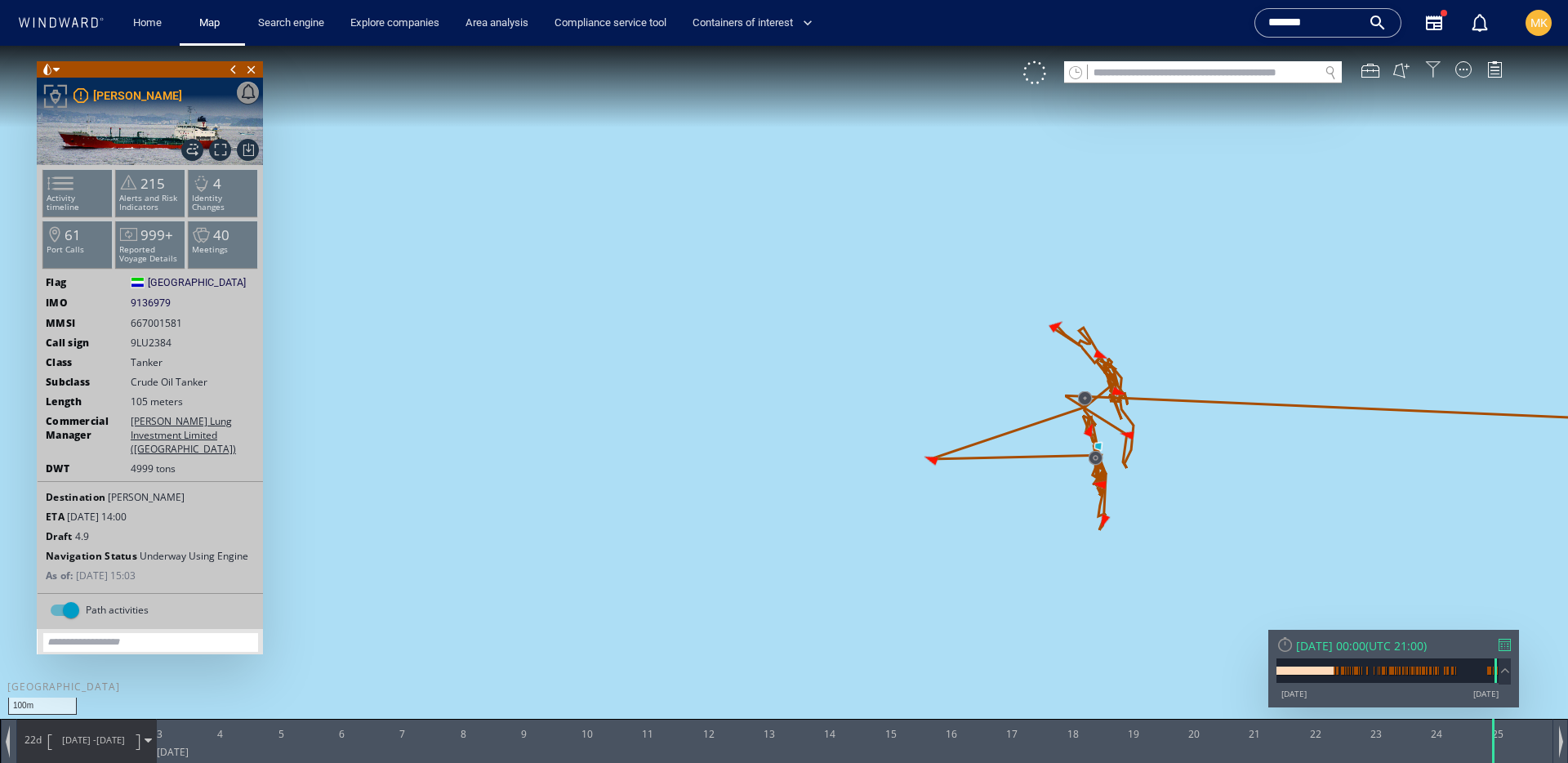
click at [1435, 73] on div at bounding box center [1433, 69] width 16 height 16
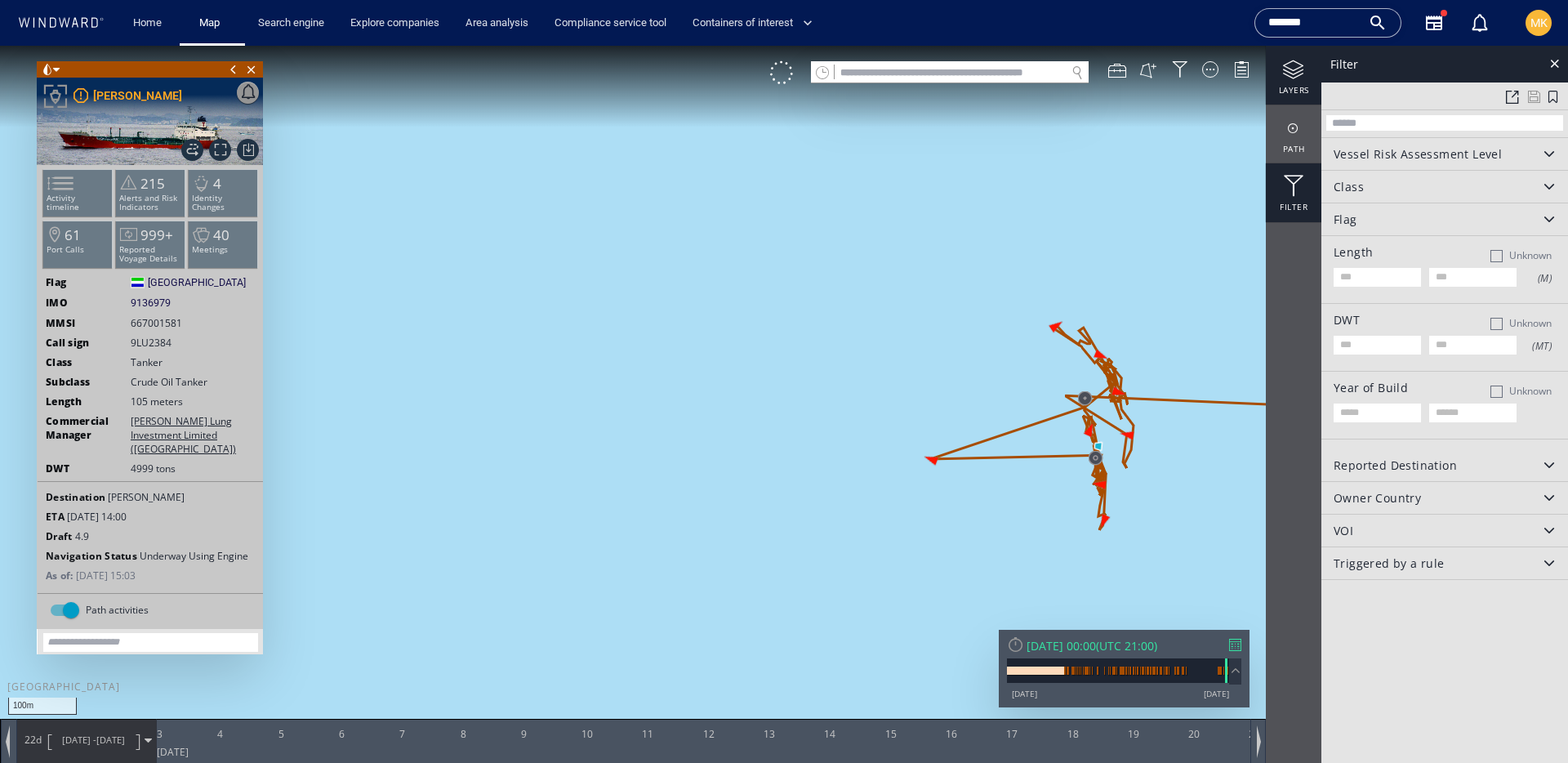
click at [1308, 81] on div "layers" at bounding box center [1293, 75] width 55 height 59
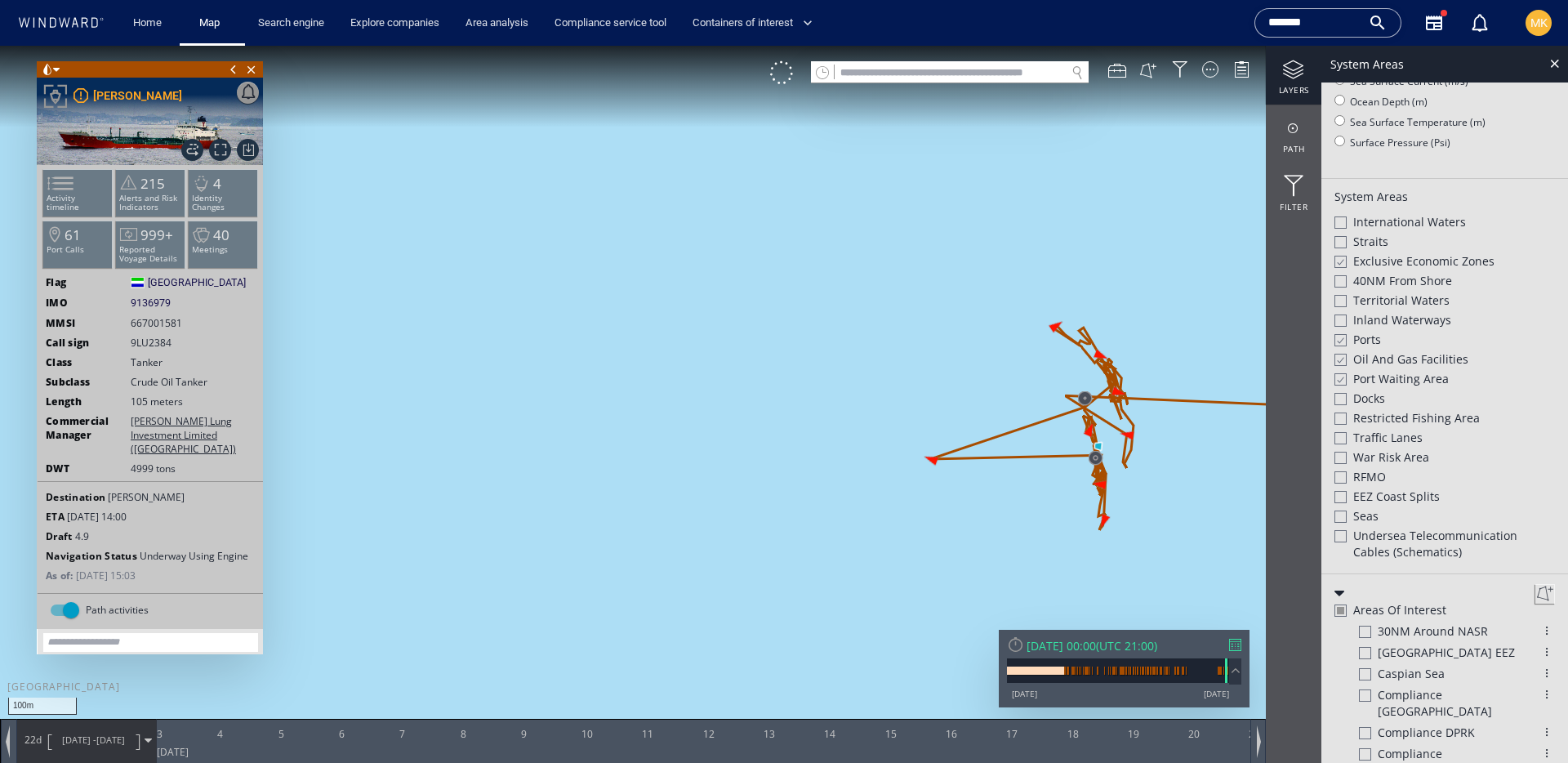
scroll to position [335, 0]
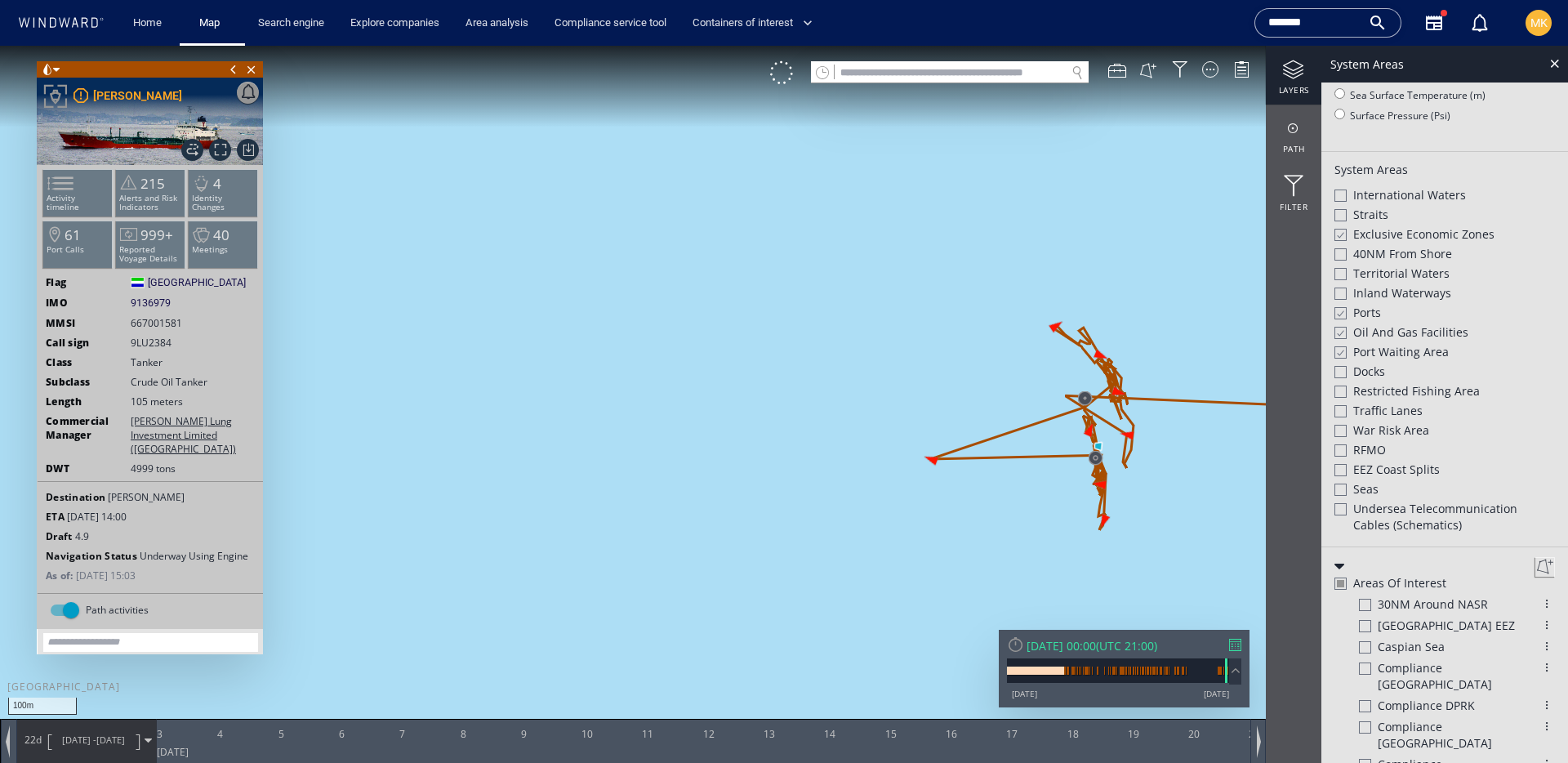
click at [1420, 513] on span "Undersea Telecommunication cables (schematics)" at bounding box center [1454, 516] width 202 height 32
drag, startPoint x: 1114, startPoint y: 510, endPoint x: 926, endPoint y: 498, distance: 188.4
click at [926, 498] on canvas "Map" at bounding box center [784, 396] width 1568 height 701
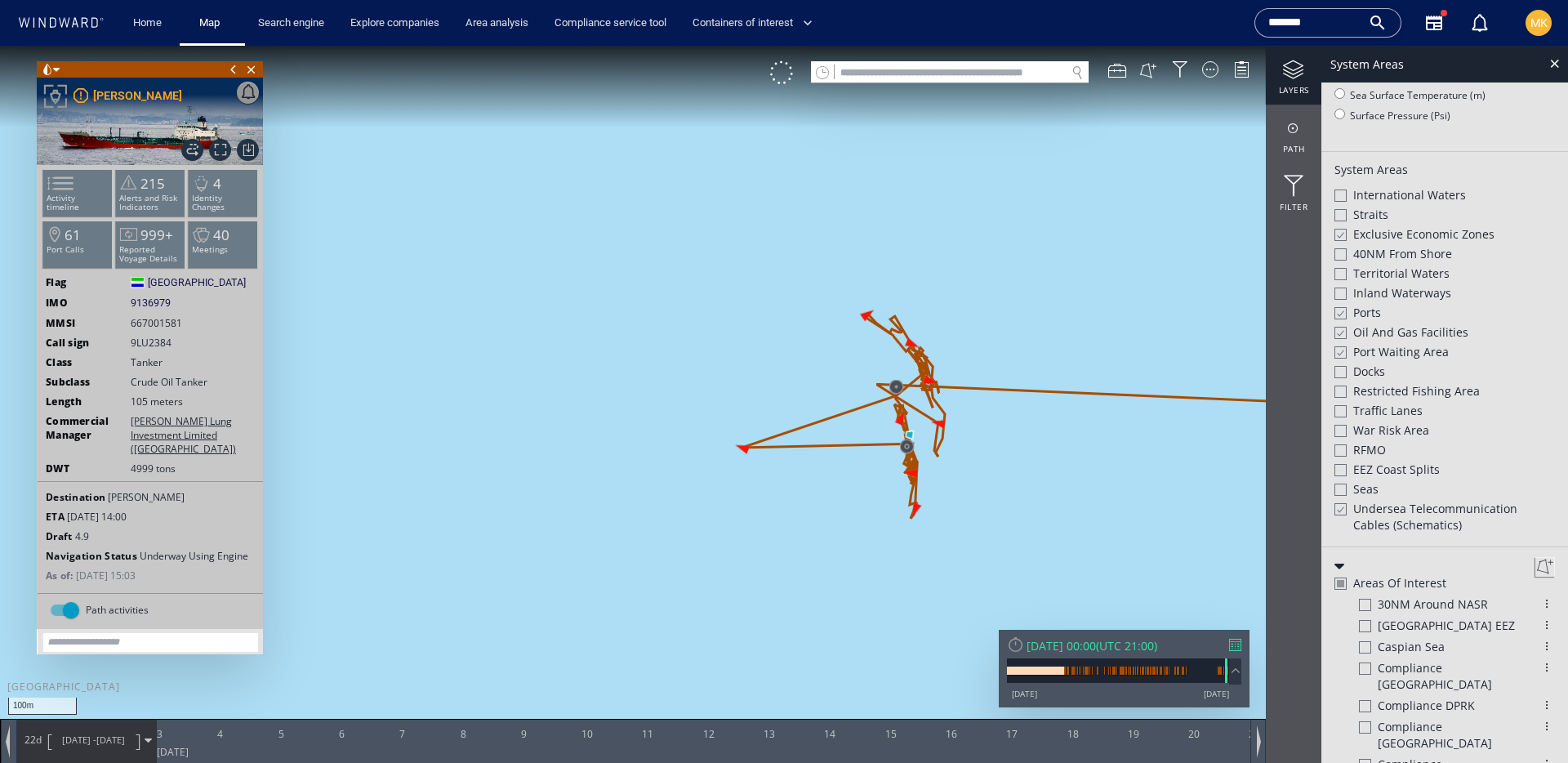
click at [1451, 515] on span "Undersea Telecommunication cables (schematics)" at bounding box center [1454, 516] width 202 height 32
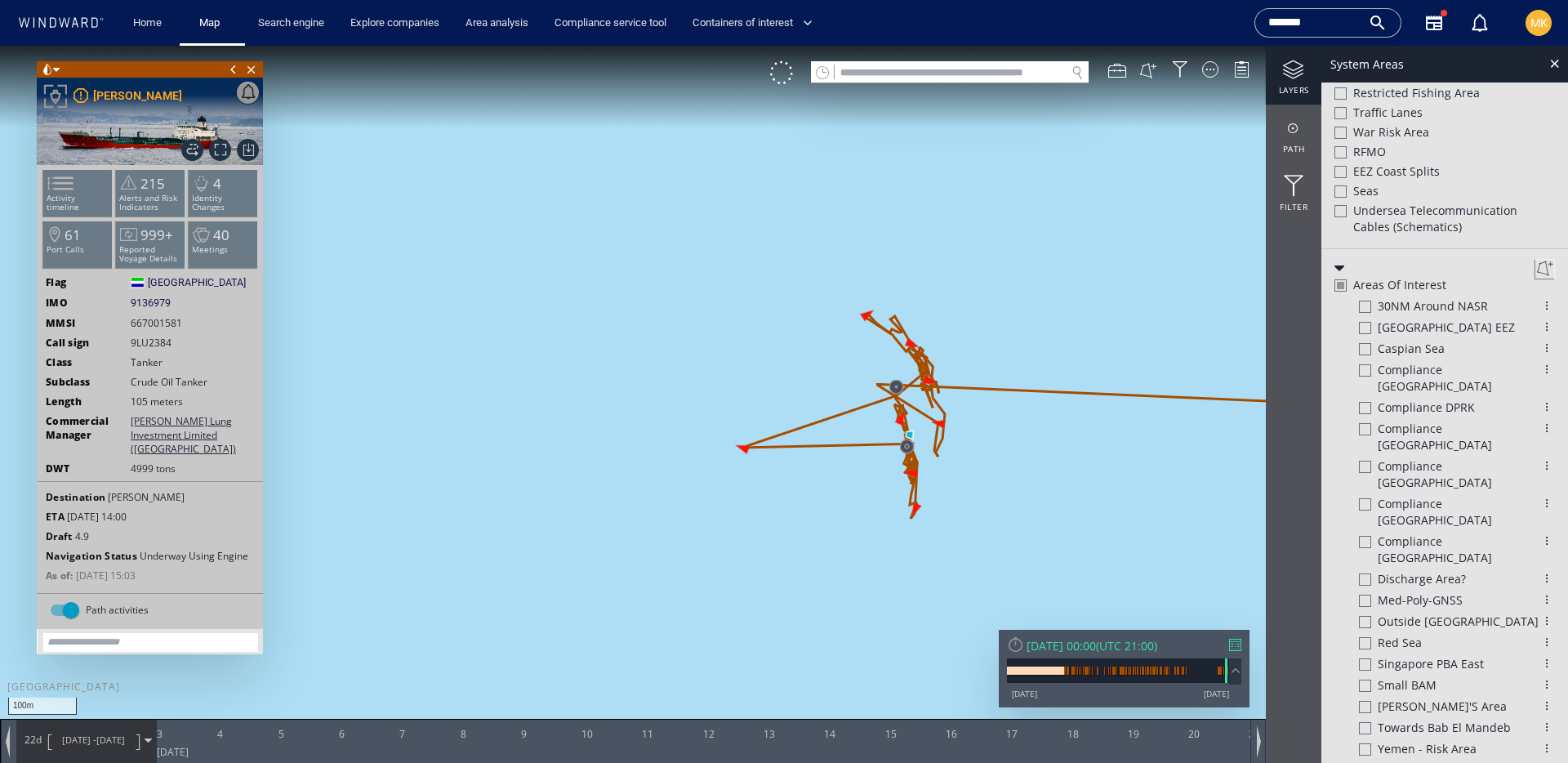
scroll to position [660, 0]
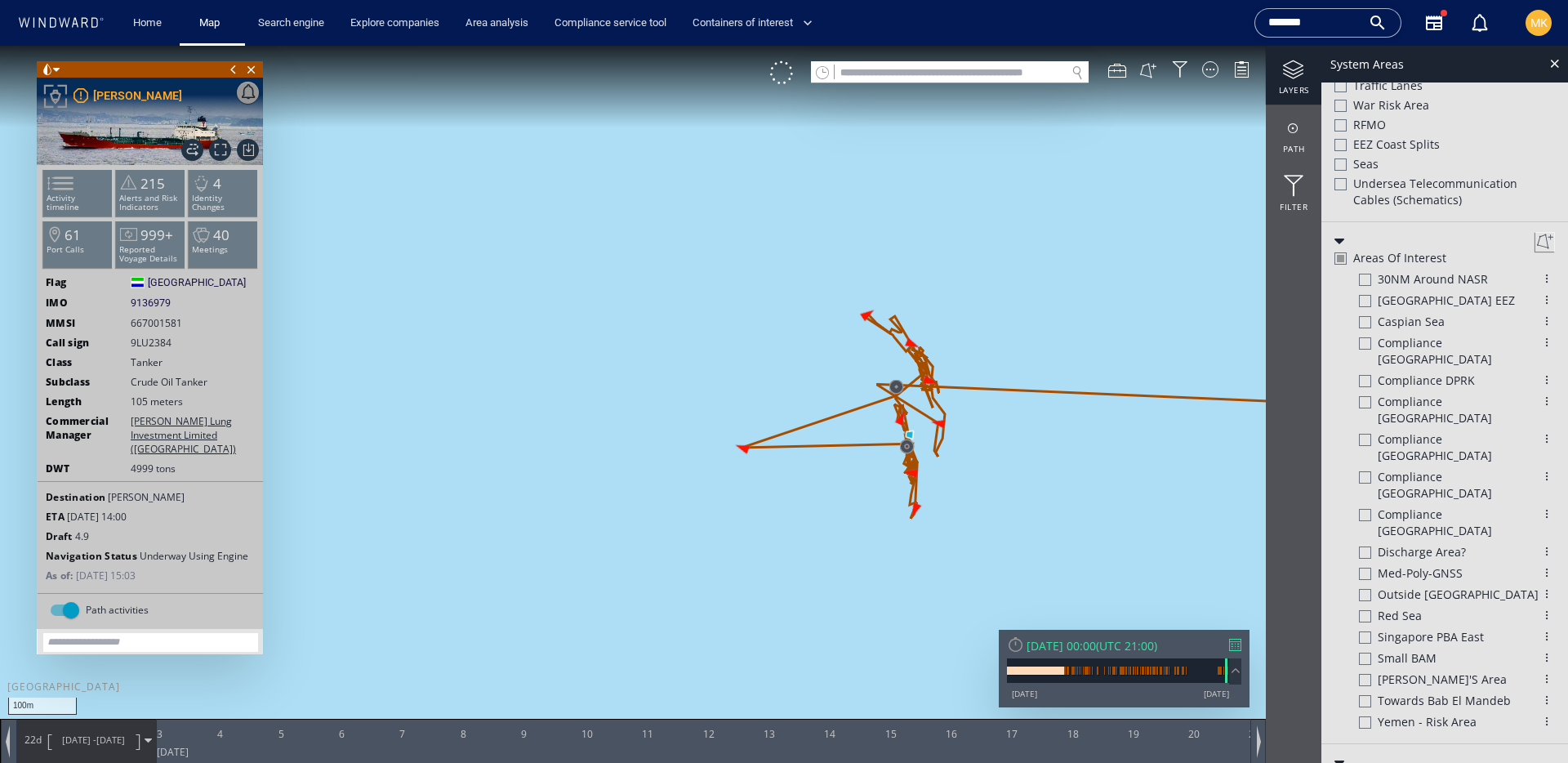
click at [1557, 50] on div "System Areas" at bounding box center [1445, 64] width 247 height 37
click at [1559, 57] on div at bounding box center [1554, 63] width 19 height 19
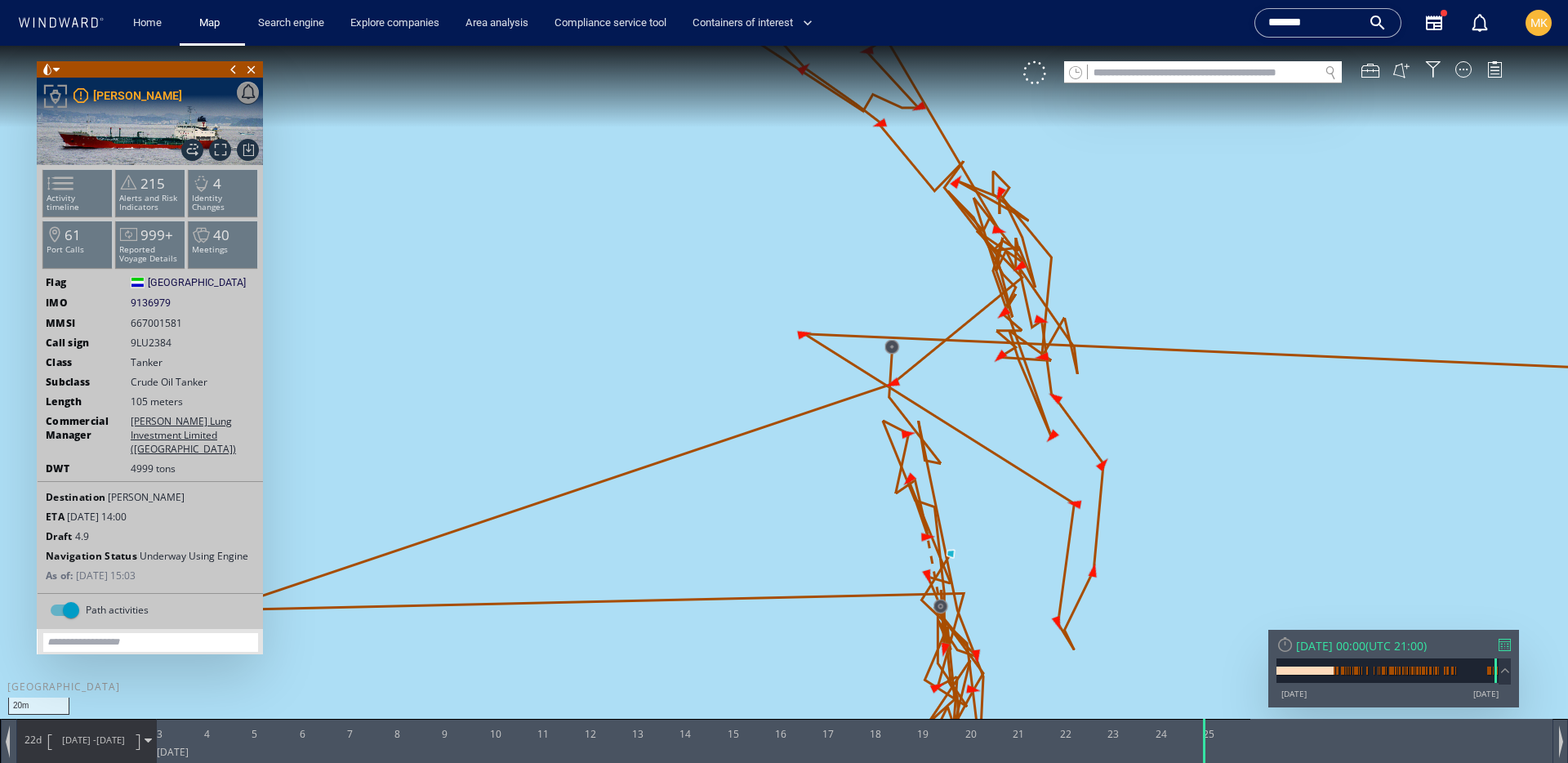
drag, startPoint x: 974, startPoint y: 603, endPoint x: 951, endPoint y: 442, distance: 162.6
click at [951, 442] on canvas "Map" at bounding box center [784, 396] width 1568 height 701
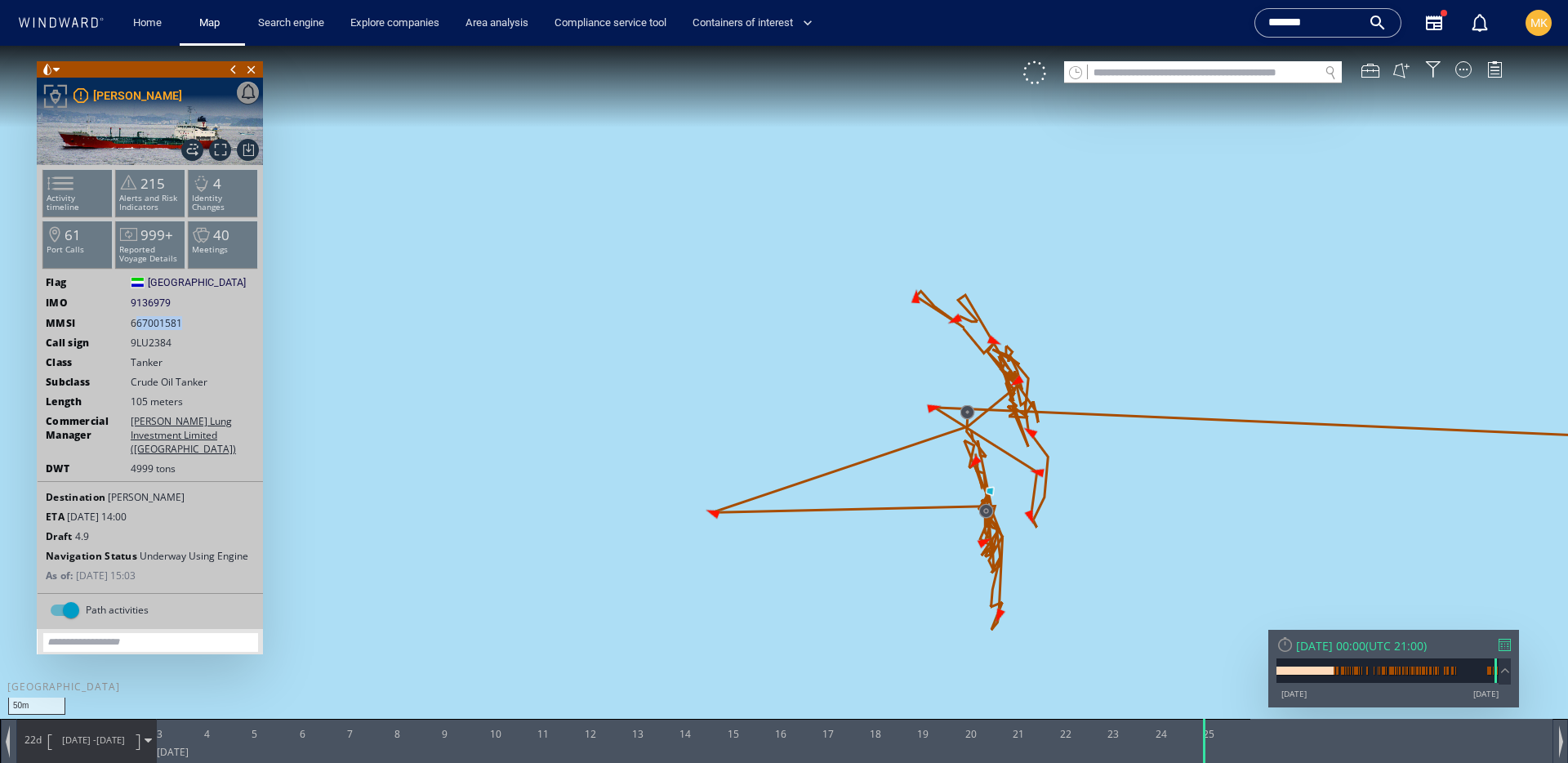
drag, startPoint x: 137, startPoint y: 322, endPoint x: 197, endPoint y: 330, distance: 60.5
click at [197, 330] on ww-ship-dashboard-identity "Flag Sierra Leone Sierra Leone IMO 9136979 9136979 MMSI 667001581 Call sign 9LU…" at bounding box center [150, 433] width 225 height 317
drag, startPoint x: 46, startPoint y: 316, endPoint x: 180, endPoint y: 336, distance: 135.5
click at [180, 336] on ww-ship-dashboard-identity "Flag Sierra Leone Sierra Leone IMO 9136979 9136979 MMSI 667001581 Call sign 9LU…" at bounding box center [150, 433] width 225 height 317
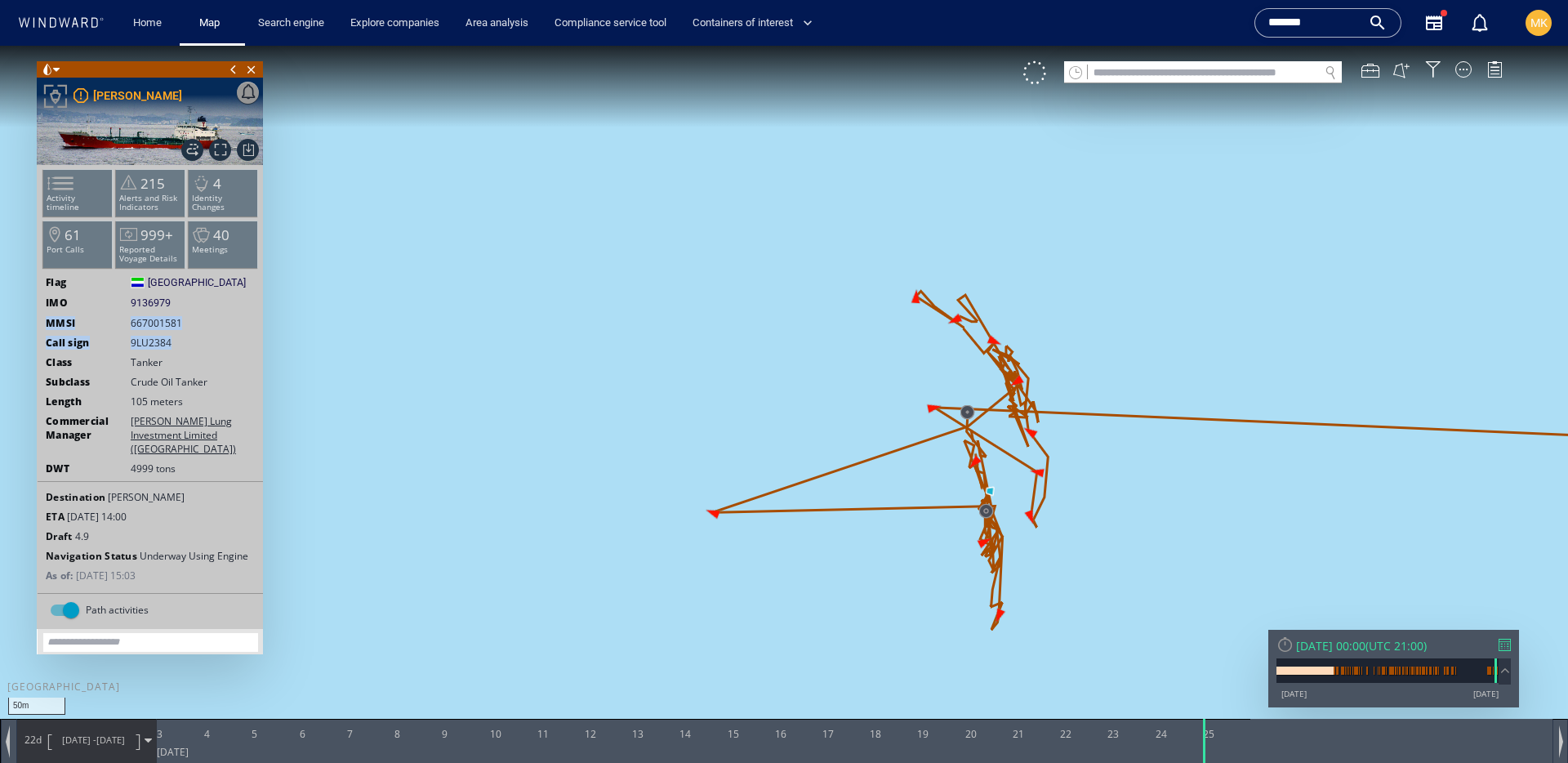
click at [180, 333] on ww-ship-dashboard-identity "Flag Sierra Leone Sierra Leone IMO 9136979 9136979 MMSI 667001581 Call sign 9LU…" at bounding box center [150, 433] width 225 height 317
drag, startPoint x: 123, startPoint y: 319, endPoint x: 237, endPoint y: 331, distance: 114.6
click at [237, 331] on ww-ship-dashboard-identity "Flag Sierra Leone Sierra Leone IMO 9136979 9136979 MMSI 667001581 Call sign 9LU…" at bounding box center [150, 433] width 225 height 317
click at [238, 330] on ww-ship-dashboard-identity "Flag Sierra Leone Sierra Leone IMO 9136979 9136979 MMSI 667001581 Call sign 9LU…" at bounding box center [150, 433] width 225 height 317
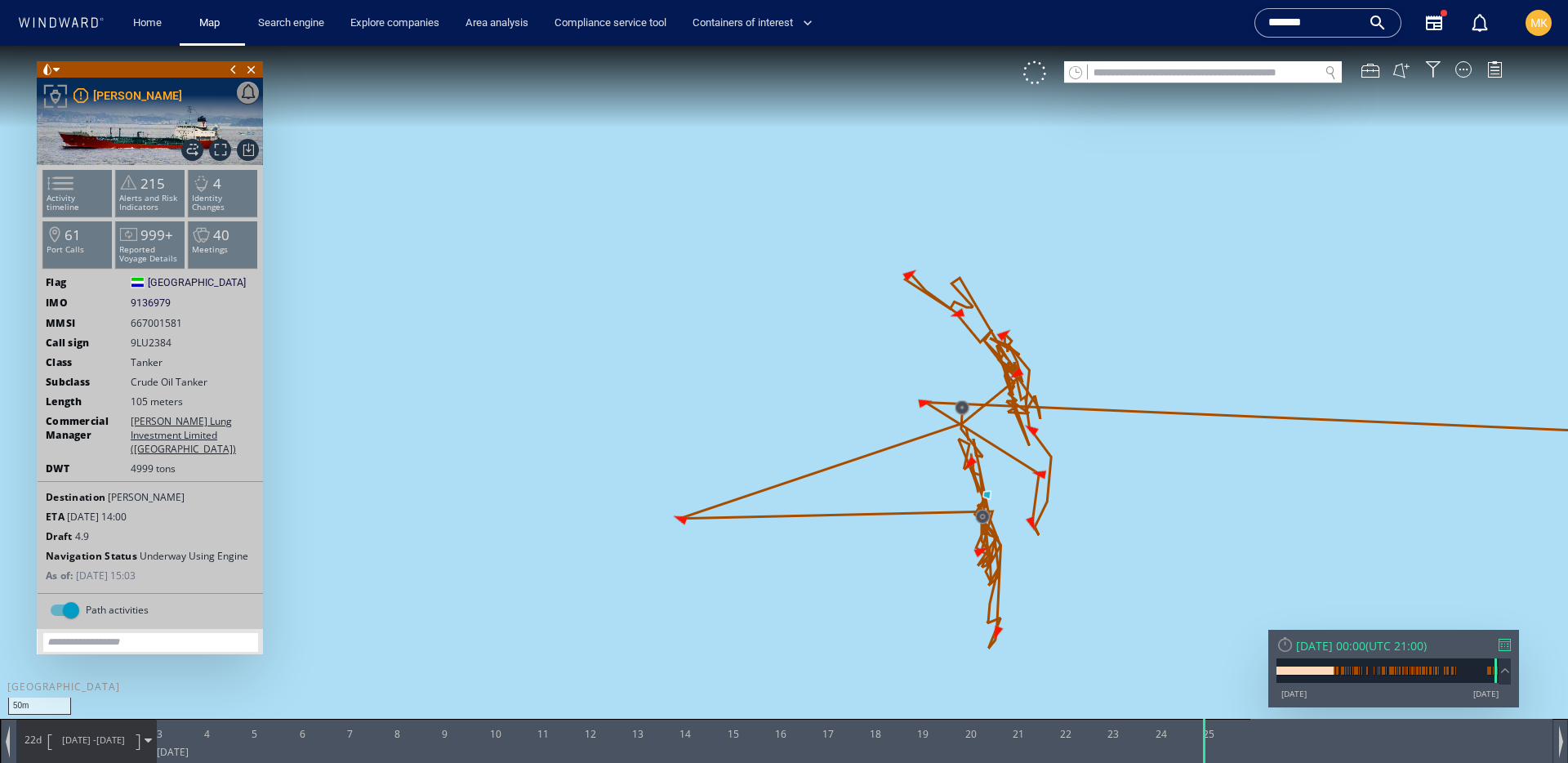
drag, startPoint x: 1014, startPoint y: 453, endPoint x: 928, endPoint y: 358, distance: 128.1
click at [928, 358] on canvas "Map" at bounding box center [784, 396] width 1568 height 701
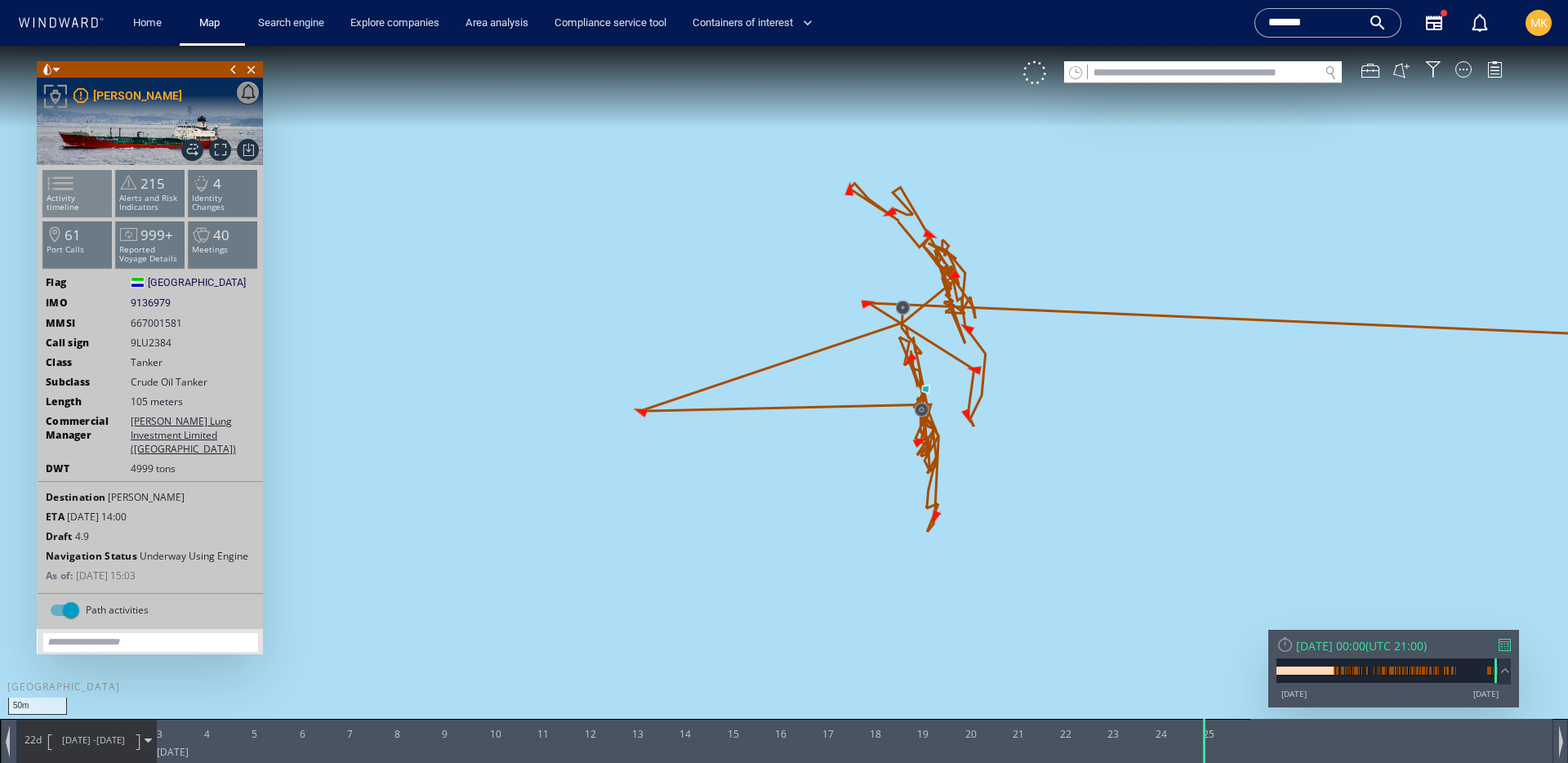
click at [58, 195] on span at bounding box center [50, 184] width 25 height 24
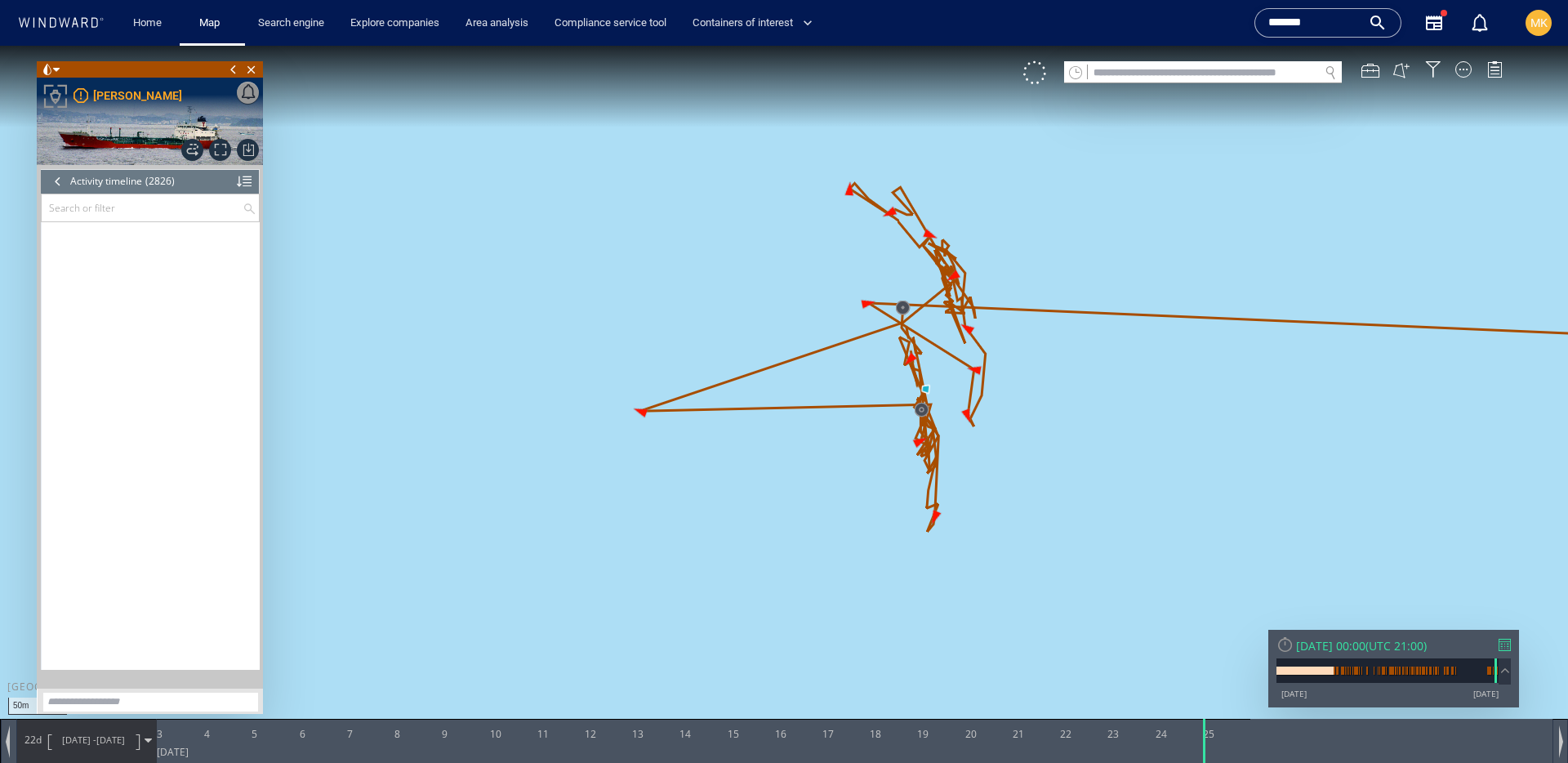
scroll to position [126459, 0]
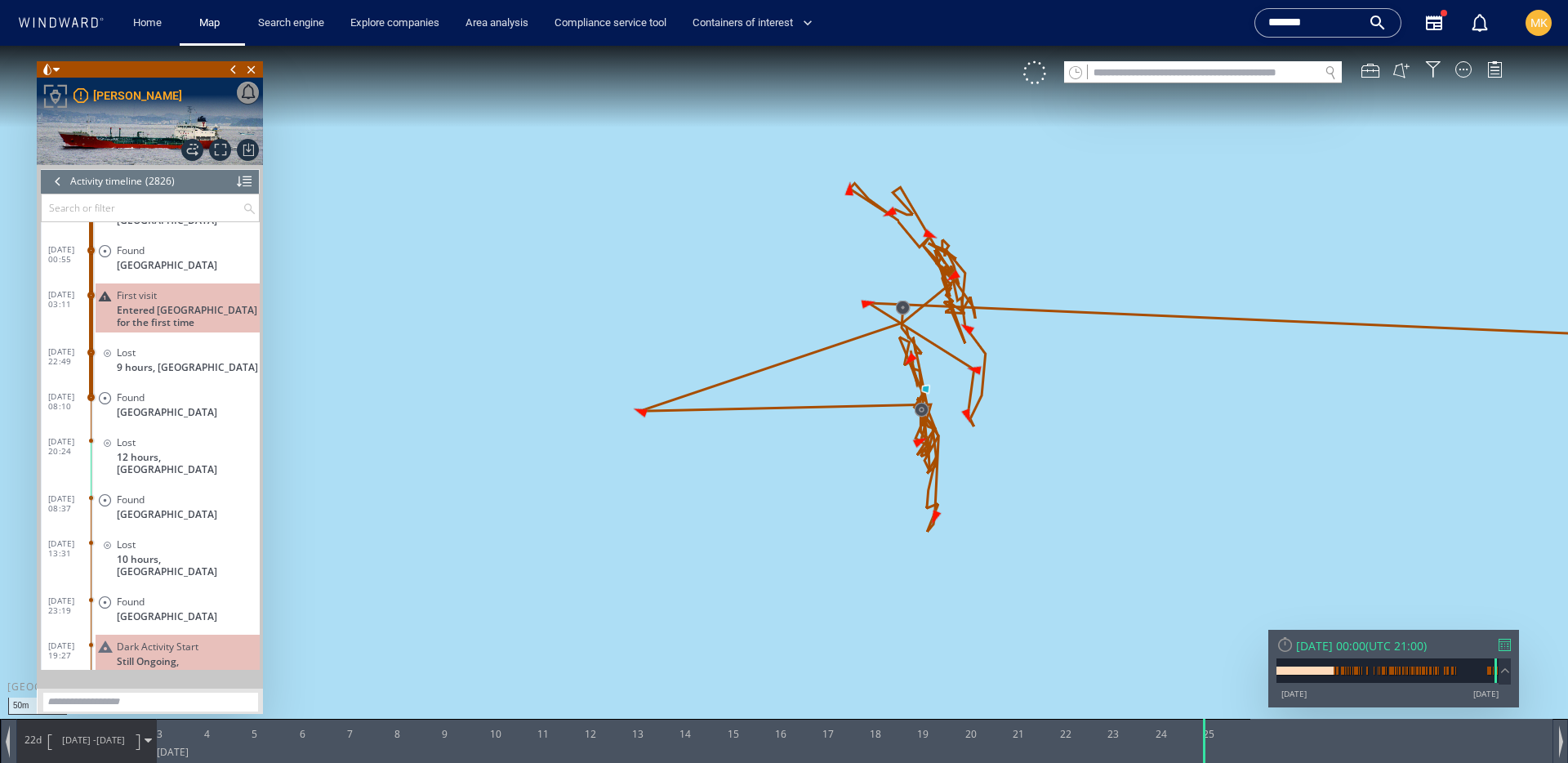
click at [59, 182] on div at bounding box center [58, 181] width 18 height 25
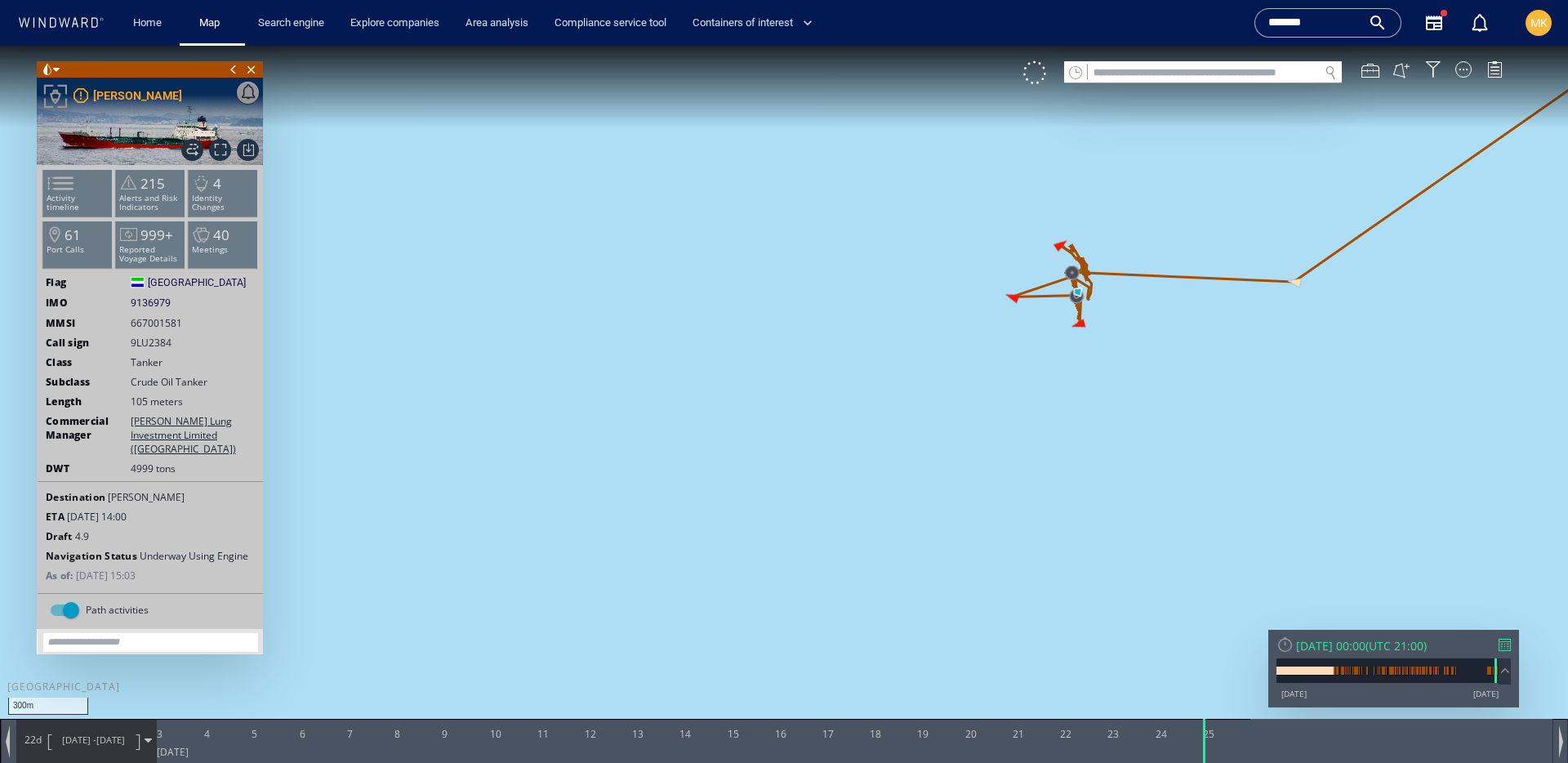
click at [110, 737] on span "25/07/25" at bounding box center [111, 739] width 29 height 12
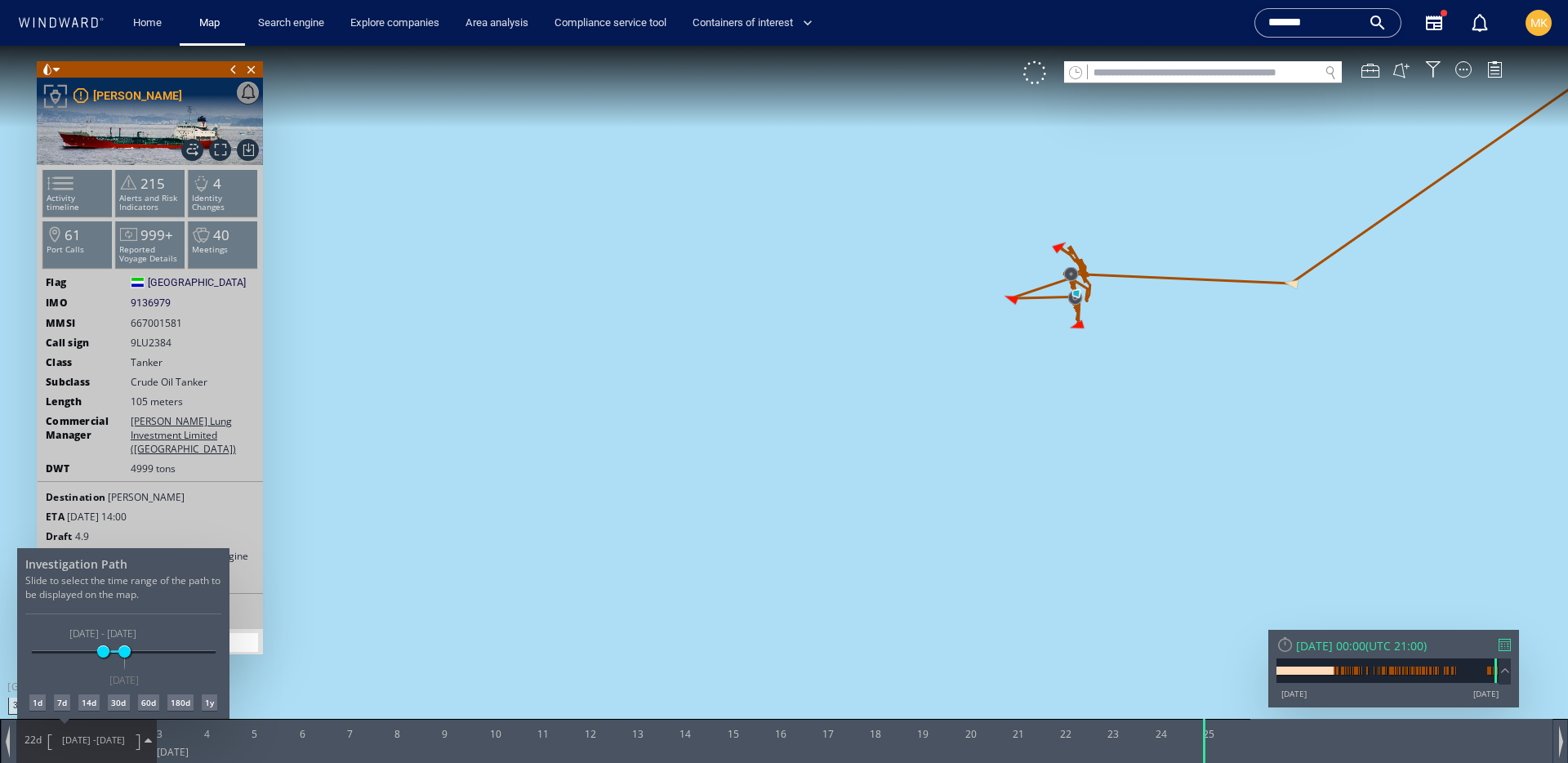
click at [135, 651] on div "26/04/25 22/10/25 03/07/25 25/07/25 03/07/25 - 25/07/25 25/07/25" at bounding box center [123, 652] width 184 height 3
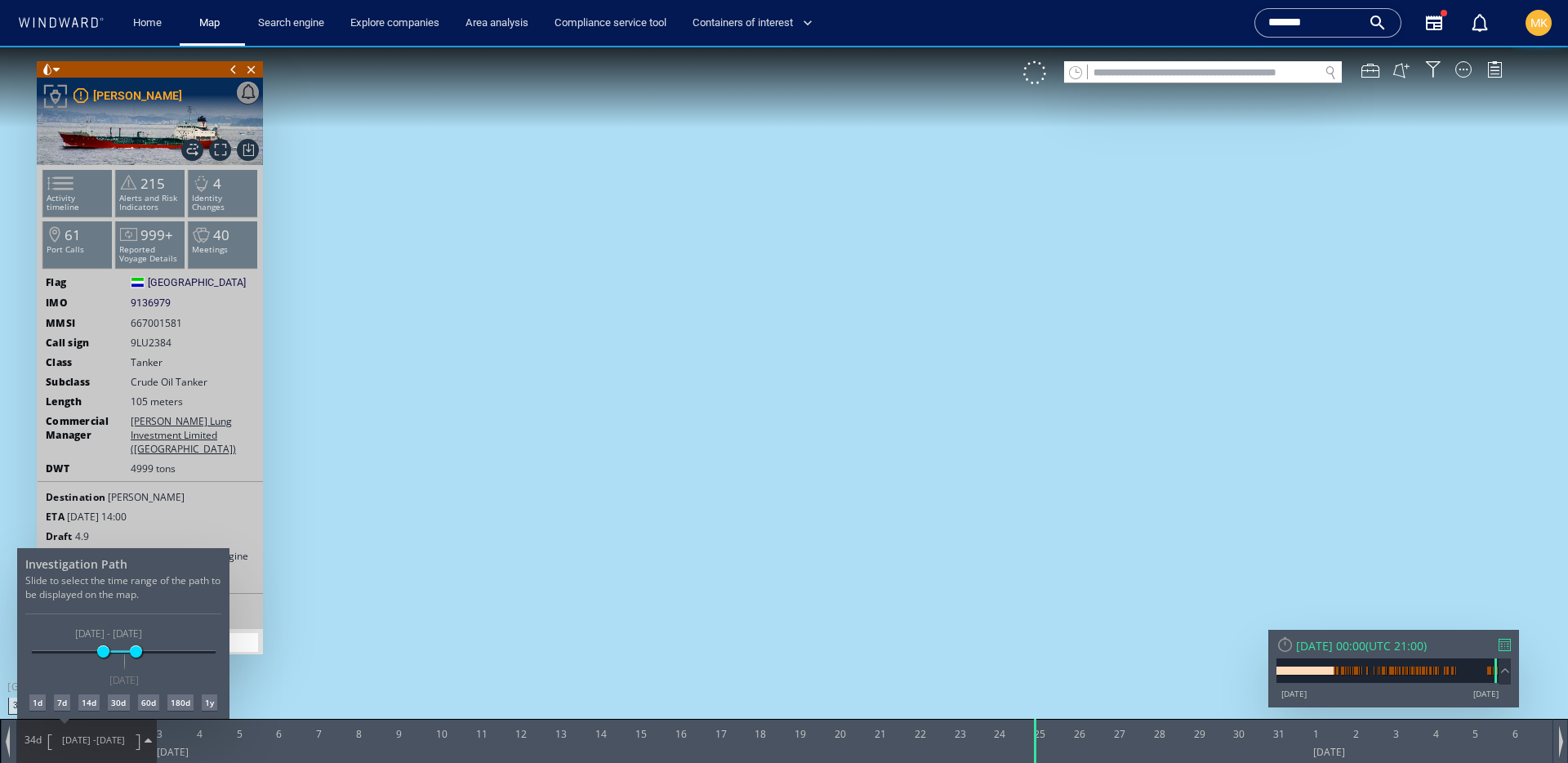
click at [898, 373] on div at bounding box center [784, 404] width 1568 height 717
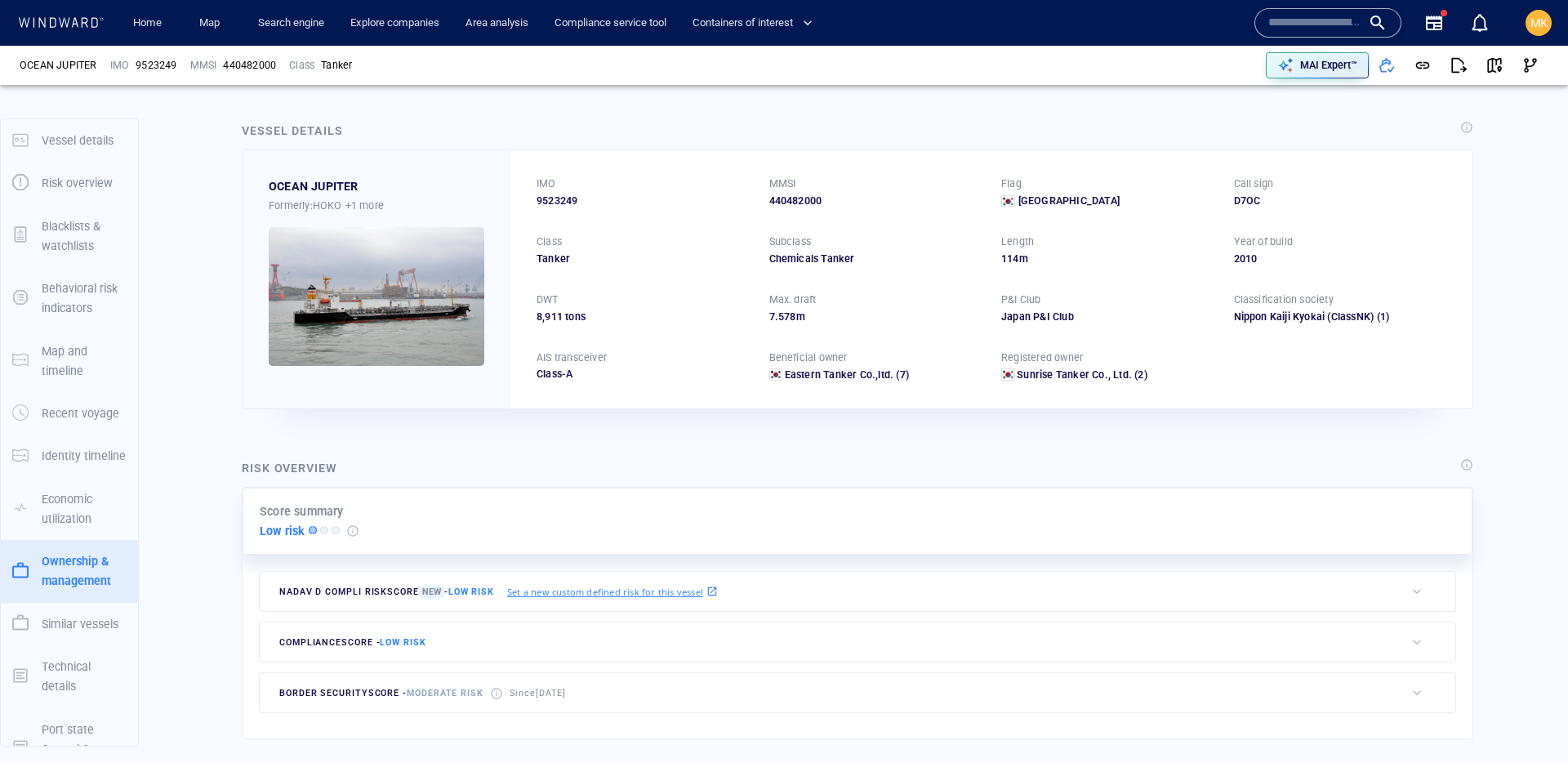
scroll to position [44, 0]
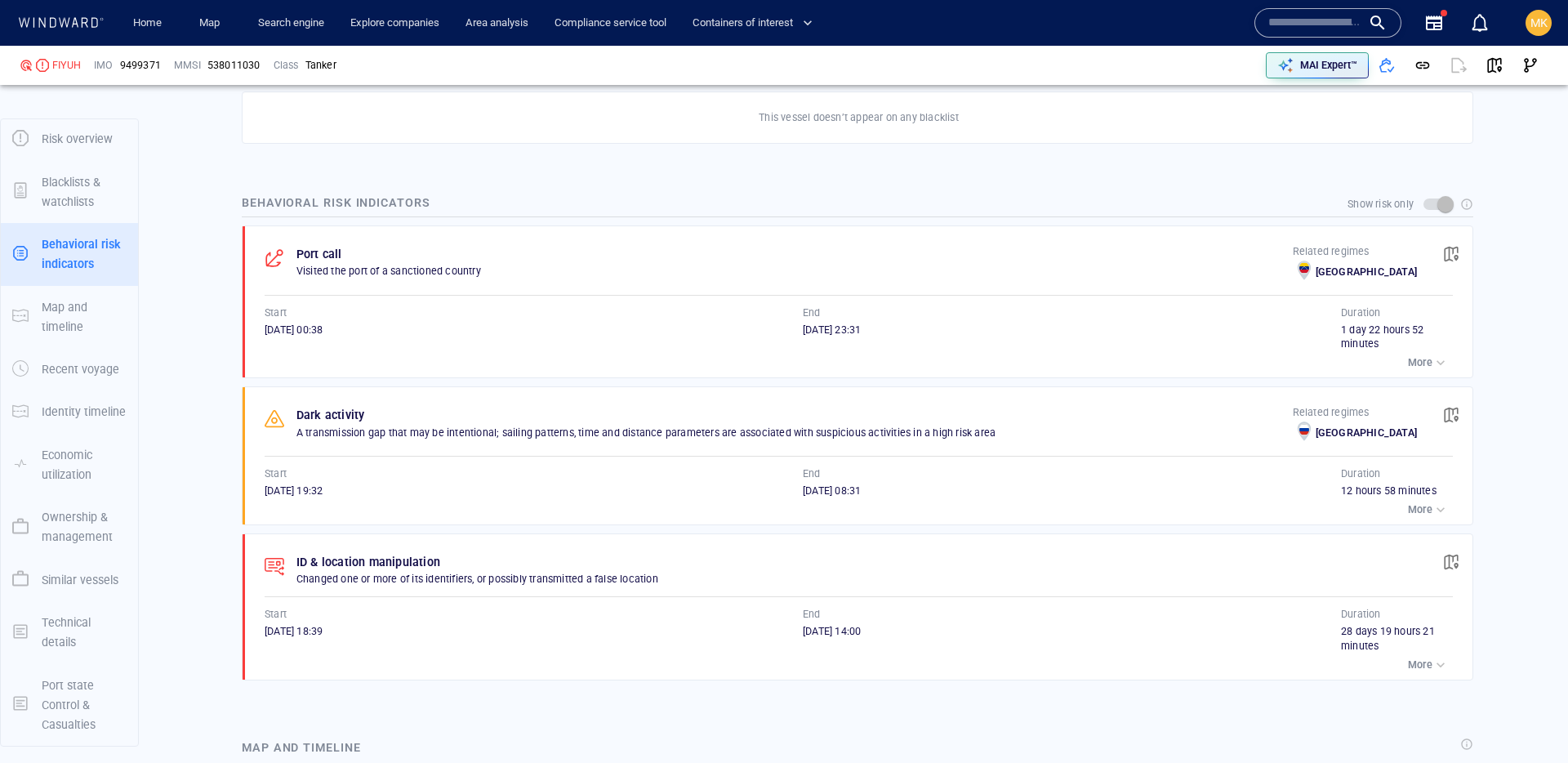
scroll to position [1043, 0]
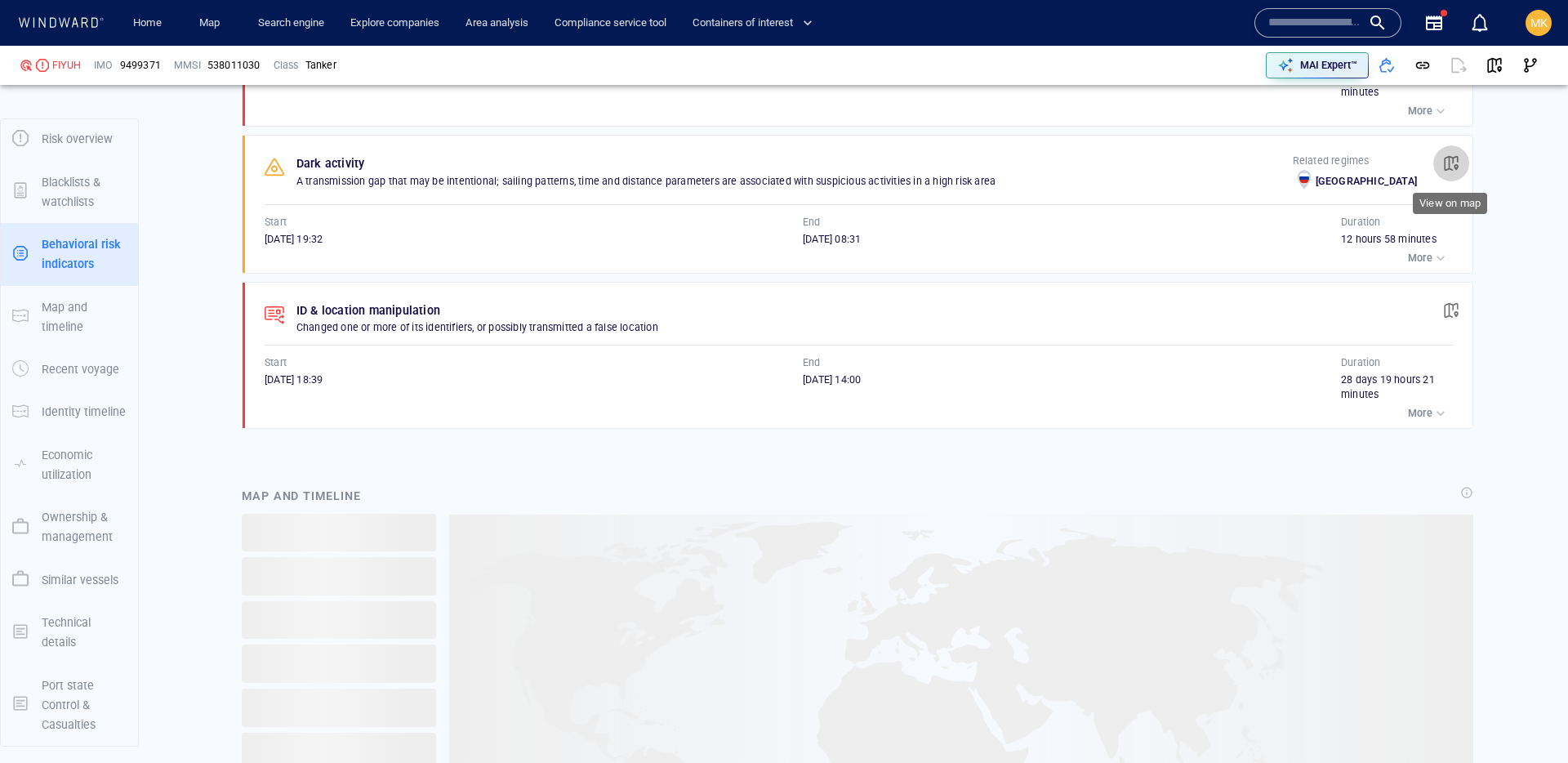
click at [1458, 162] on span "button" at bounding box center [1451, 162] width 16 height 16
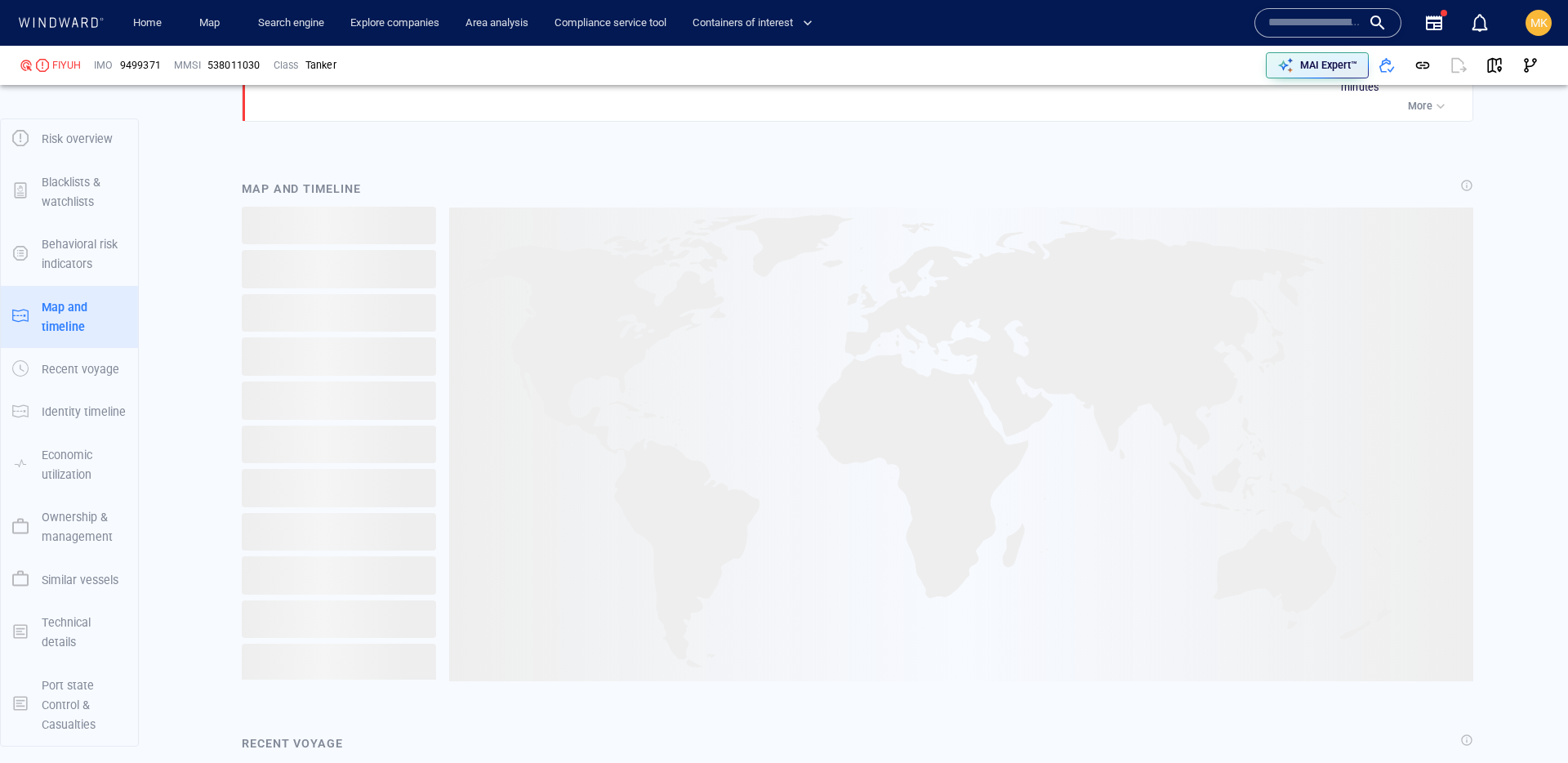
scroll to position [1602, 0]
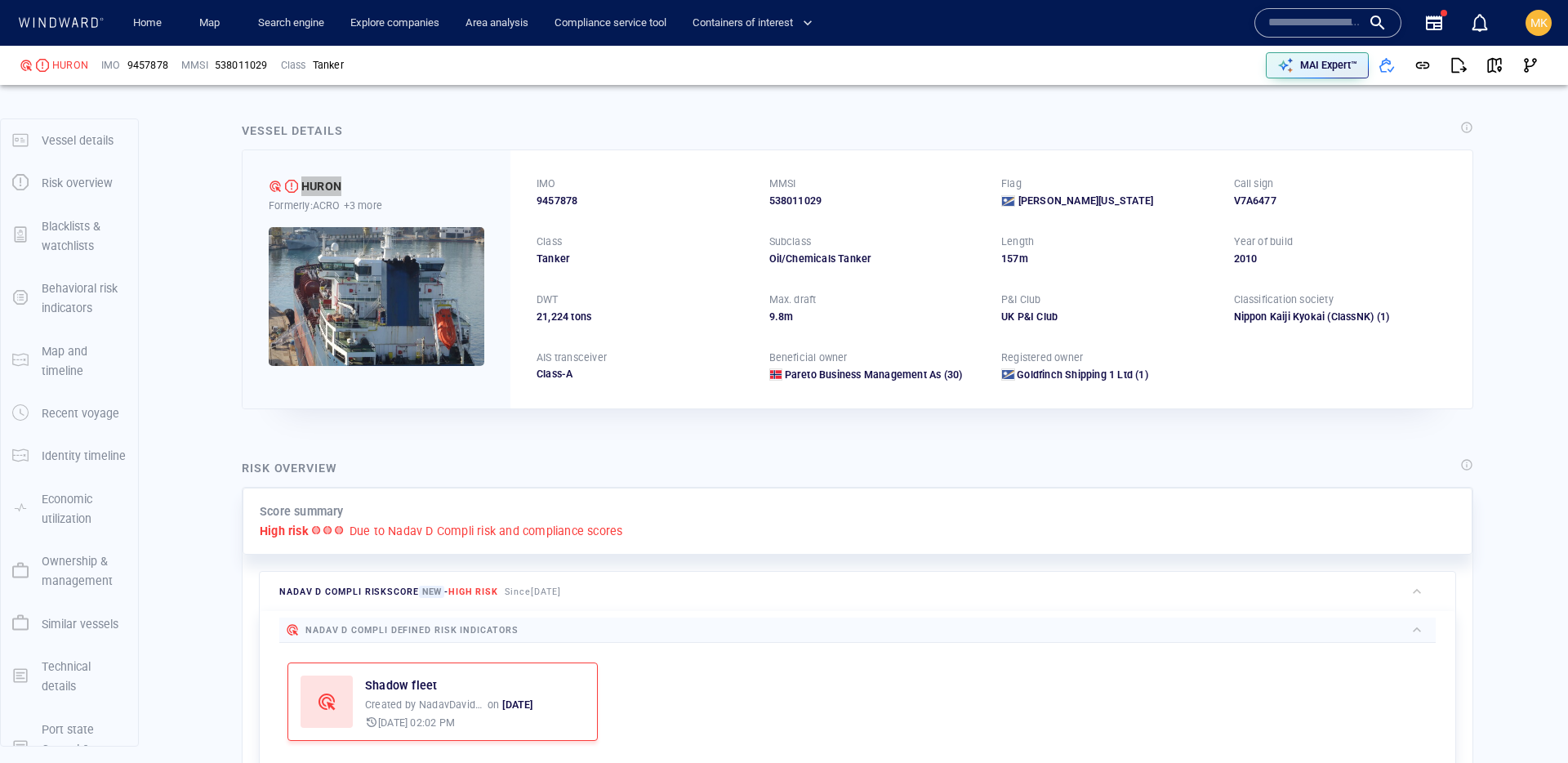
scroll to position [43, 0]
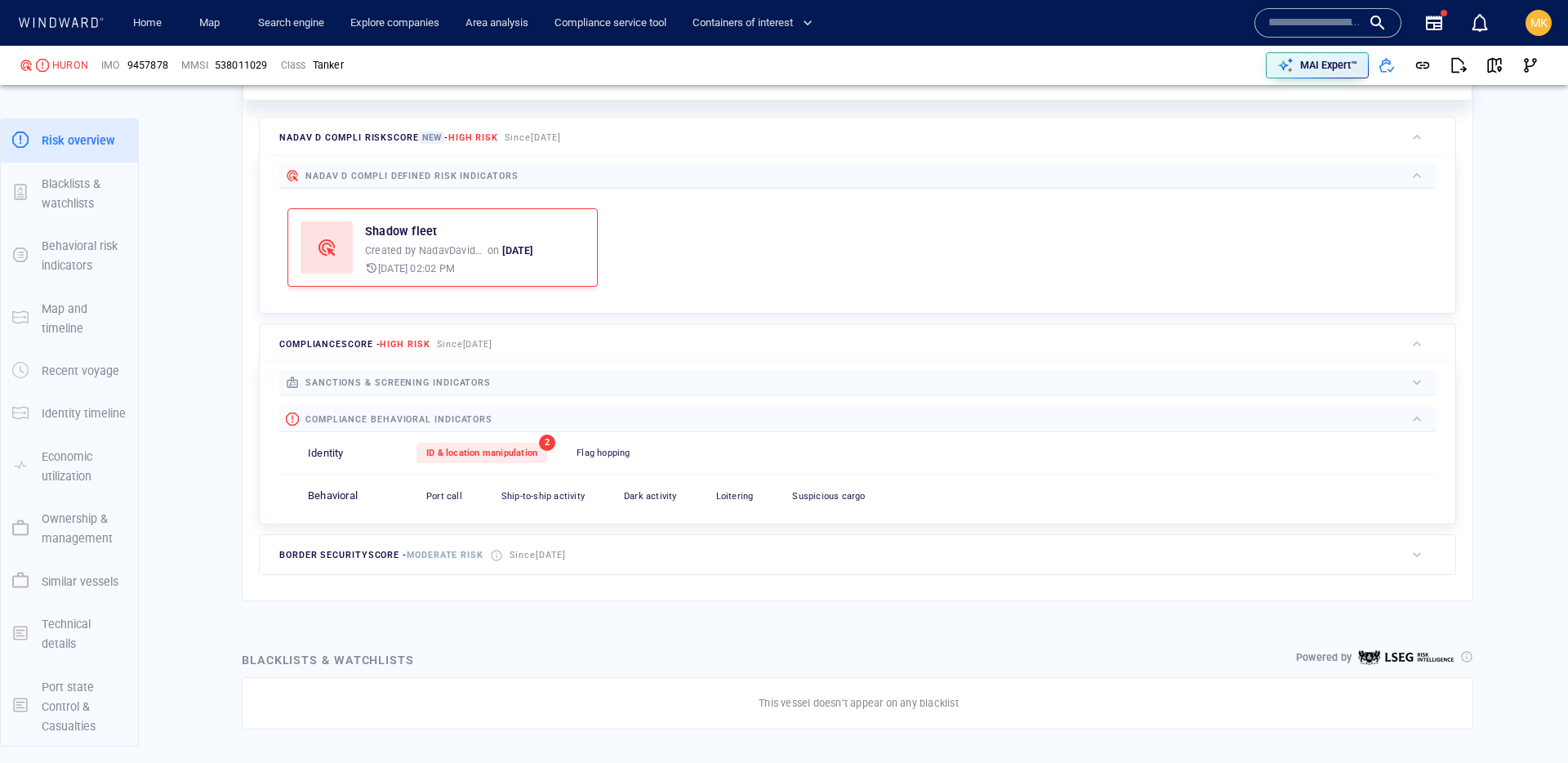
click at [741, 368] on div "sanctions & screening indicators List & registry Sanctioned vessel 0 Sanctioned…" at bounding box center [857, 443] width 1195 height 160
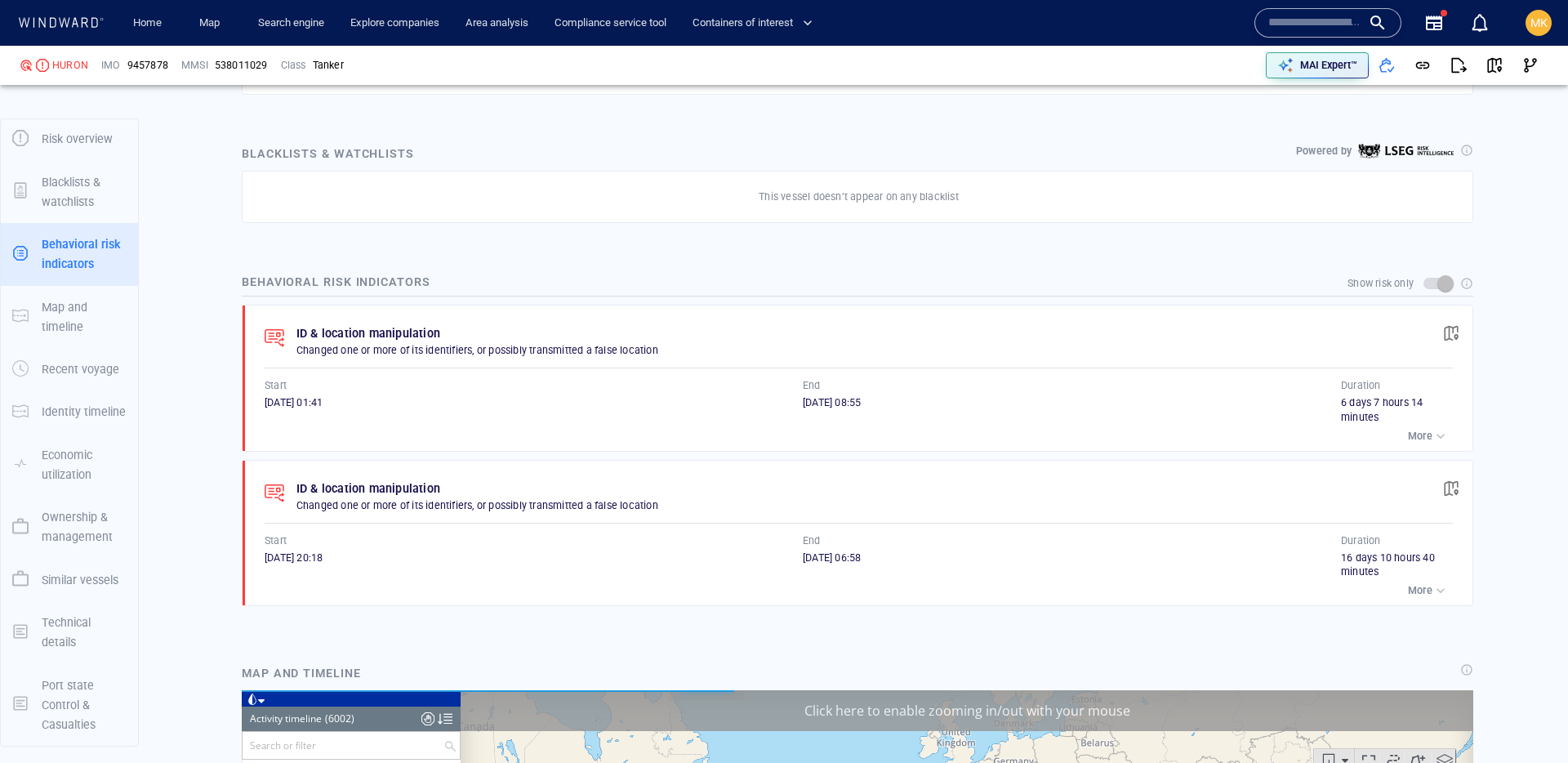
scroll to position [269096, 0]
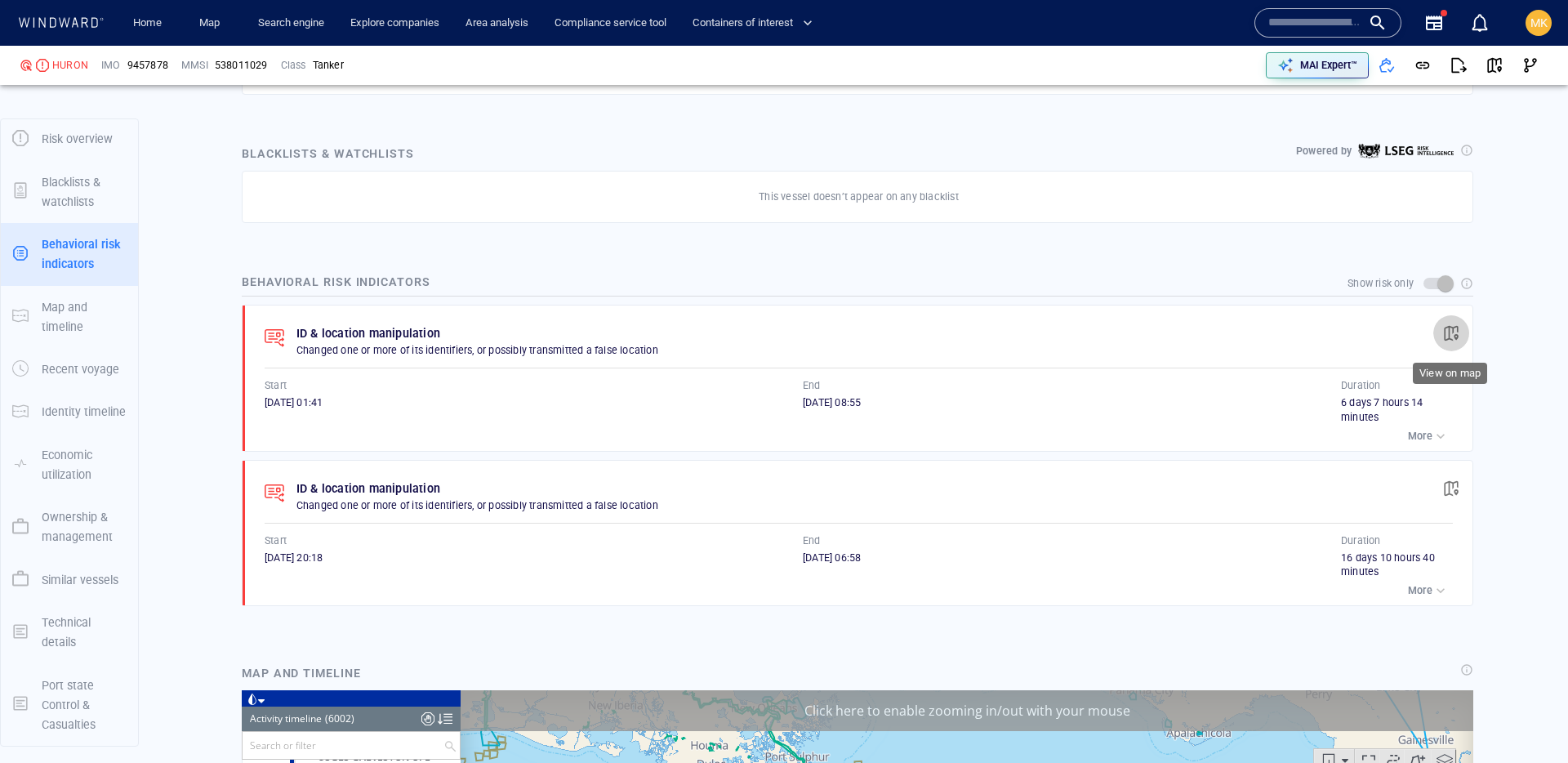
click at [1453, 332] on span "button" at bounding box center [1451, 333] width 16 height 16
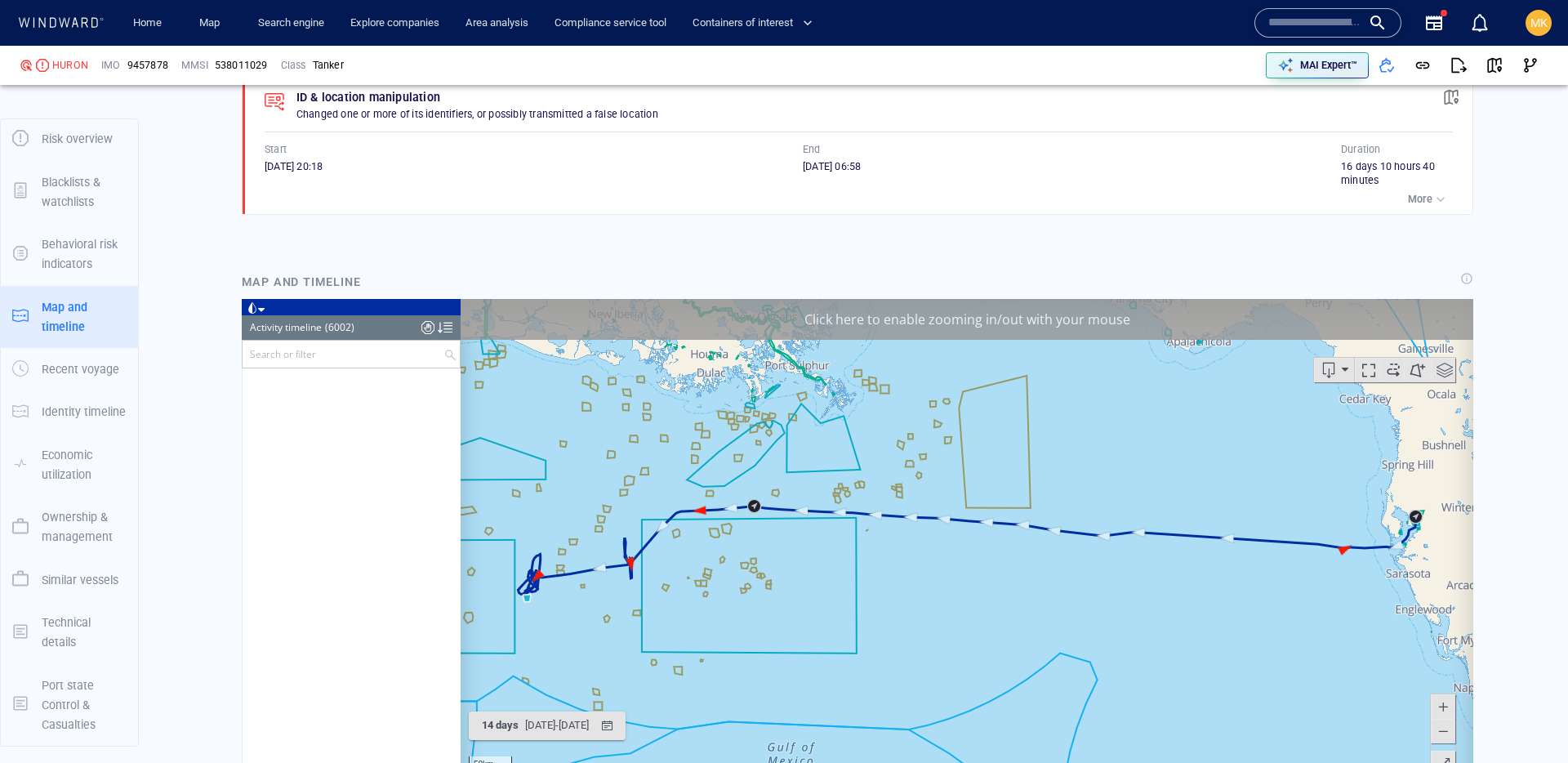
scroll to position [233201, 0]
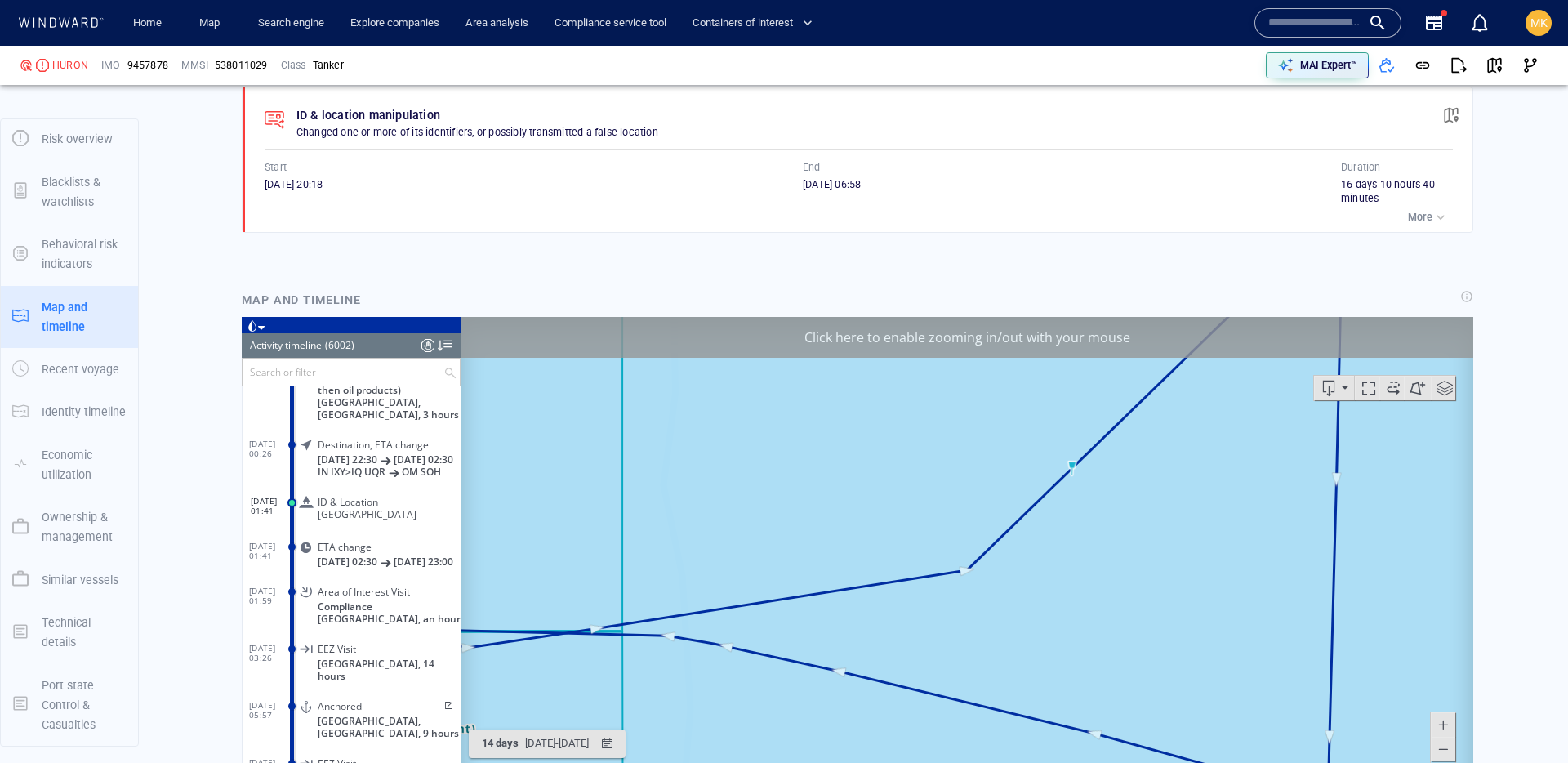
scroll to position [1386, 0]
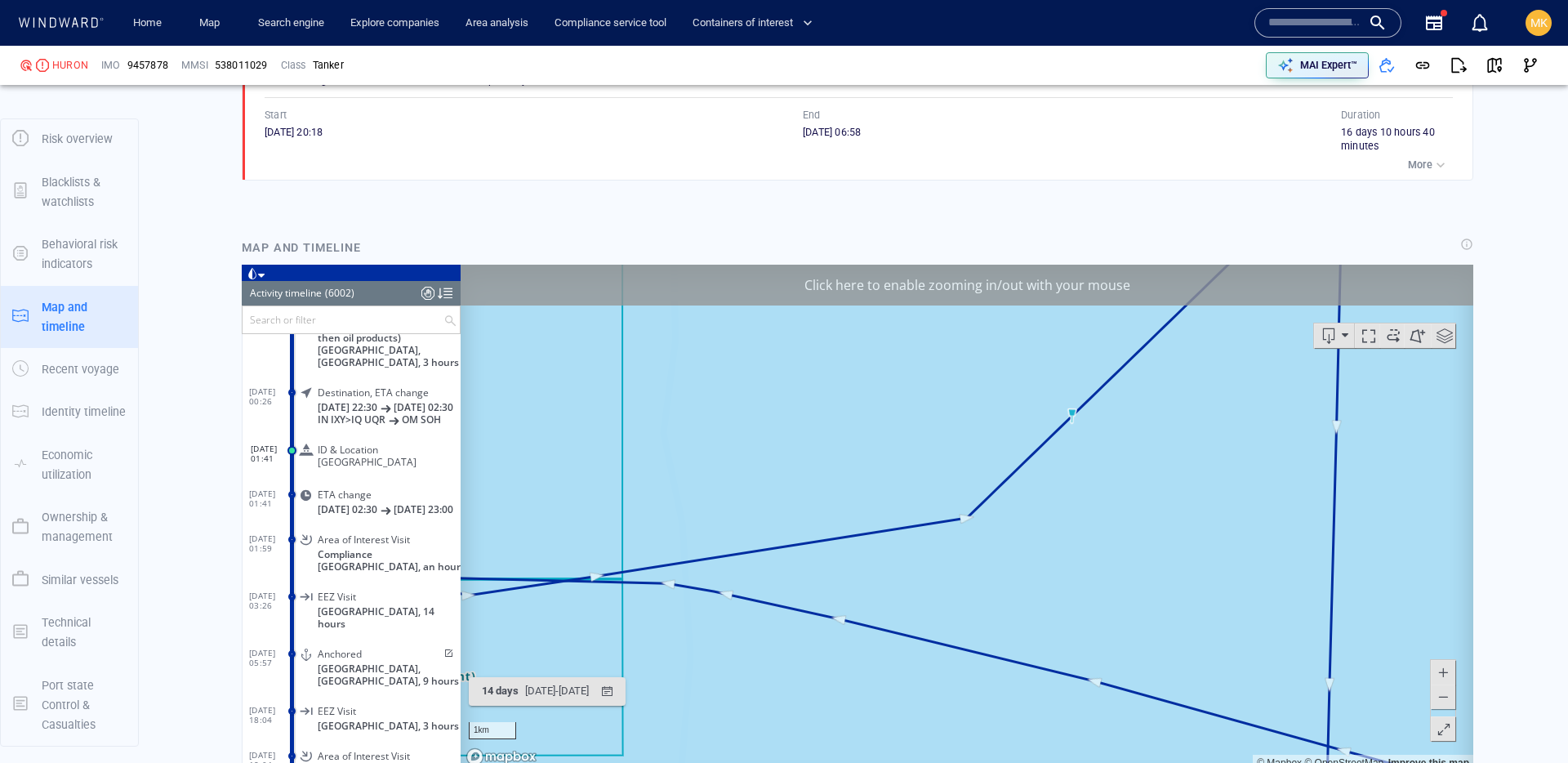
click at [442, 658] on span at bounding box center [447, 652] width 14 height 10
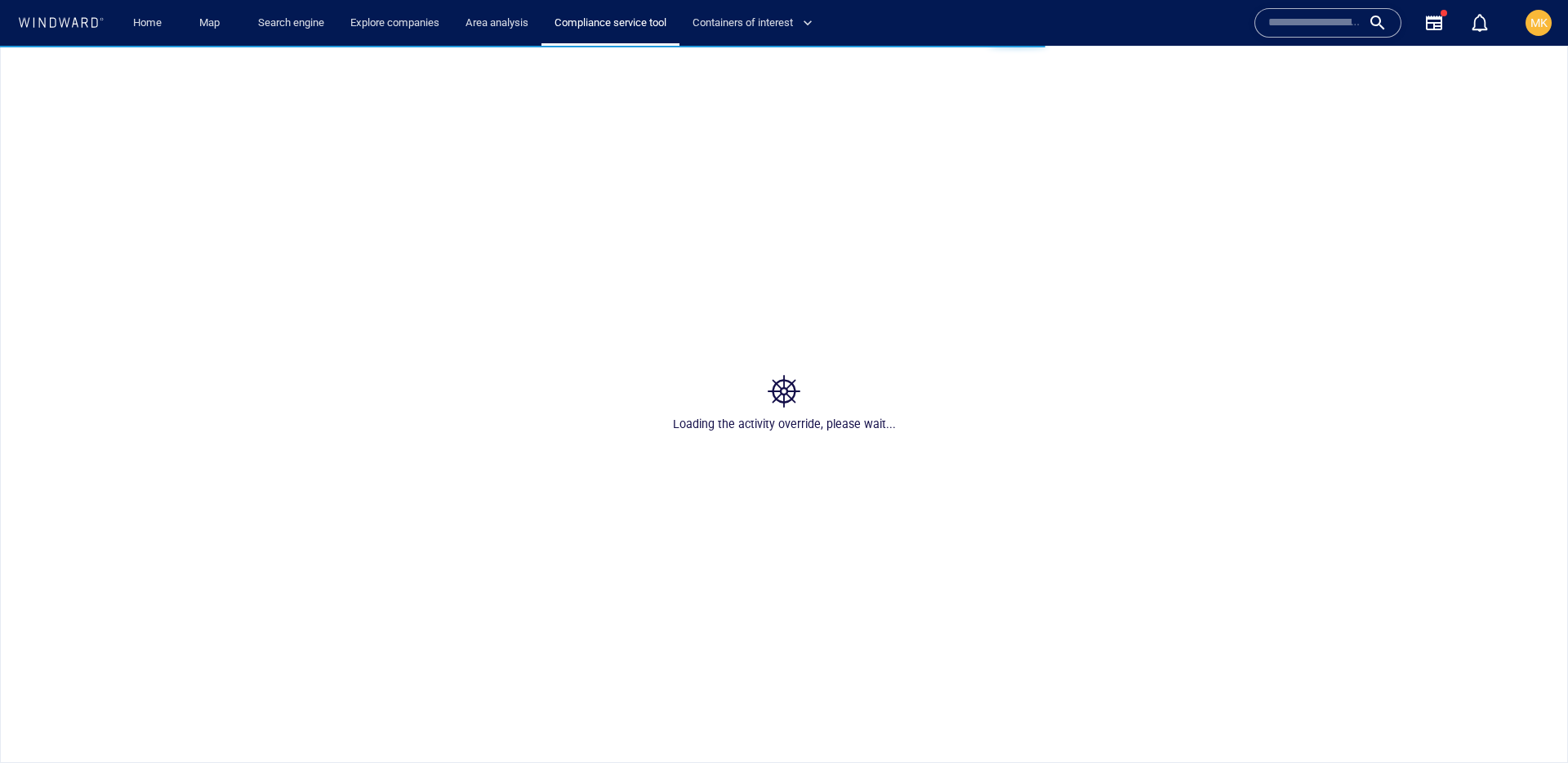
click at [875, 95] on div "Loading the activity override, please wait..." at bounding box center [784, 404] width 1568 height 717
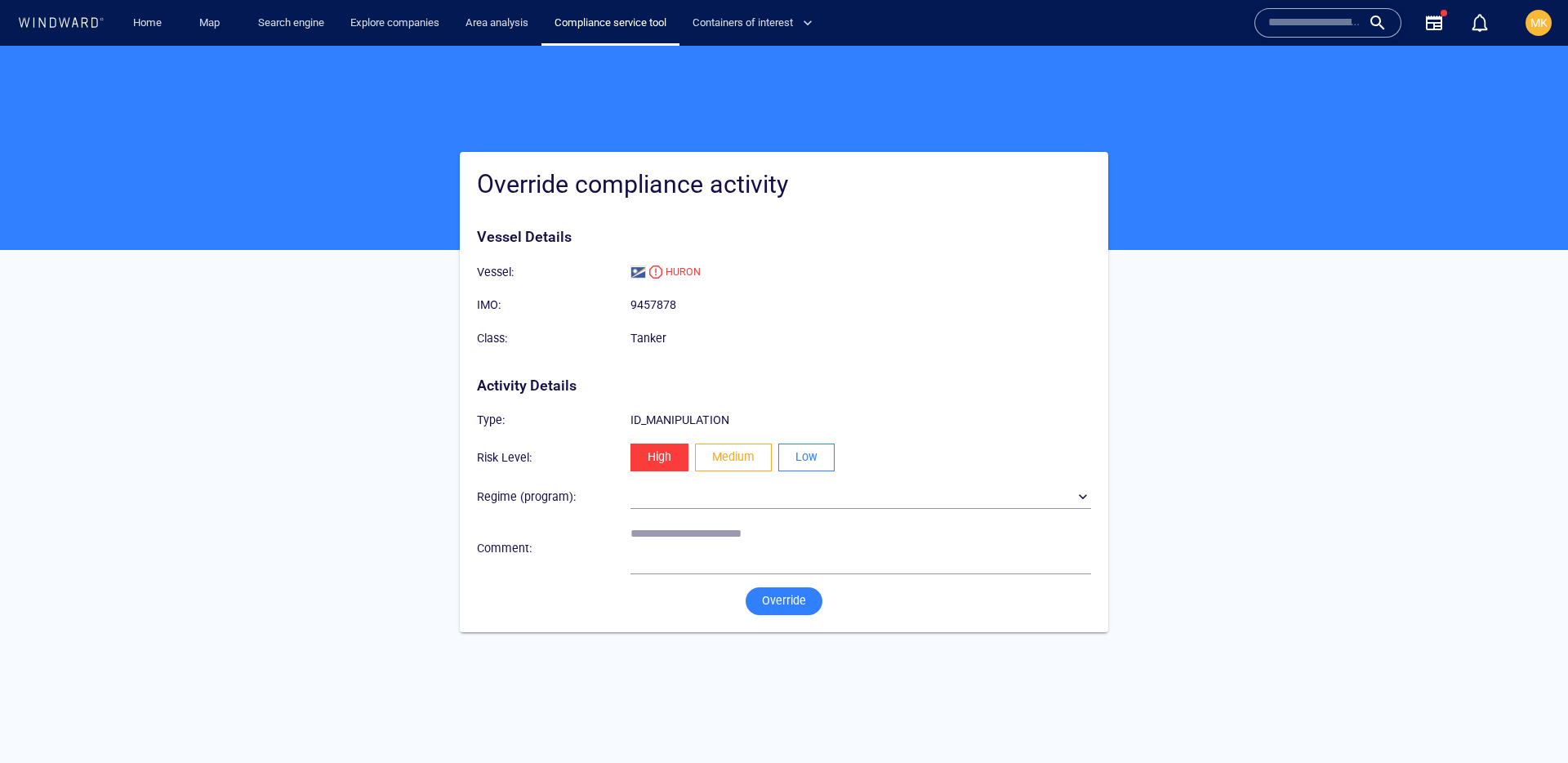
click at [799, 459] on span "Low" at bounding box center [807, 457] width 22 height 20
click at [762, 528] on textarea at bounding box center [860, 547] width 460 height 42
click at [784, 528] on textarea "**********" at bounding box center [860, 547] width 460 height 42
type textarea "**********"
click at [765, 608] on span "Override" at bounding box center [784, 601] width 44 height 20
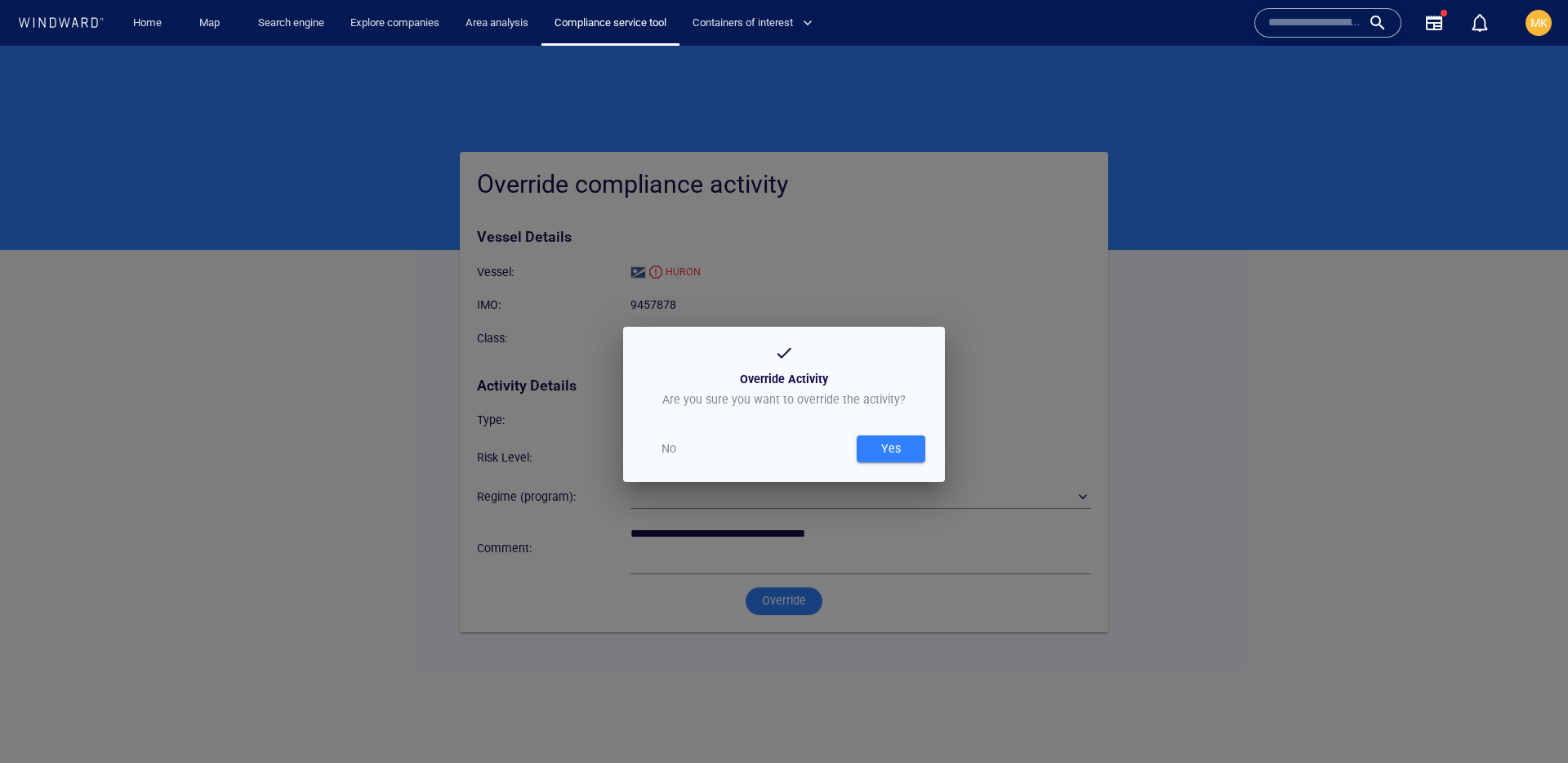
click at [884, 452] on div "Yes" at bounding box center [891, 449] width 26 height 27
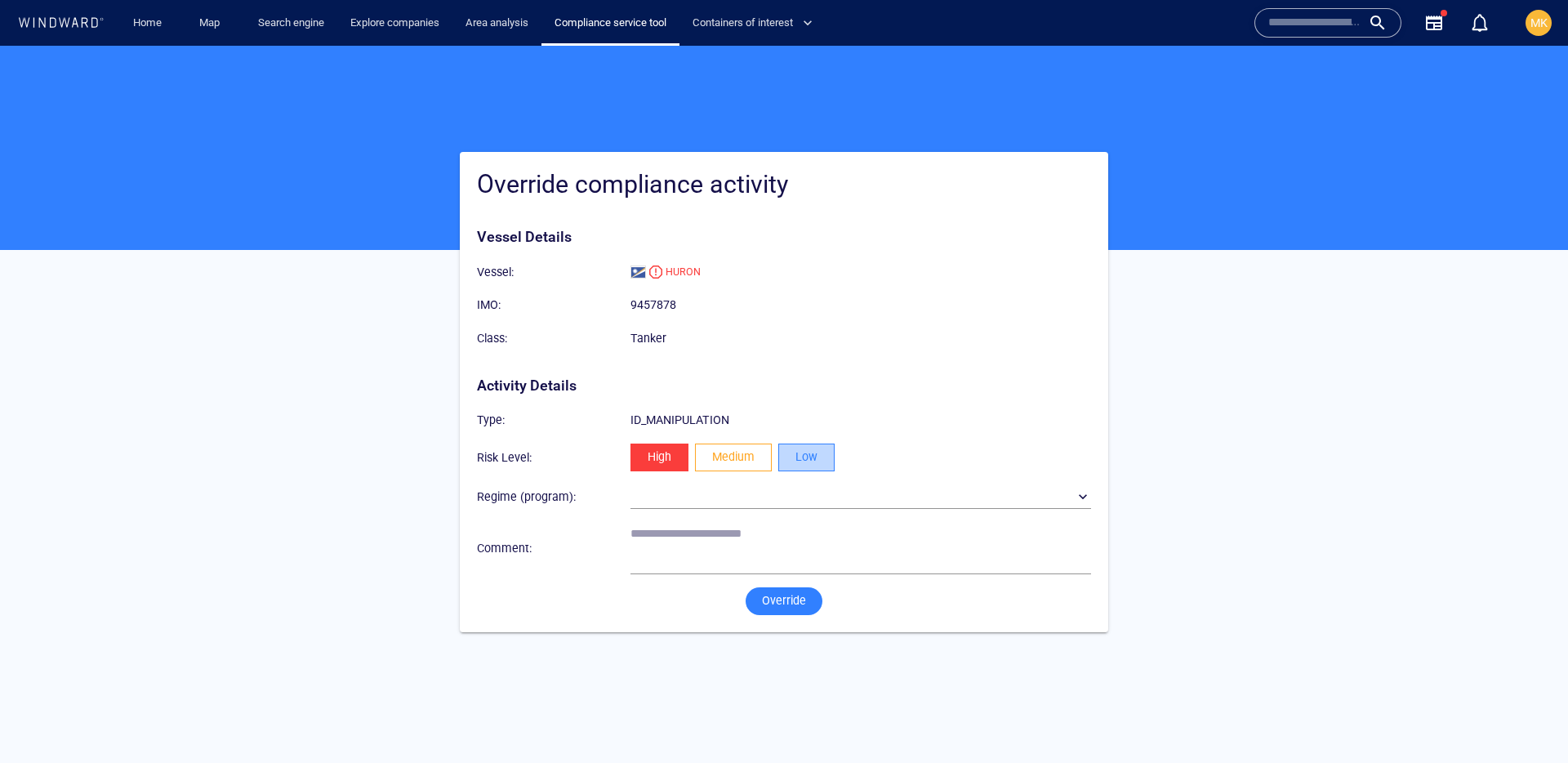
click at [810, 458] on span "Low" at bounding box center [807, 457] width 22 height 20
click at [678, 545] on textarea at bounding box center [860, 547] width 460 height 42
type textarea "**********"
click at [789, 608] on span "Override" at bounding box center [784, 601] width 44 height 20
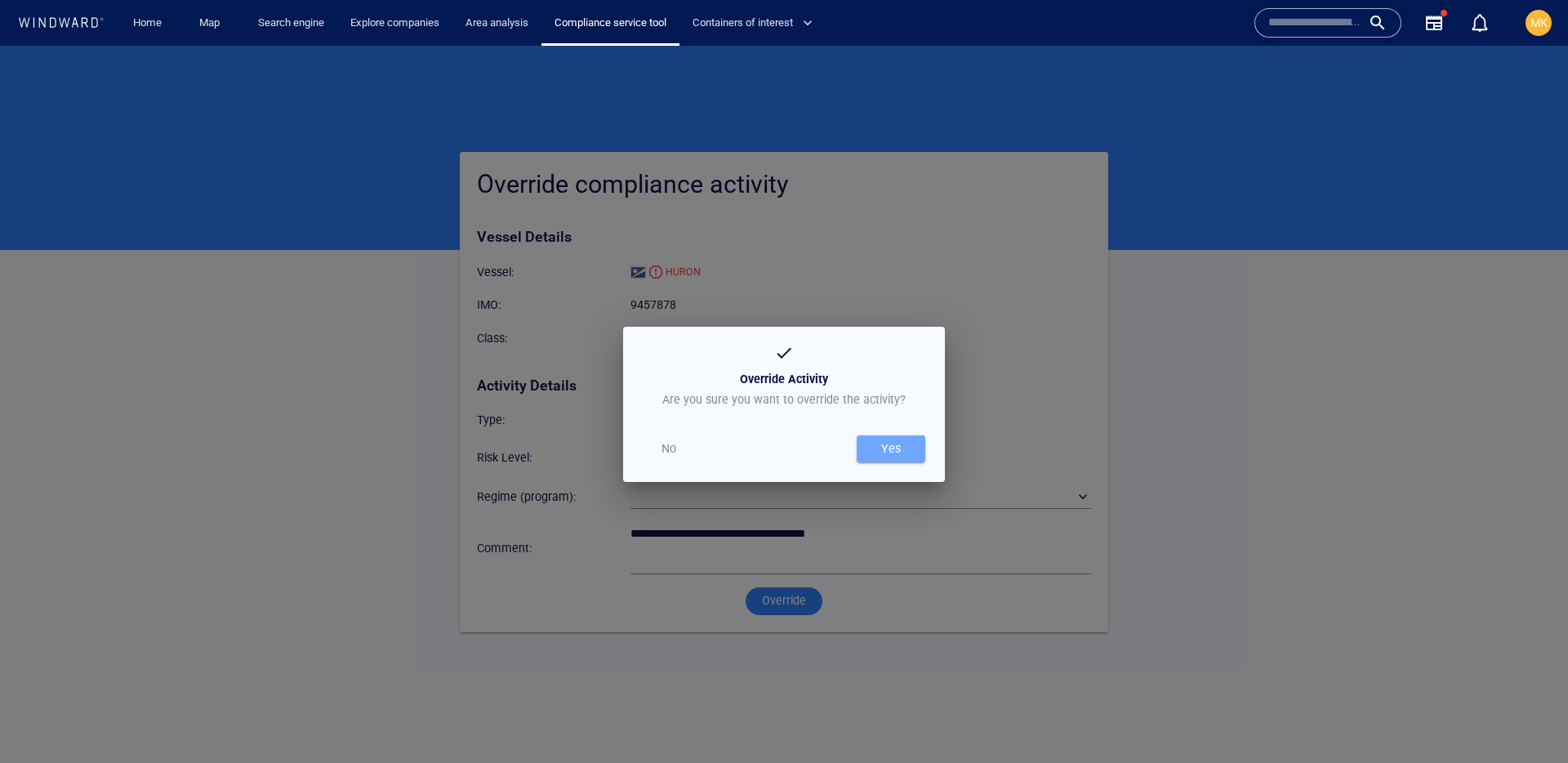
click at [884, 458] on div "Yes" at bounding box center [891, 449] width 26 height 27
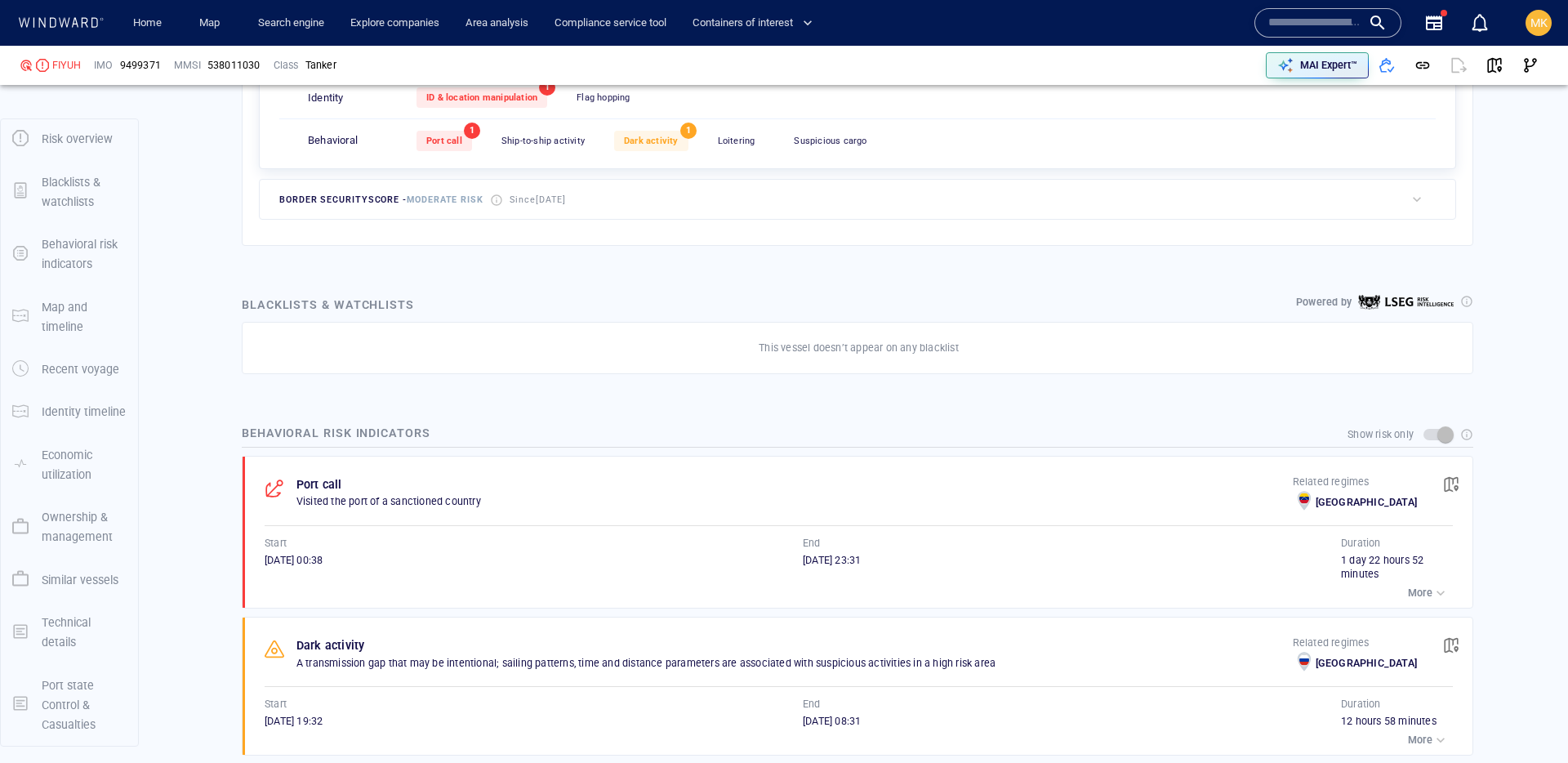
scroll to position [911, 0]
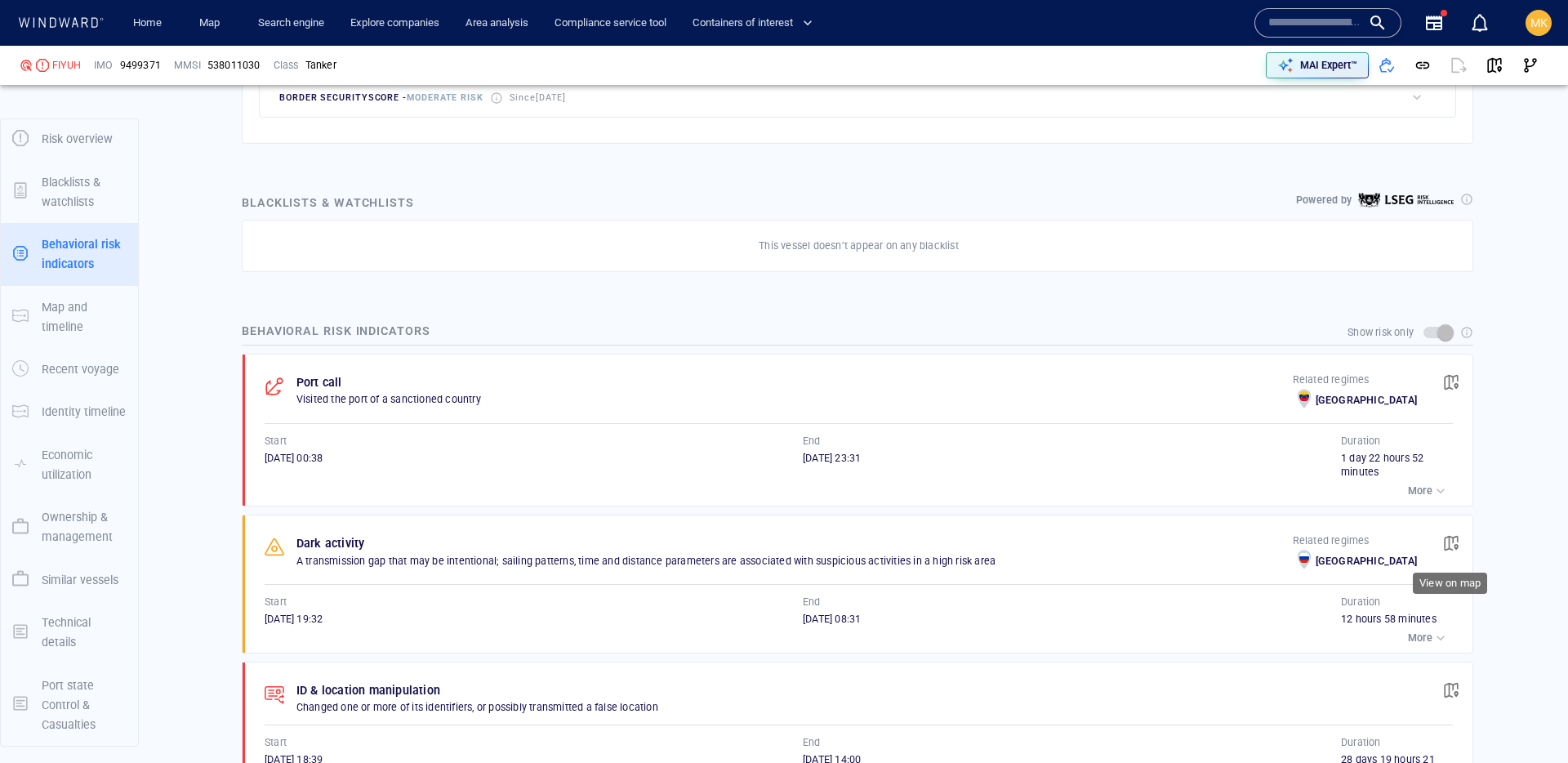
click at [1457, 547] on span "button" at bounding box center [1451, 543] width 16 height 16
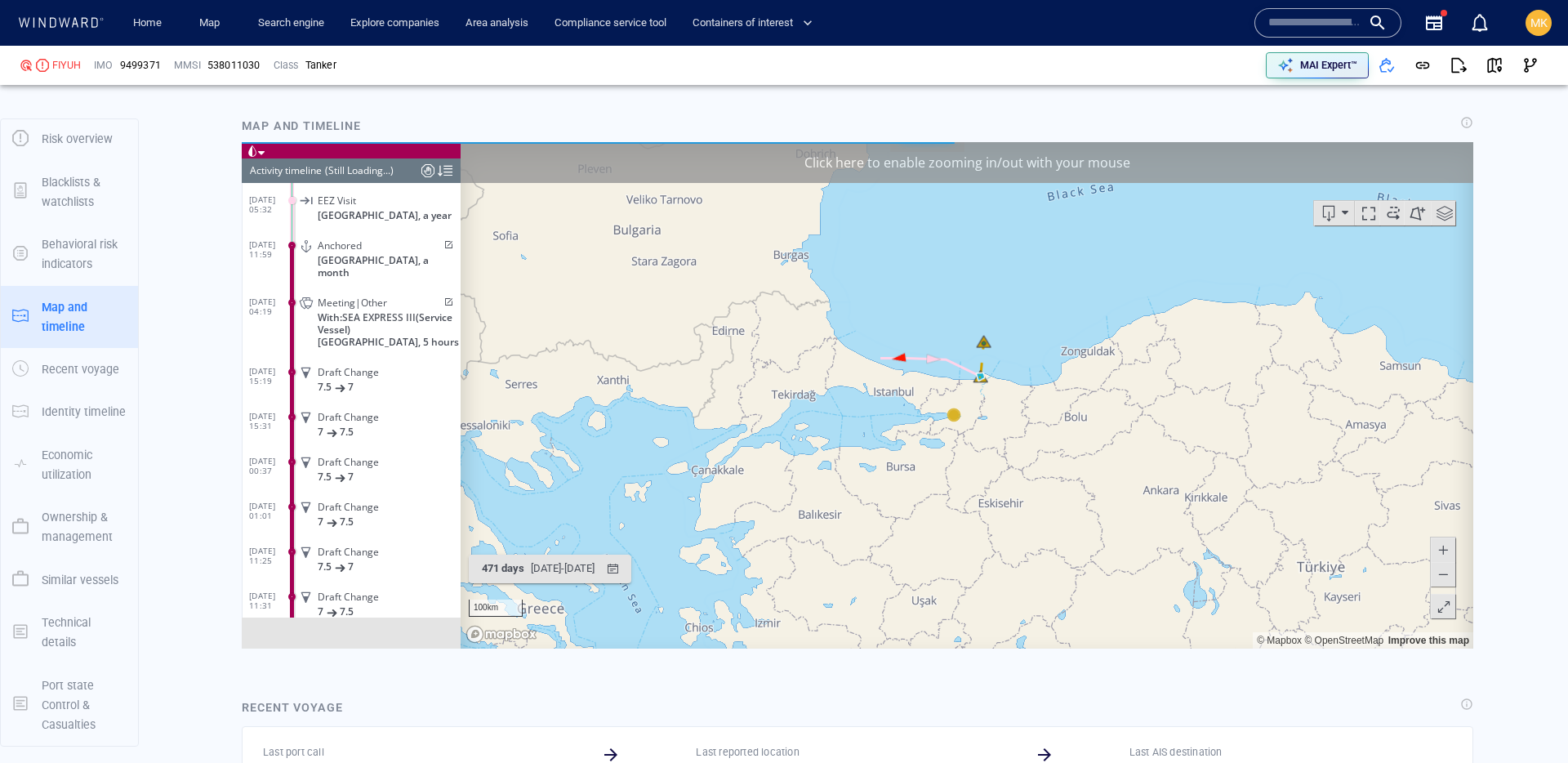
scroll to position [1661, 0]
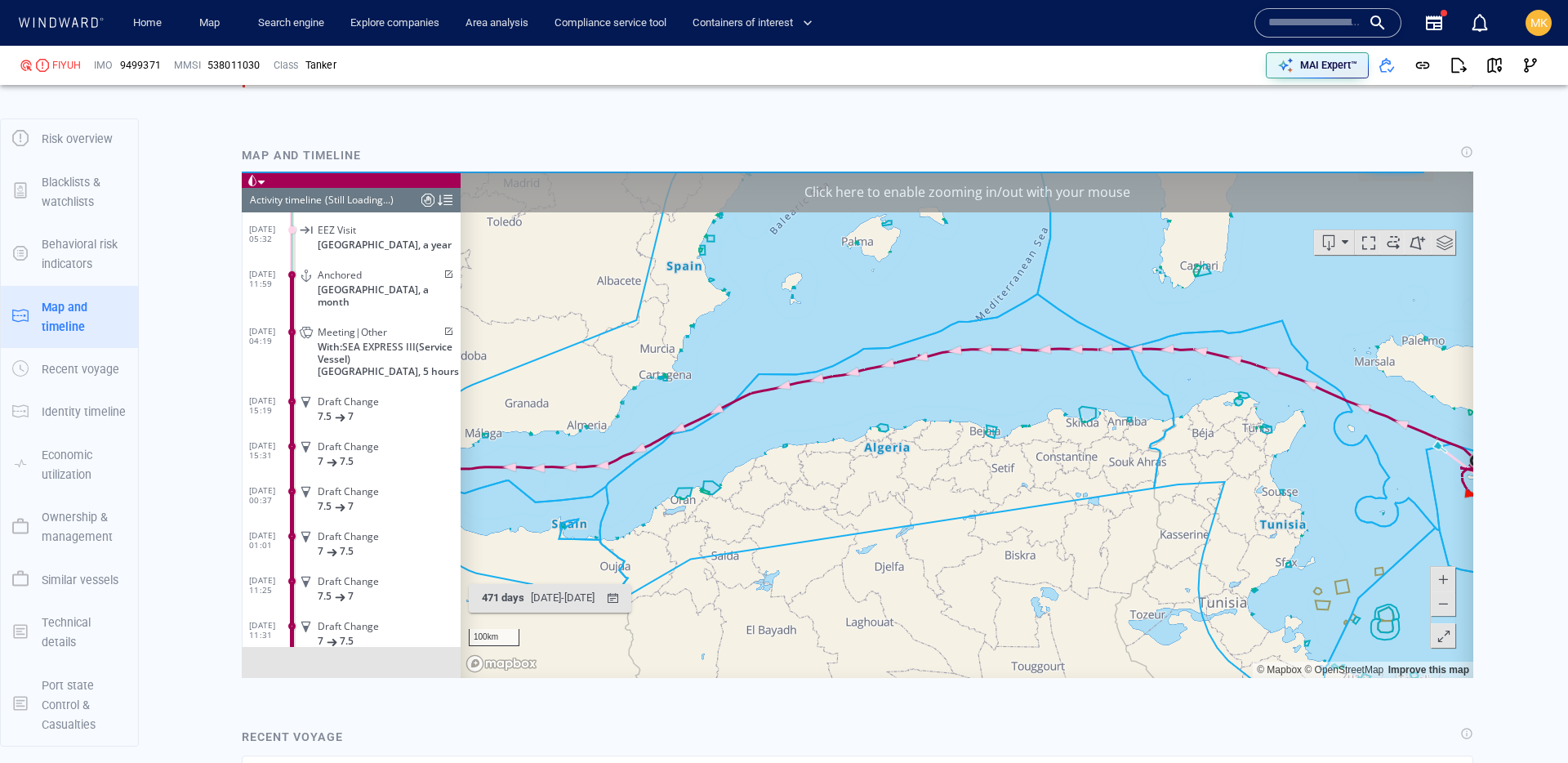
scroll to position [1490, 0]
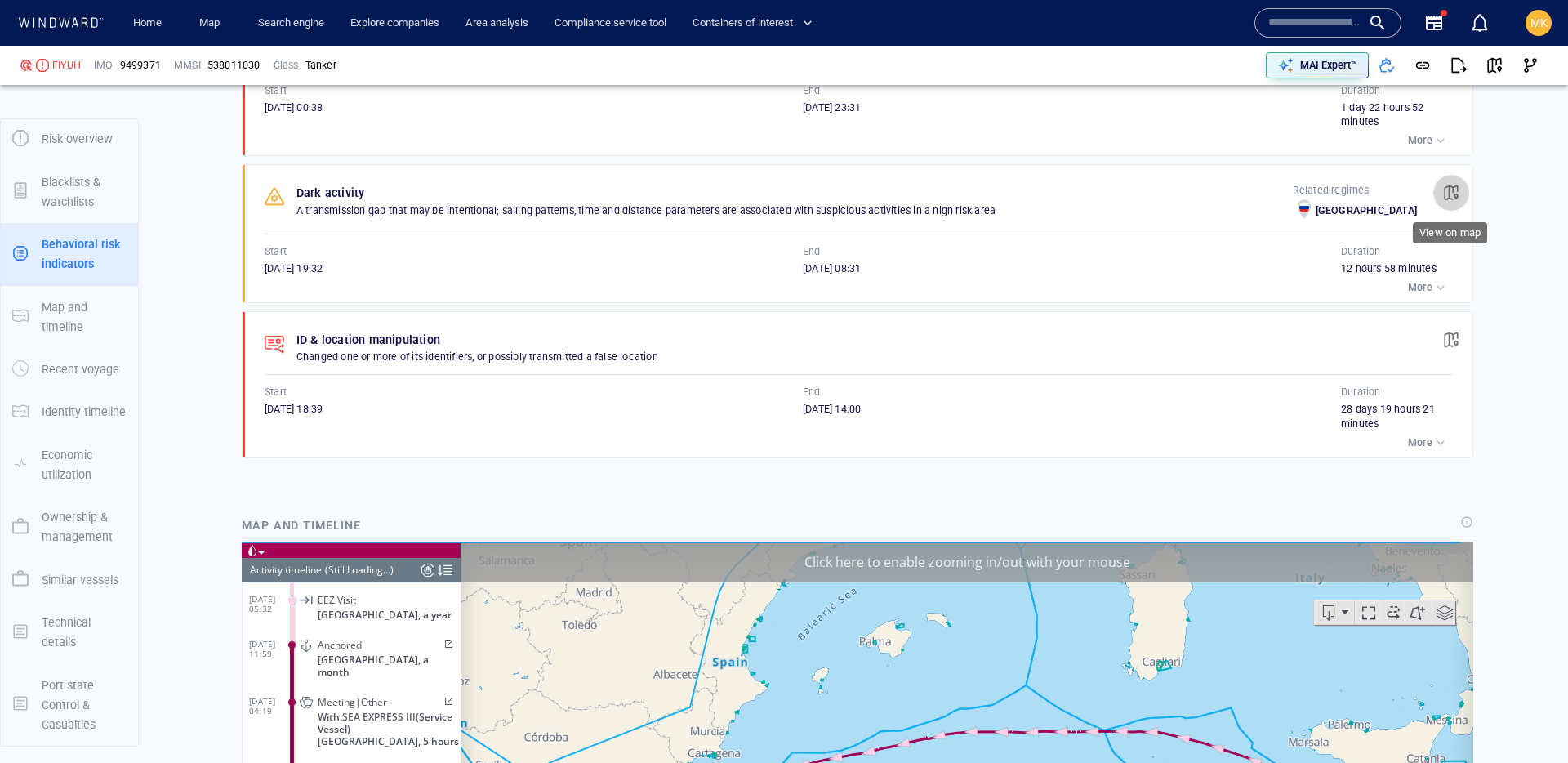
click at [1456, 190] on span "button" at bounding box center [1451, 192] width 16 height 16
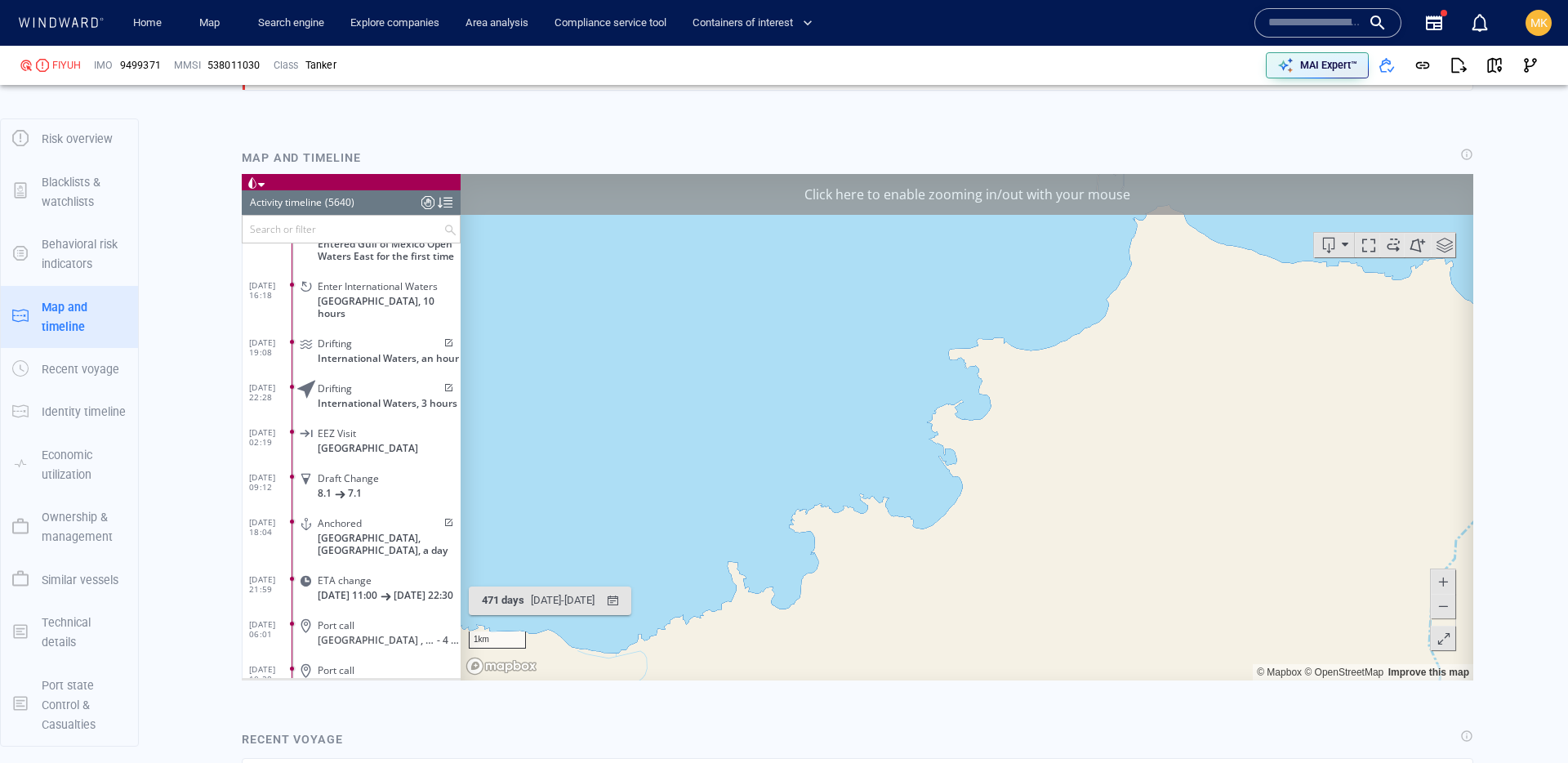
scroll to position [252653, 0]
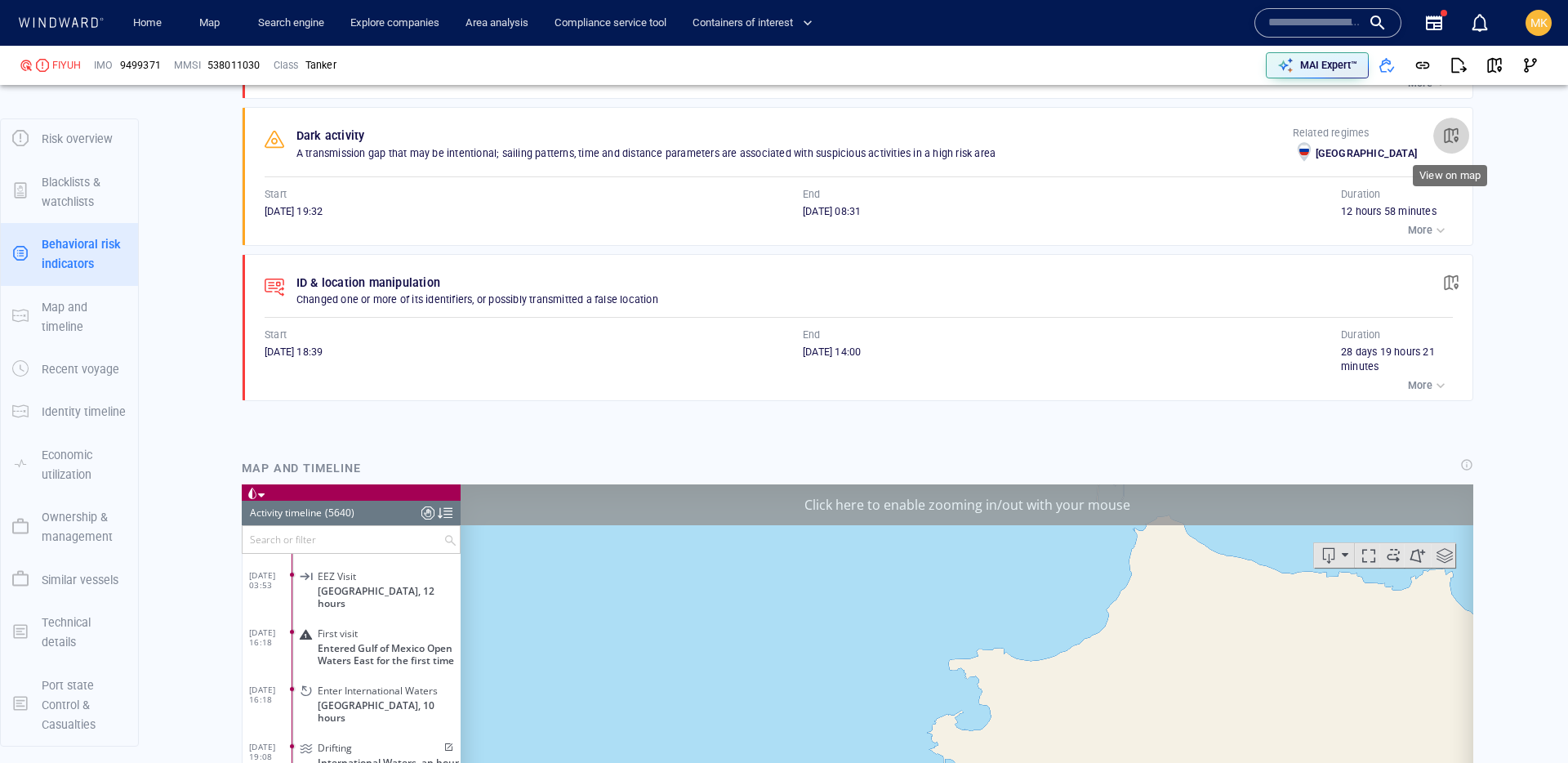
click at [1446, 130] on span "button" at bounding box center [1451, 135] width 16 height 16
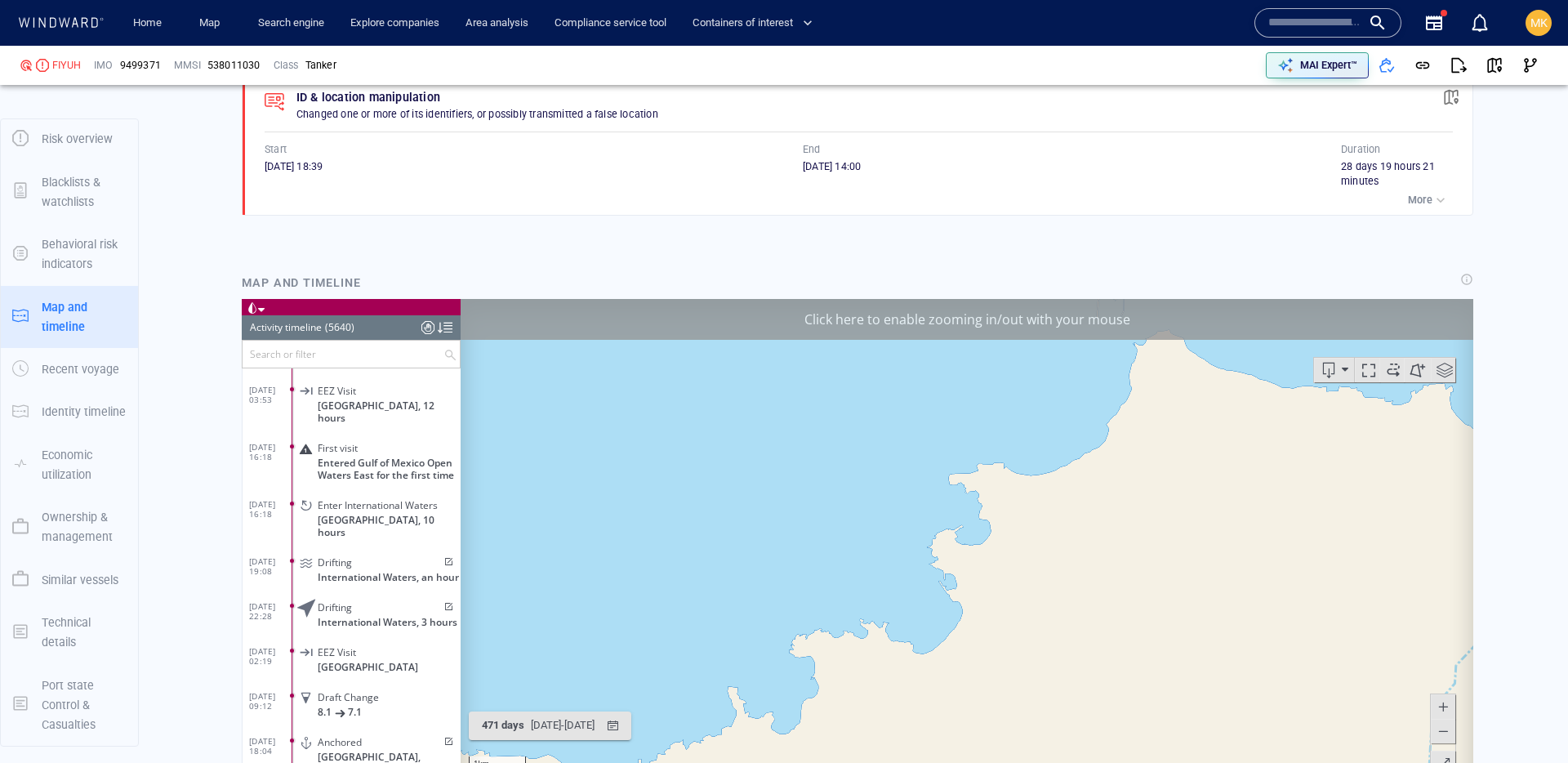
scroll to position [212364, 0]
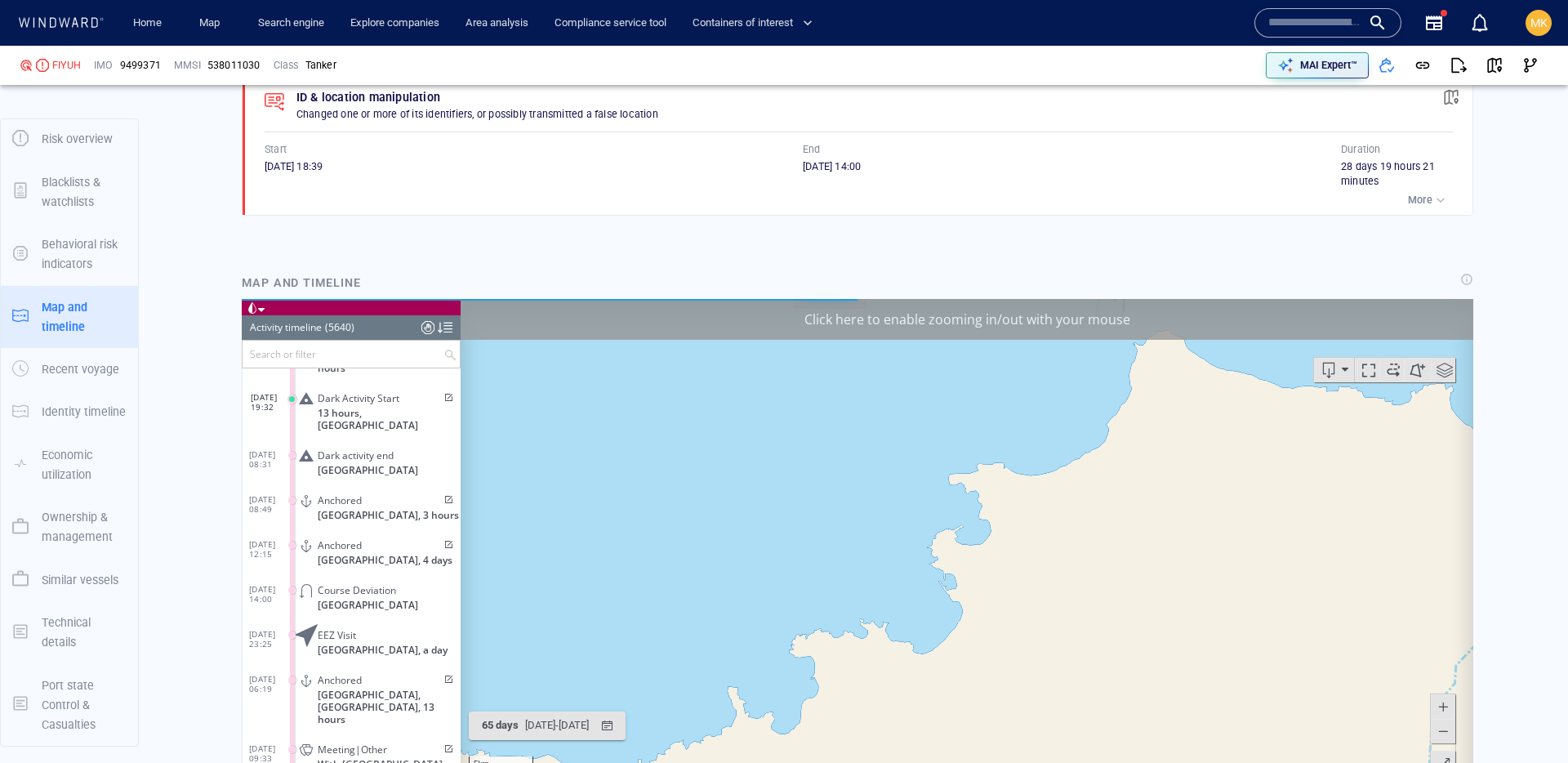
click at [445, 392] on span at bounding box center [447, 397] width 14 height 10
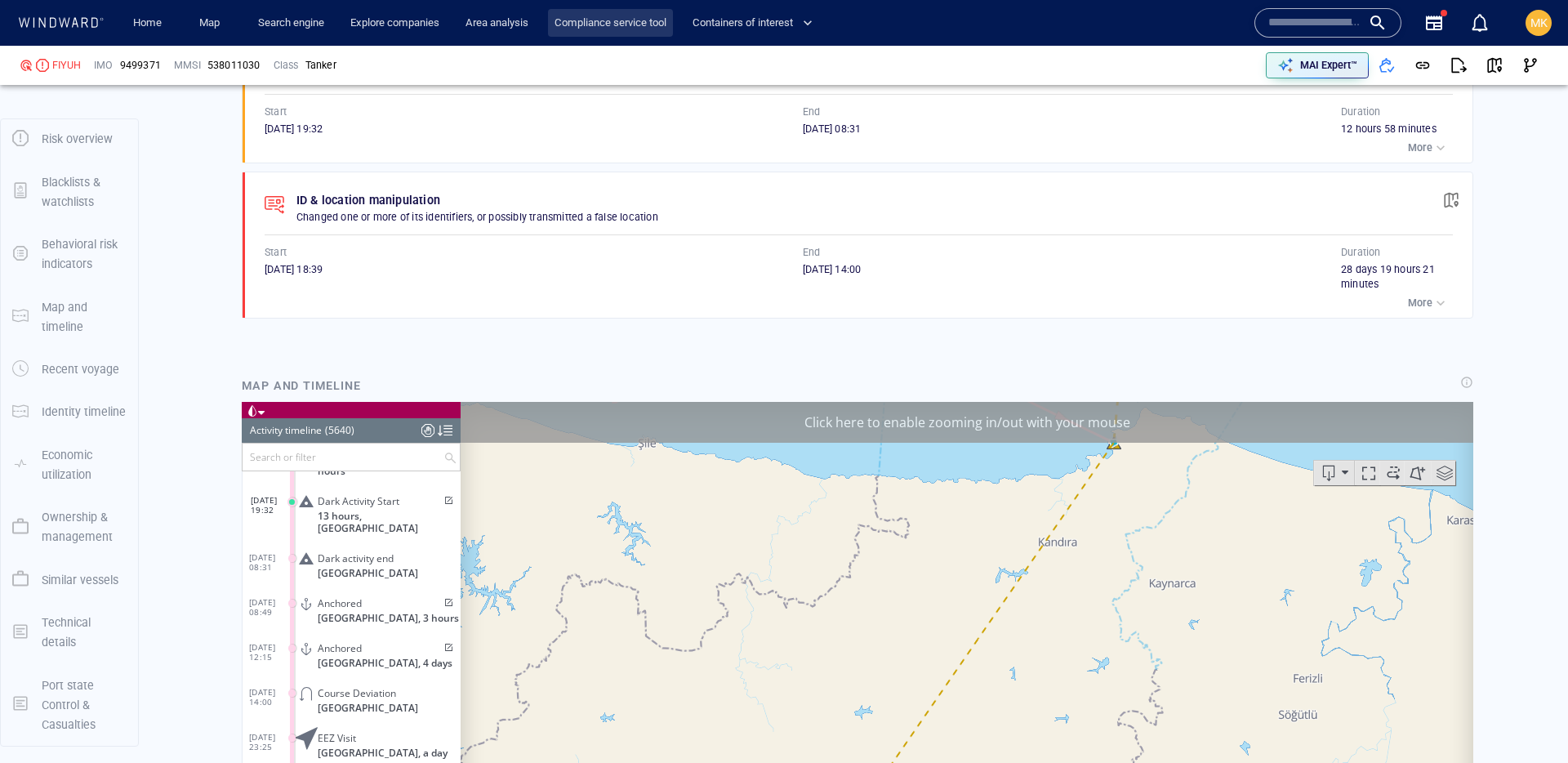
scroll to position [1400, 0]
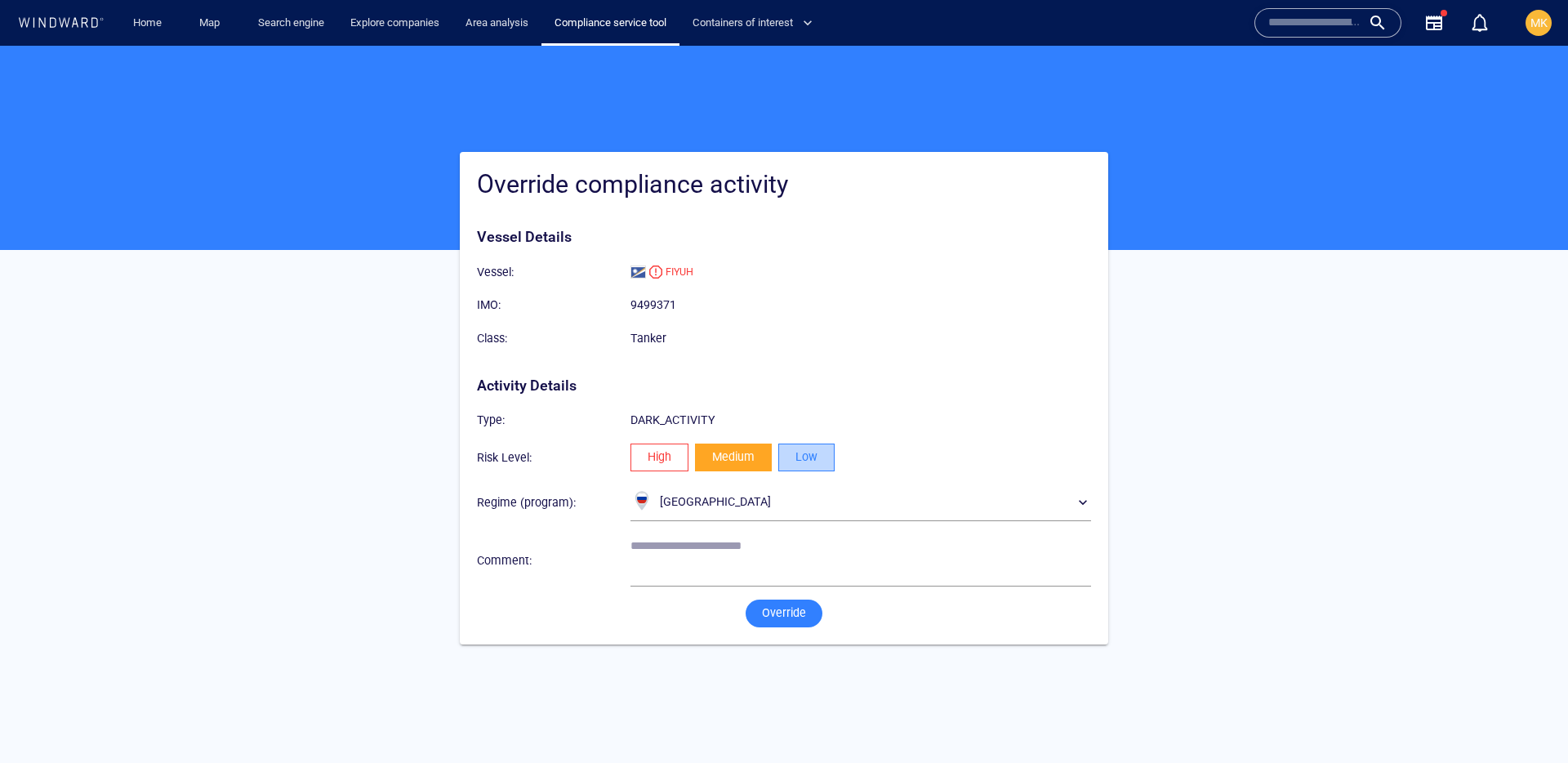
click at [807, 459] on span "Low" at bounding box center [807, 457] width 22 height 20
click at [710, 543] on textarea at bounding box center [860, 560] width 460 height 42
type textarea "**********"
click at [798, 607] on span "Override" at bounding box center [784, 612] width 44 height 20
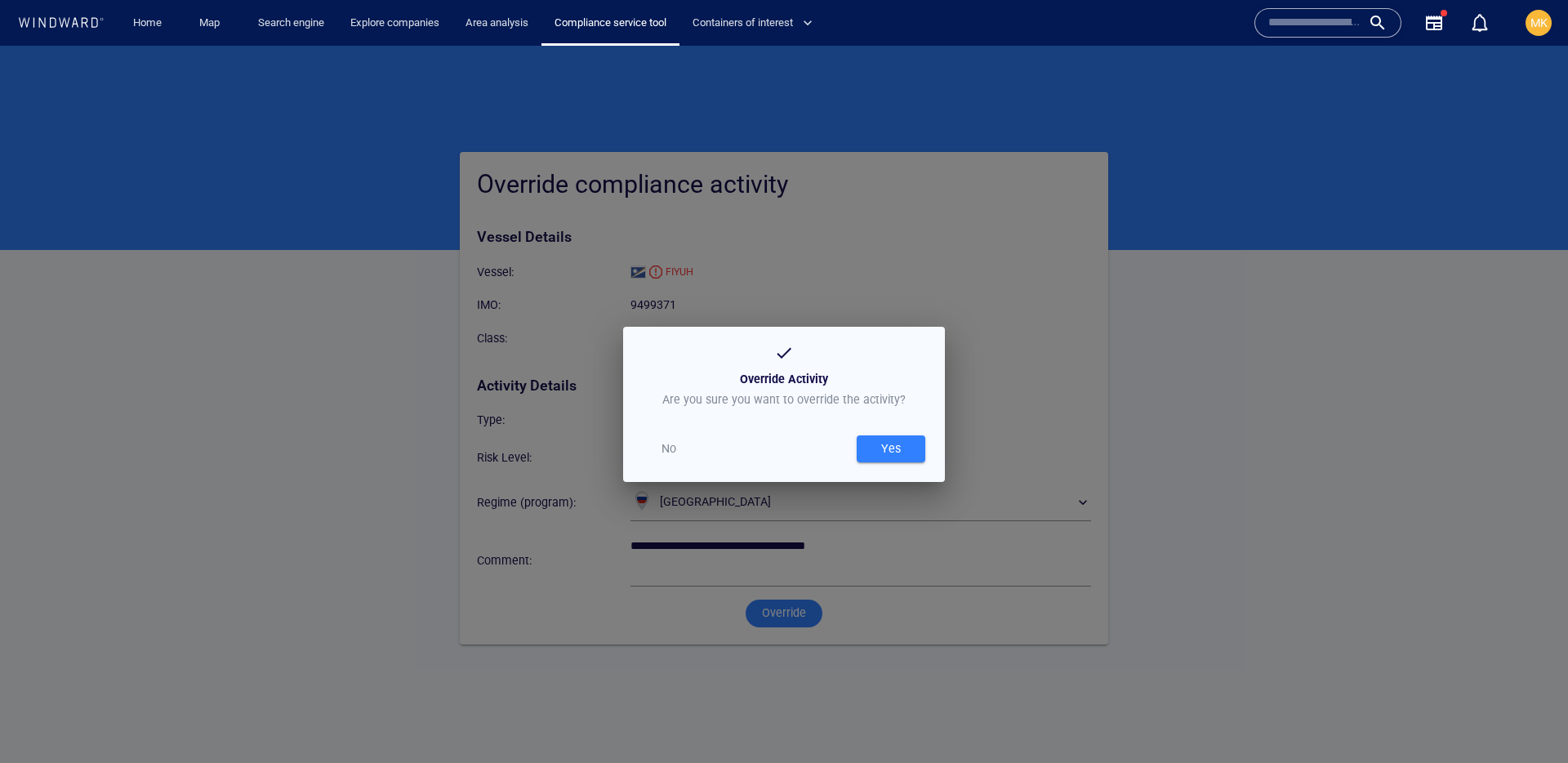
click at [881, 446] on div "Yes" at bounding box center [891, 449] width 26 height 27
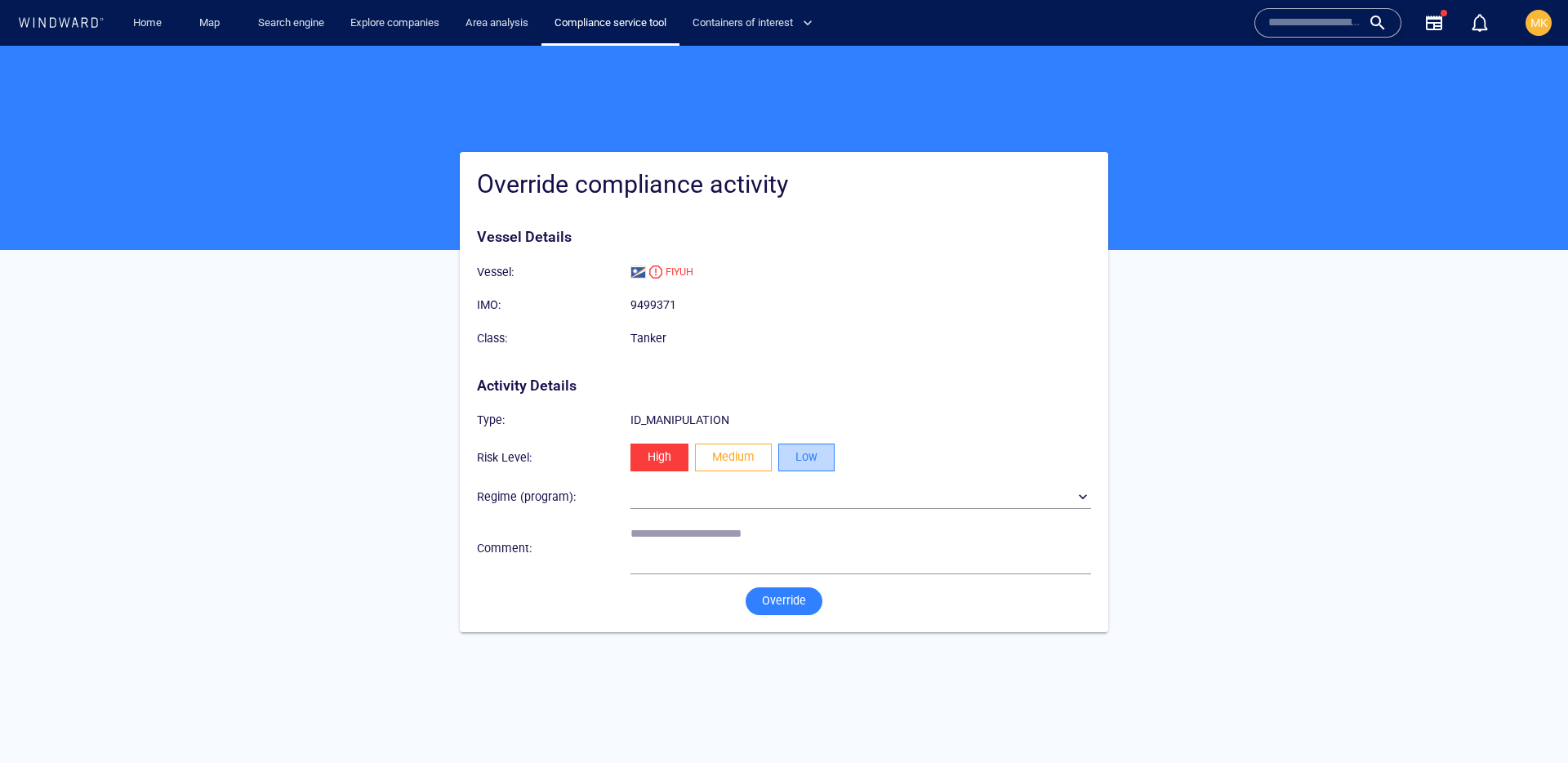
click at [817, 458] on span "Low" at bounding box center [807, 457] width 22 height 20
click at [772, 527] on textarea at bounding box center [860, 547] width 460 height 42
type textarea "**********"
click at [801, 601] on span "Override" at bounding box center [784, 601] width 44 height 20
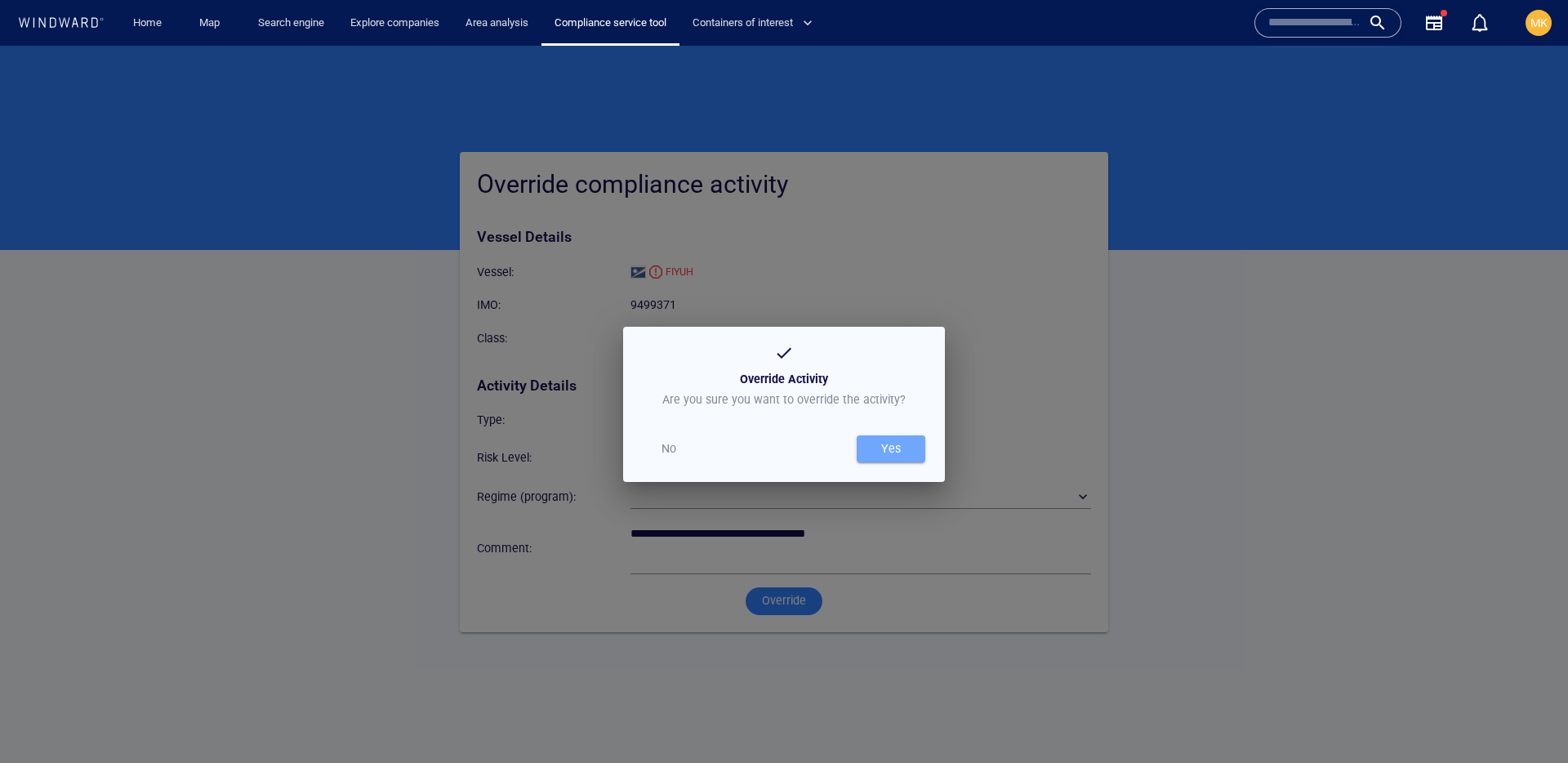
drag, startPoint x: 901, startPoint y: 453, endPoint x: 932, endPoint y: 488, distance: 46.8
click at [901, 453] on div "Yes" at bounding box center [891, 449] width 26 height 27
